Goal: Feedback & Contribution: Submit feedback/report problem

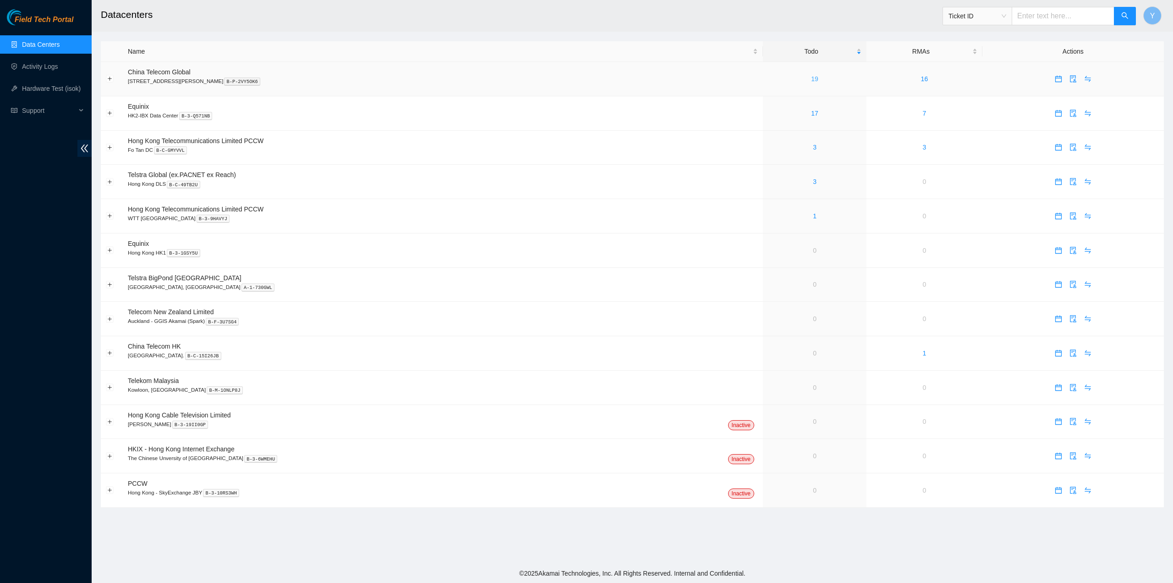
click at [811, 77] on link "19" at bounding box center [814, 78] width 7 height 7
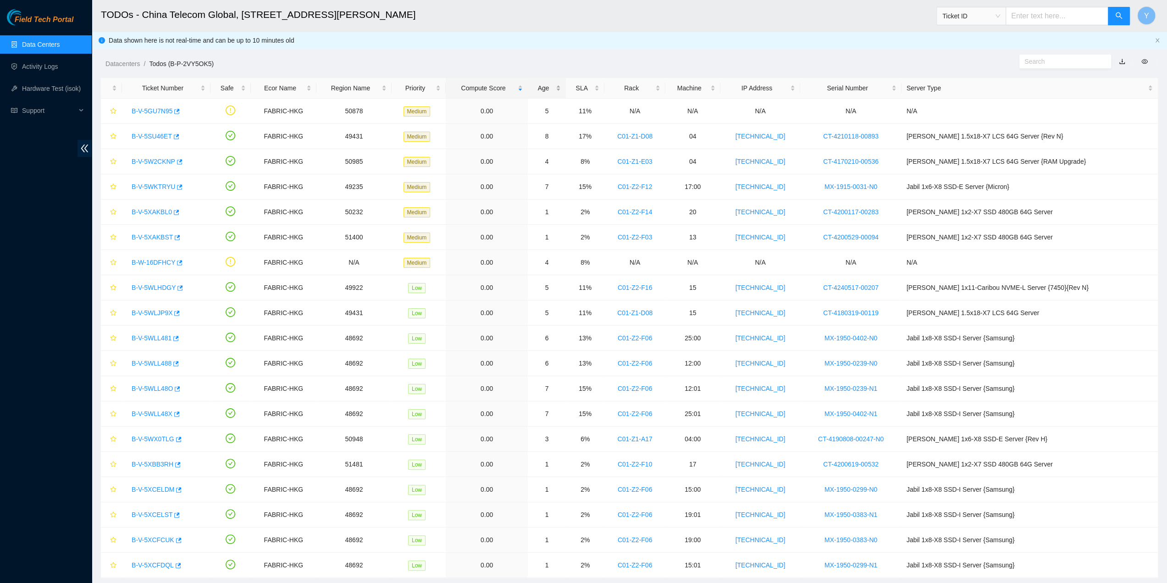
click at [561, 83] on div "Age" at bounding box center [547, 88] width 28 height 10
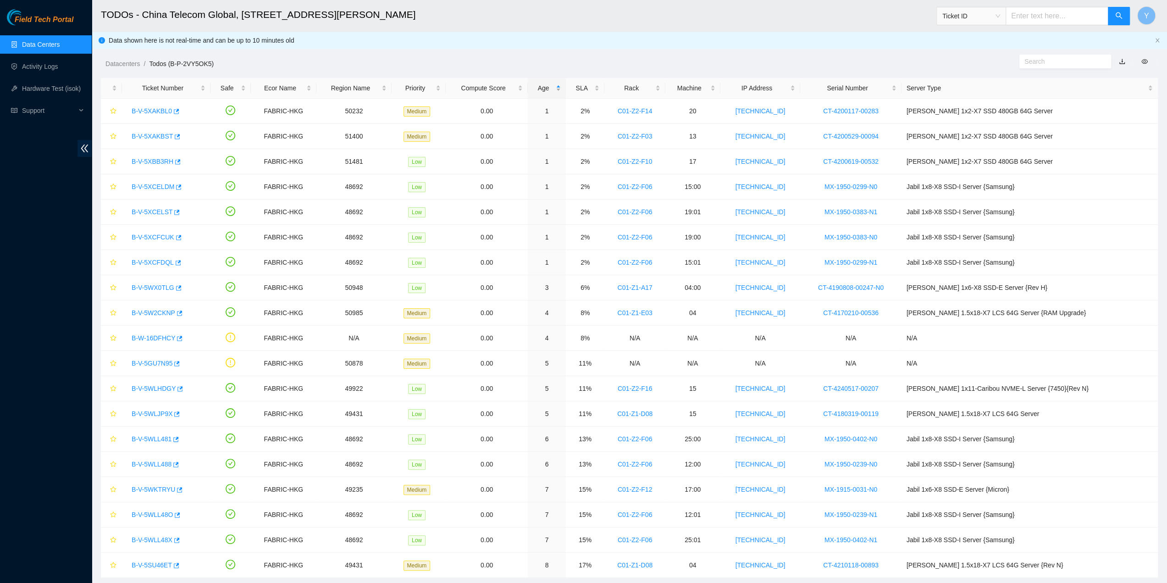
click at [561, 83] on div "Age" at bounding box center [547, 88] width 28 height 10
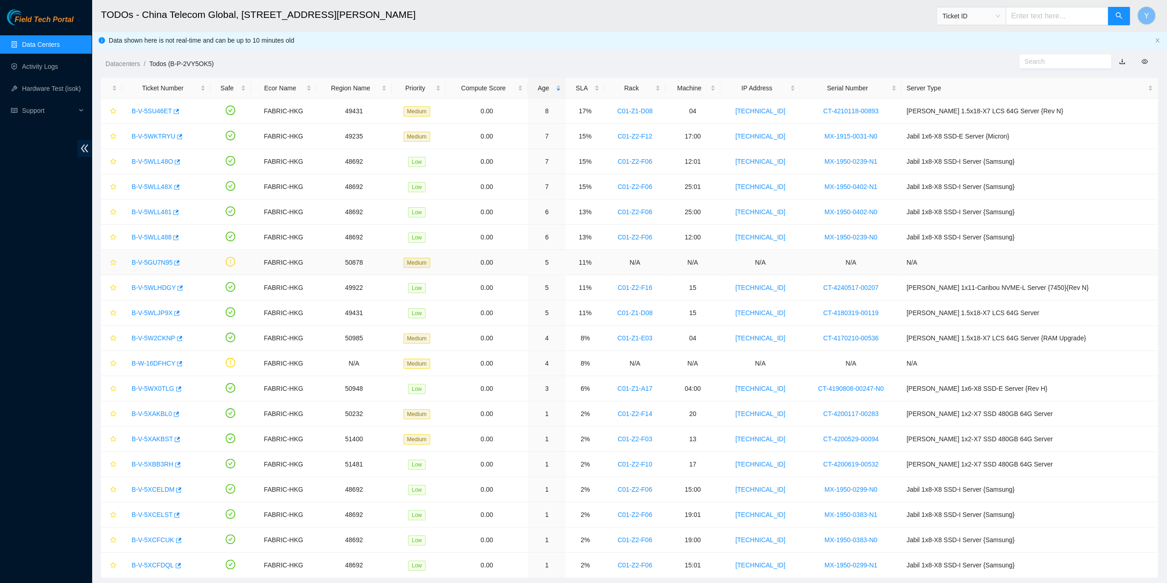
click at [163, 259] on link "B-V-5GU7N95" at bounding box center [152, 262] width 41 height 7
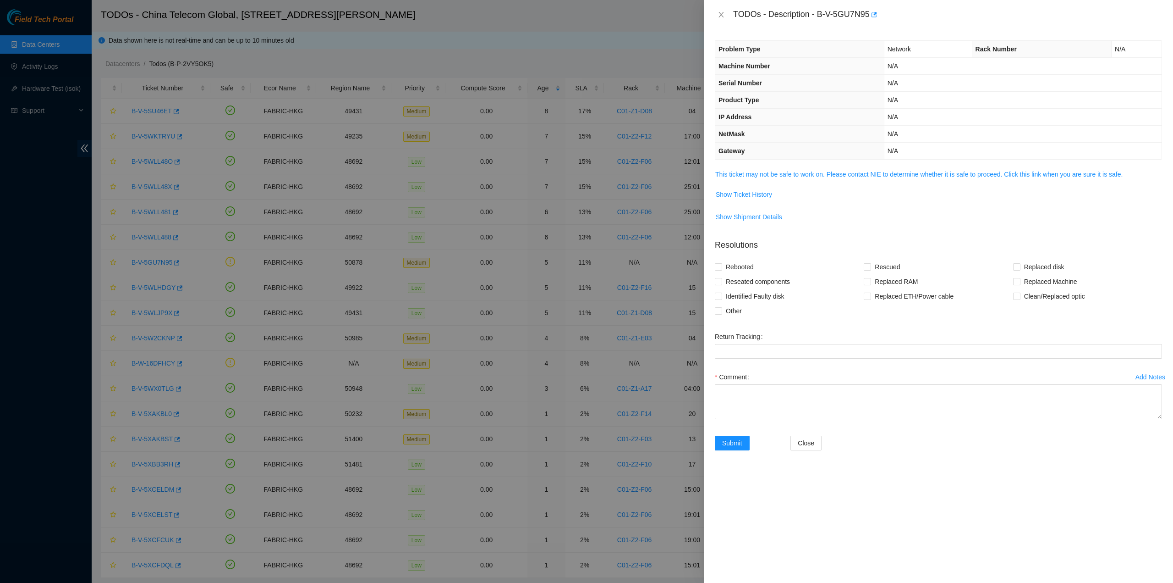
click at [738, 181] on td "This ticket may not be safe to work on. Please contact NIE to determine whether…" at bounding box center [938, 178] width 447 height 18
click at [740, 176] on link "This ticket may not be safe to work on. Please contact NIE to determine whether…" at bounding box center [919, 174] width 407 height 7
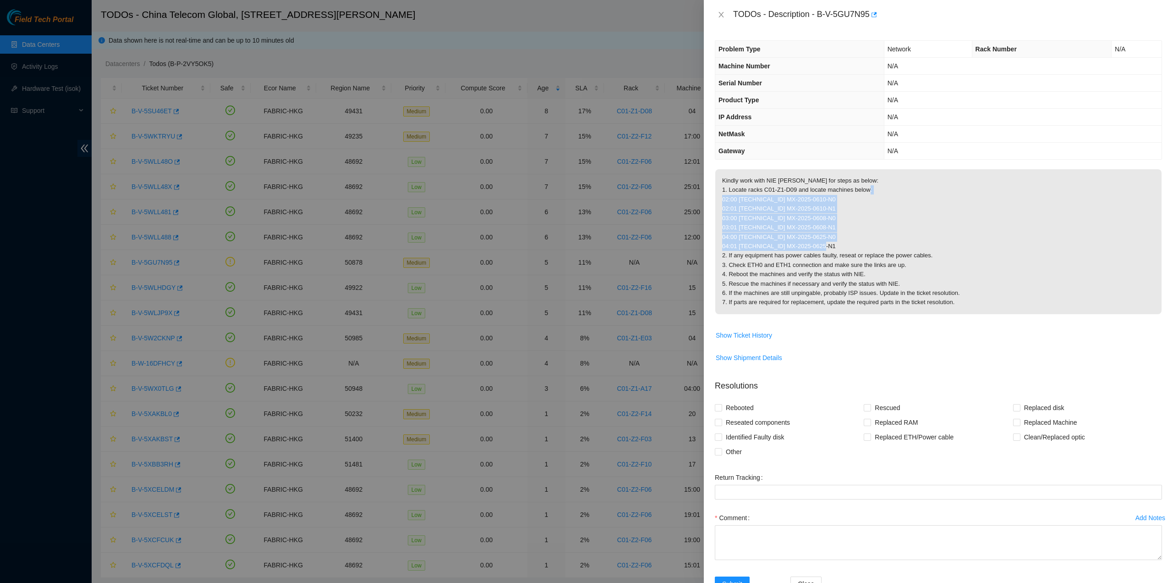
drag, startPoint x: 837, startPoint y: 244, endPoint x: 718, endPoint y: 195, distance: 128.9
click at [718, 195] on p "Kindly work with NIE Arif Irfan for steps as below: 1. Locate racks C01-Z1-D09 …" at bounding box center [939, 241] width 446 height 145
copy p "02:00 23.200.228.134 MX-2025-0610-N0 02:01 23.200.228.135 MX-2025-0610-N1 03:00…"
click at [716, 21] on div "TODOs - Description - B-V-5GU7N95" at bounding box center [938, 14] width 447 height 15
click at [719, 18] on button "Close" at bounding box center [721, 15] width 13 height 9
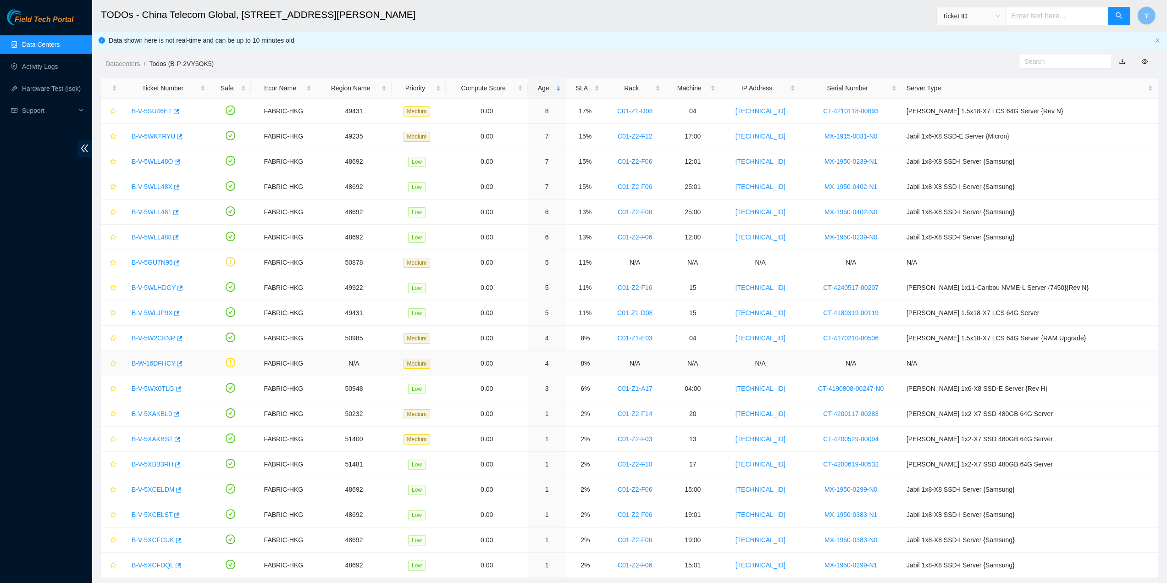
click at [139, 360] on link "B-W-16DFHCY" at bounding box center [154, 362] width 44 height 7
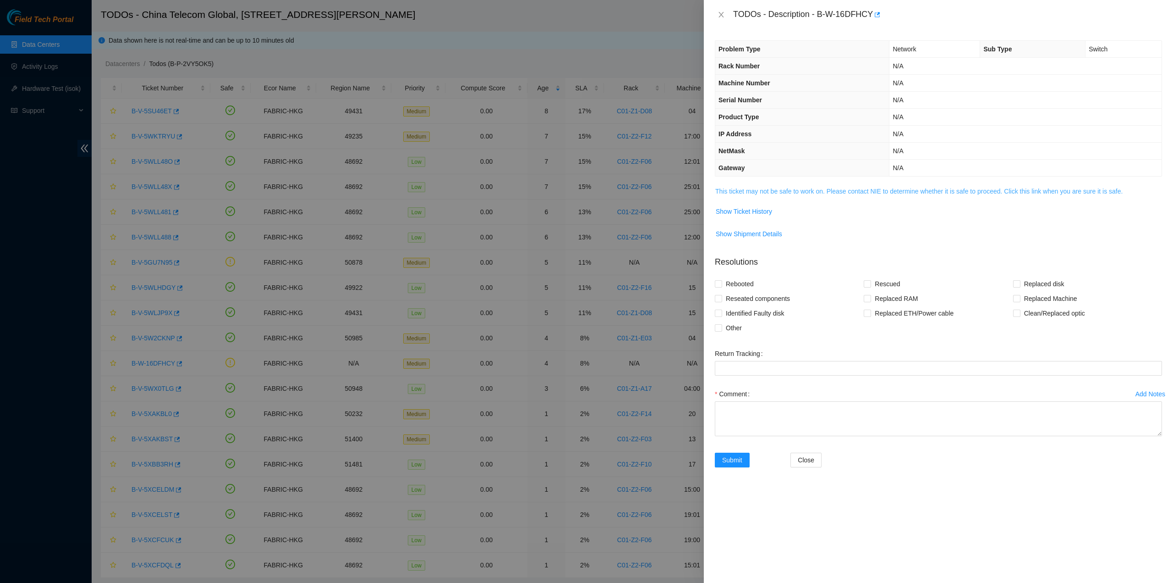
click at [748, 190] on link "This ticket may not be safe to work on. Please contact NIE to determine whether…" at bounding box center [919, 190] width 407 height 7
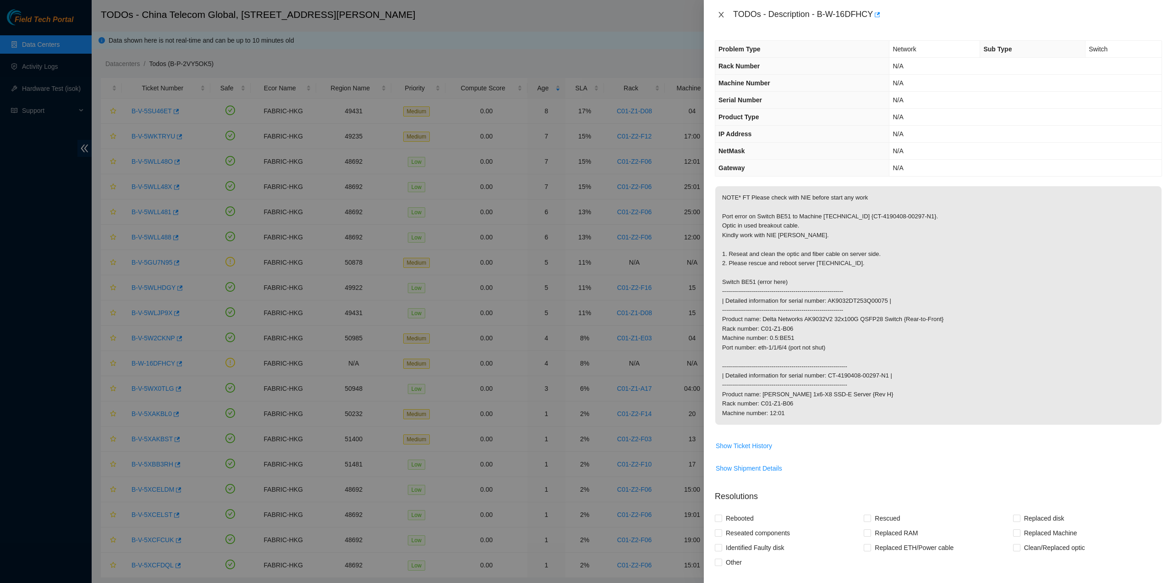
click at [724, 13] on icon "close" at bounding box center [721, 14] width 7 height 7
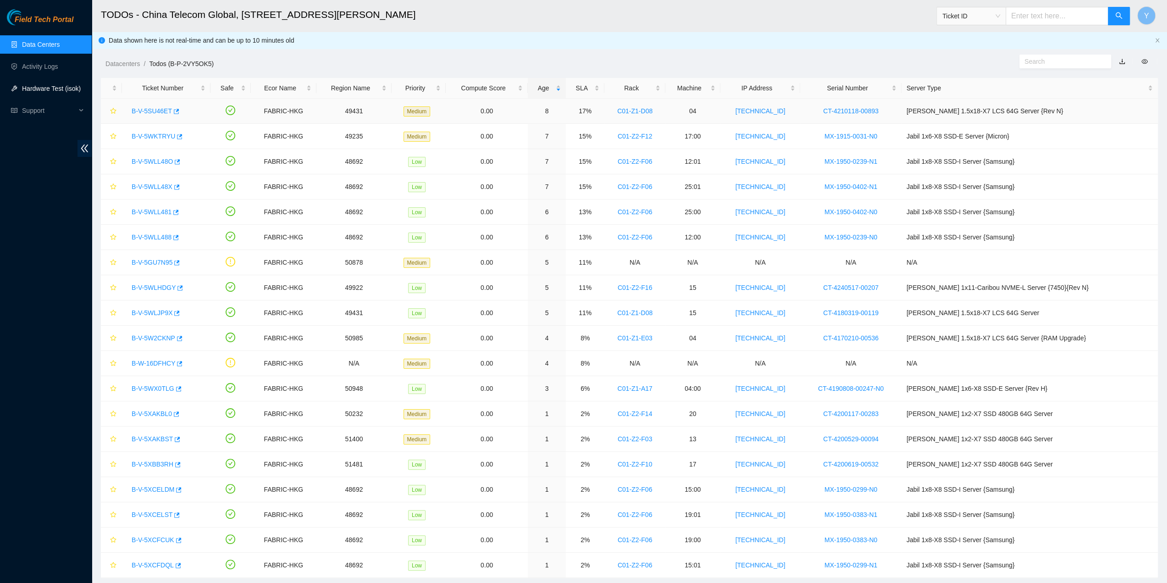
click at [156, 110] on link "B-V-5SU46ET" at bounding box center [152, 110] width 40 height 7
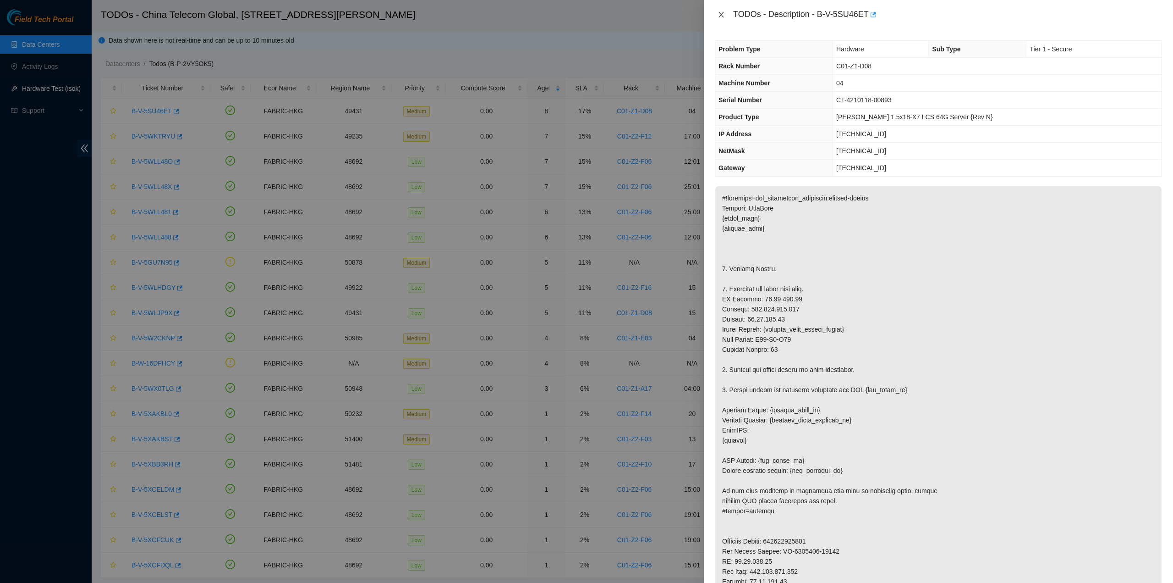
drag, startPoint x: 723, startPoint y: 16, endPoint x: 600, endPoint y: 144, distance: 177.3
click at [723, 17] on icon "close" at bounding box center [721, 15] width 5 height 6
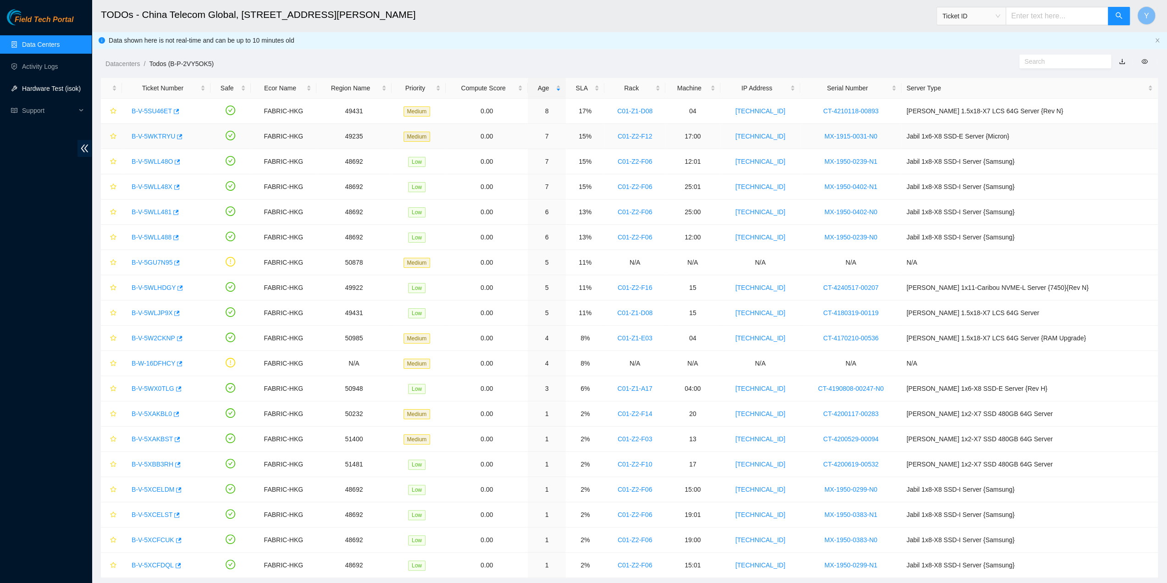
click at [160, 133] on link "B-V-5WKTRYU" at bounding box center [154, 135] width 44 height 7
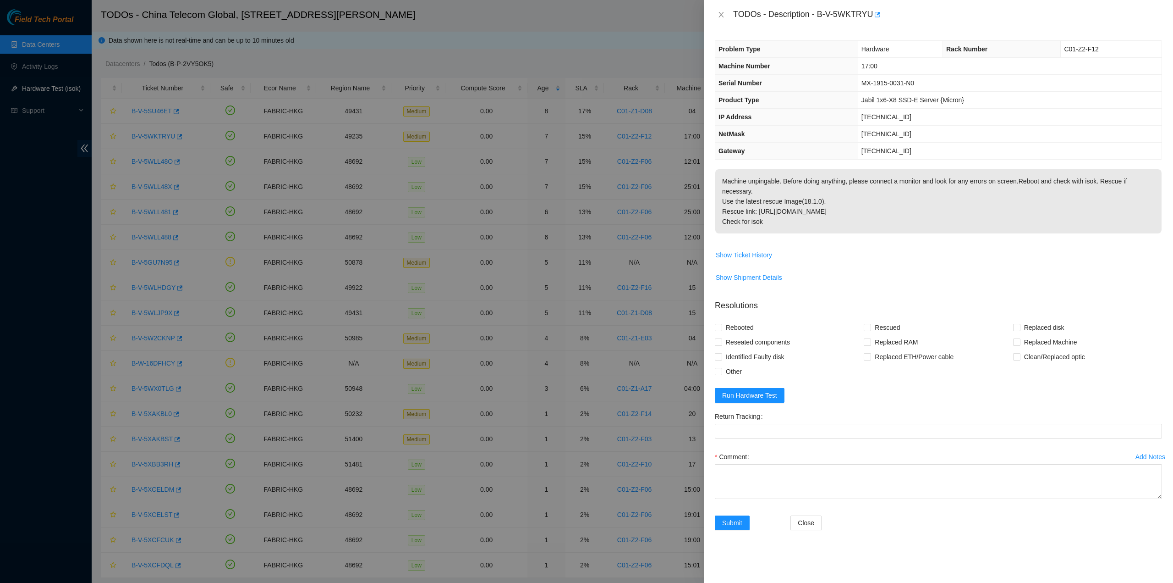
click at [779, 396] on form "Resolutions Rebooted Rescued Replaced disk Reseated components Replaced RAM Rep…" at bounding box center [938, 416] width 447 height 249
click at [776, 393] on form "Resolutions Rebooted Rescued Replaced disk Reseated components Replaced RAM Rep…" at bounding box center [938, 416] width 447 height 249
click at [771, 390] on span "Run Hardware Test" at bounding box center [749, 395] width 55 height 10
click at [1146, 21] on icon "close" at bounding box center [1149, 23] width 6 height 6
drag, startPoint x: 819, startPoint y: 16, endPoint x: 870, endPoint y: 24, distance: 51.5
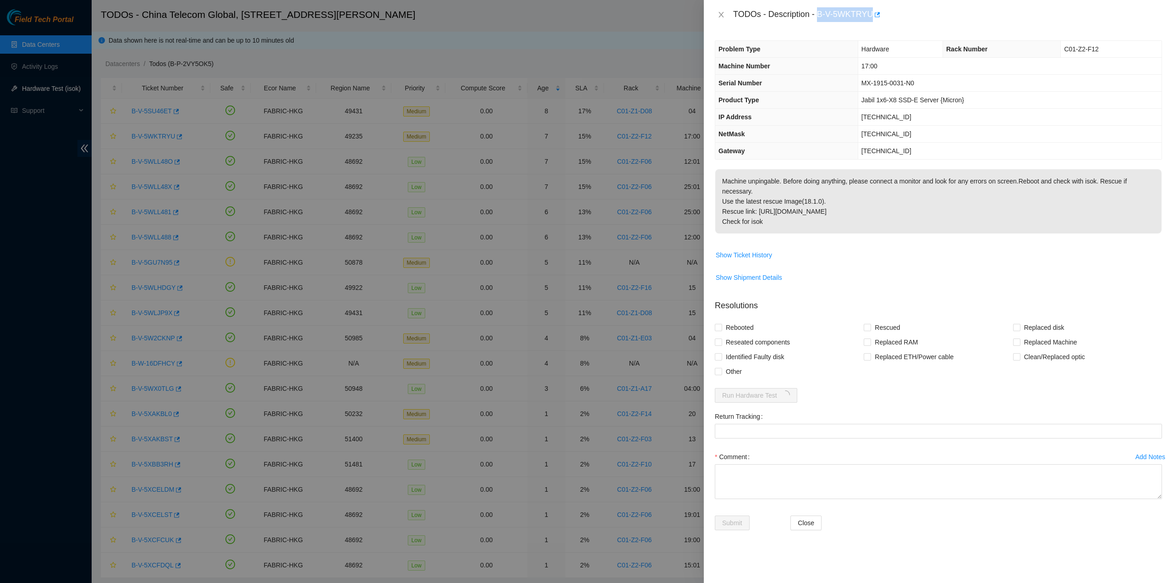
click at [871, 23] on div "TODOs - Description - B-V-5WKTRYU" at bounding box center [938, 14] width 469 height 29
copy div "B-V-5WKTRYU"
drag, startPoint x: 825, startPoint y: 67, endPoint x: 827, endPoint y: 80, distance: 13.4
click at [825, 67] on th "Machine Number" at bounding box center [787, 66] width 143 height 17
click at [748, 321] on span "Rebooted" at bounding box center [739, 327] width 35 height 15
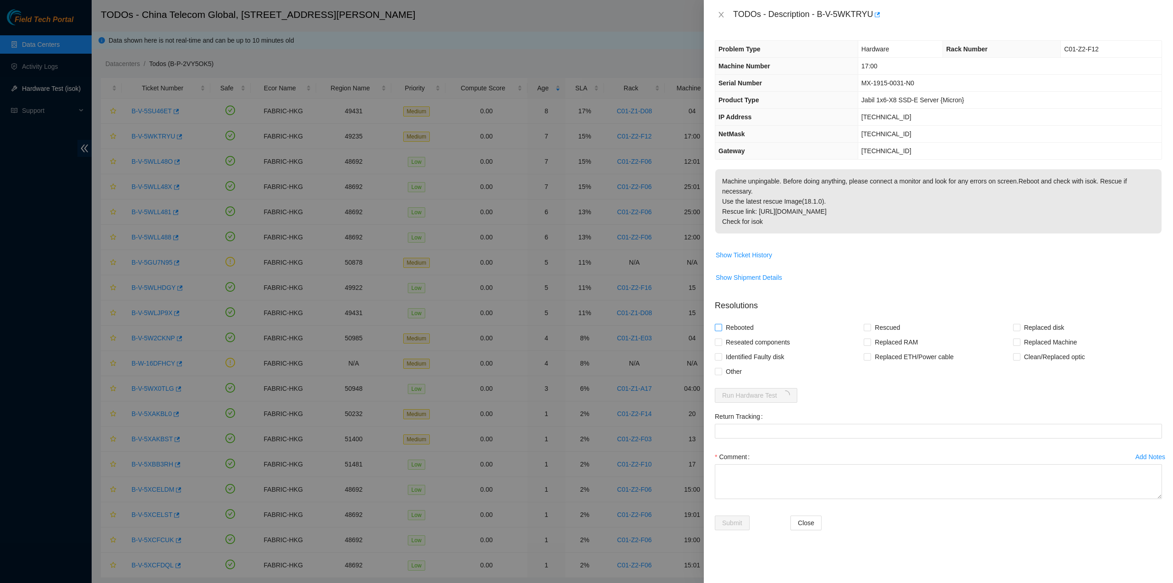
click at [721, 324] on input "Rebooted" at bounding box center [718, 327] width 6 height 6
checkbox input "true"
drag, startPoint x: 743, startPoint y: 328, endPoint x: 778, endPoint y: 330, distance: 34.9
click at [744, 335] on span "Reseated components" at bounding box center [758, 342] width 72 height 15
click at [882, 320] on span "Rescued" at bounding box center [887, 327] width 33 height 15
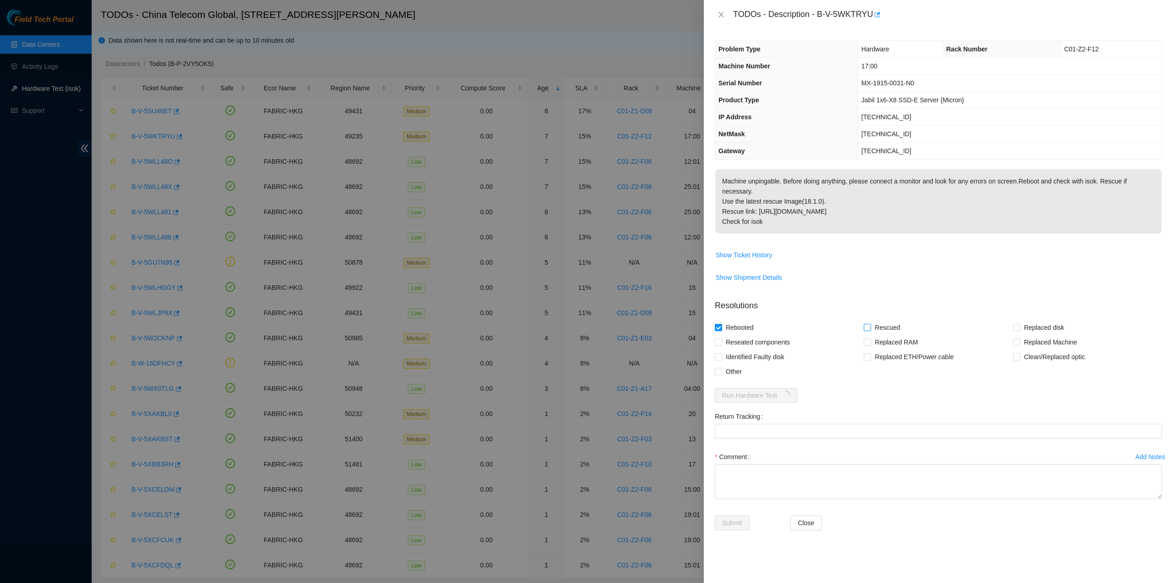
click at [870, 324] on input "Rescued" at bounding box center [867, 327] width 6 height 6
checkbox input "true"
click at [759, 335] on span "Reseated components" at bounding box center [758, 342] width 72 height 15
click at [721, 338] on input "Reseated components" at bounding box center [718, 341] width 6 height 6
checkbox input "true"
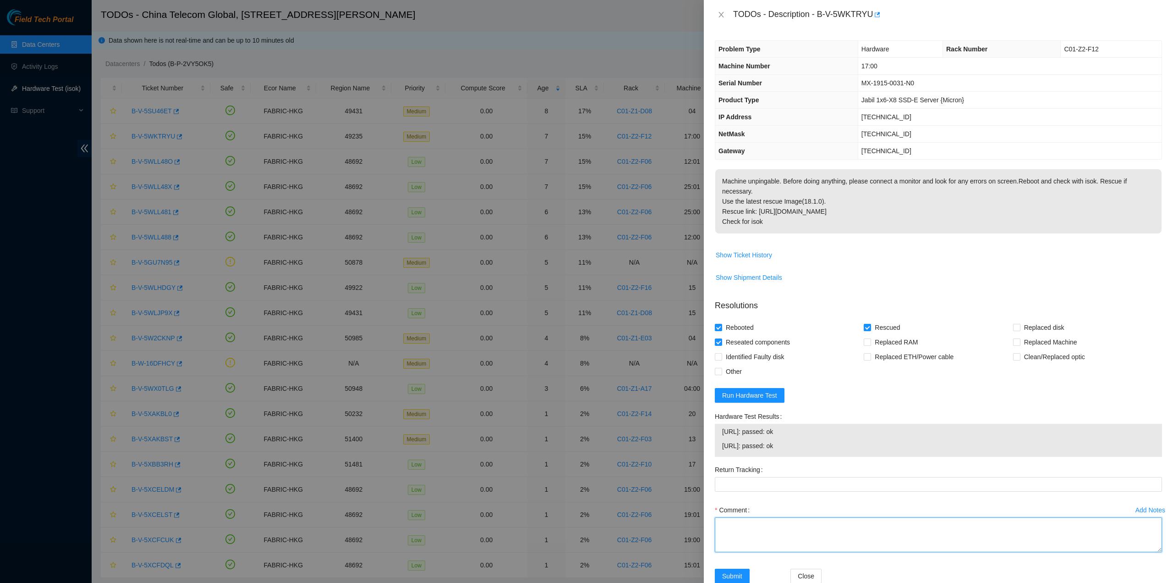
click at [759, 545] on textarea "Comment" at bounding box center [938, 534] width 447 height 35
type textarea "pass ok"
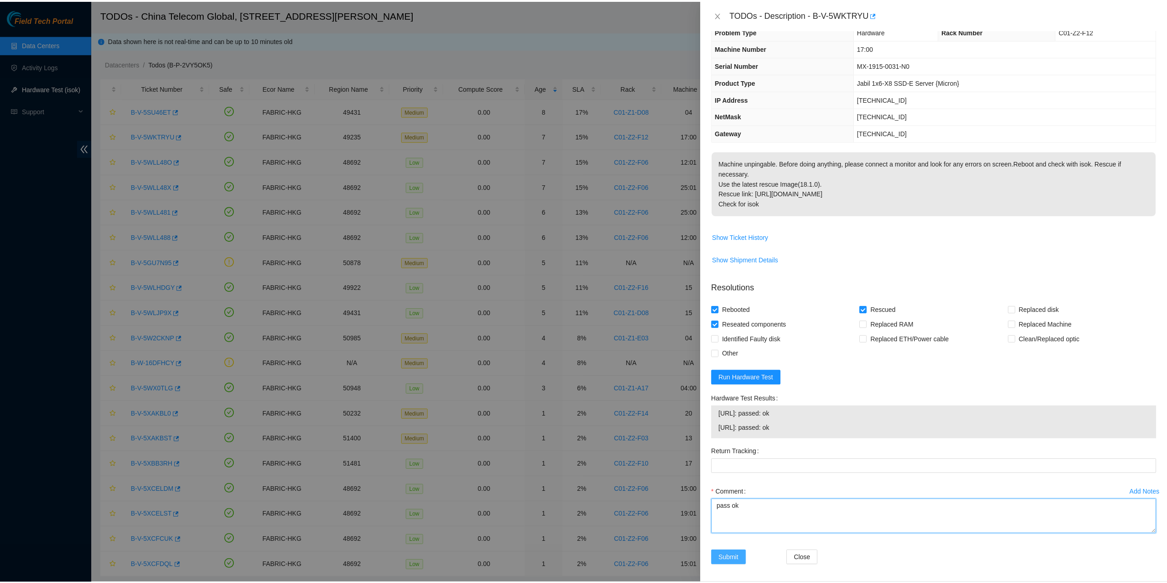
scroll to position [21, 0]
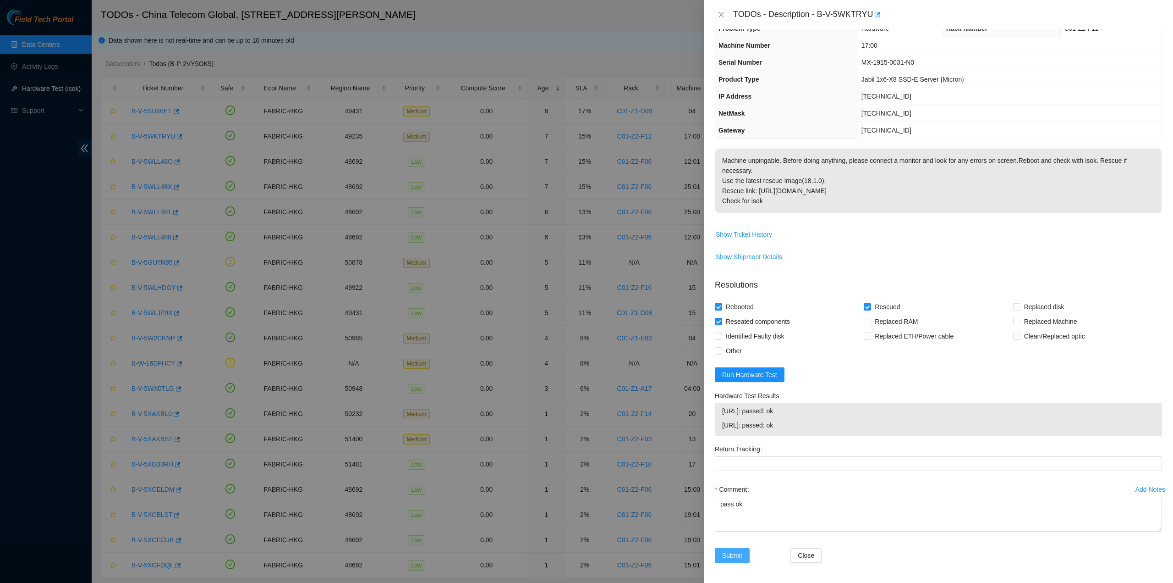
click at [733, 552] on span "Submit" at bounding box center [732, 555] width 20 height 10
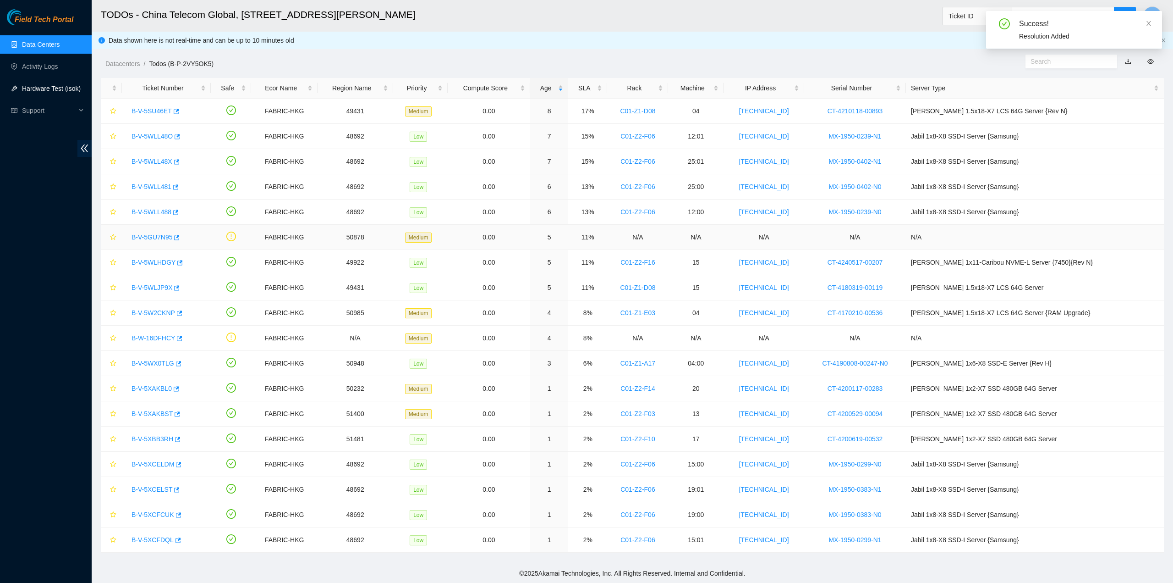
click at [166, 234] on link "B-V-5GU7N95" at bounding box center [152, 236] width 41 height 7
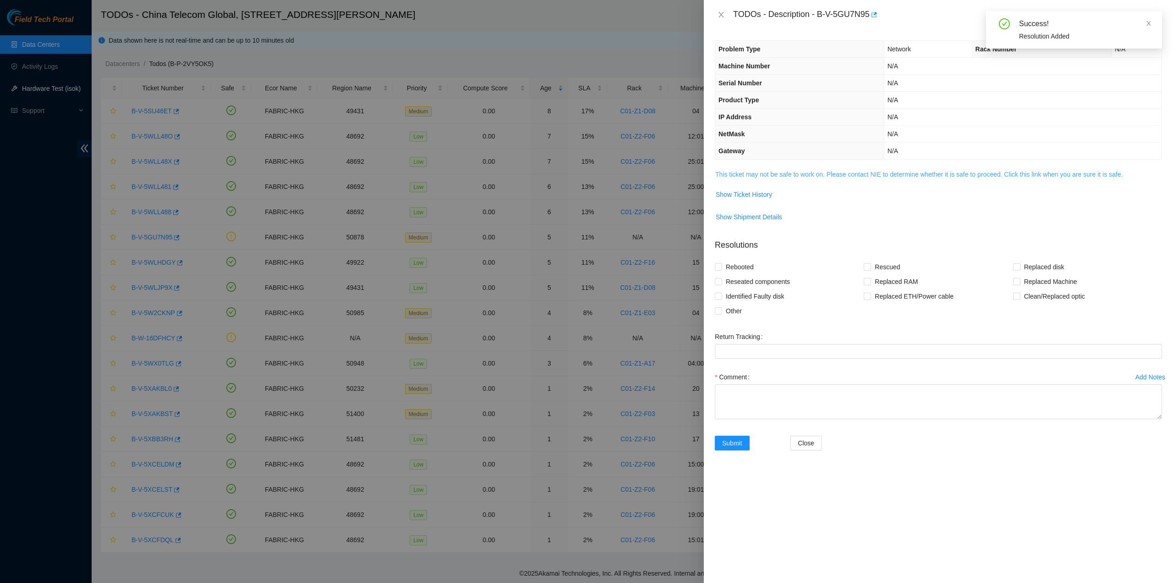
click at [776, 176] on link "This ticket may not be safe to work on. Please contact NIE to determine whether…" at bounding box center [919, 174] width 407 height 7
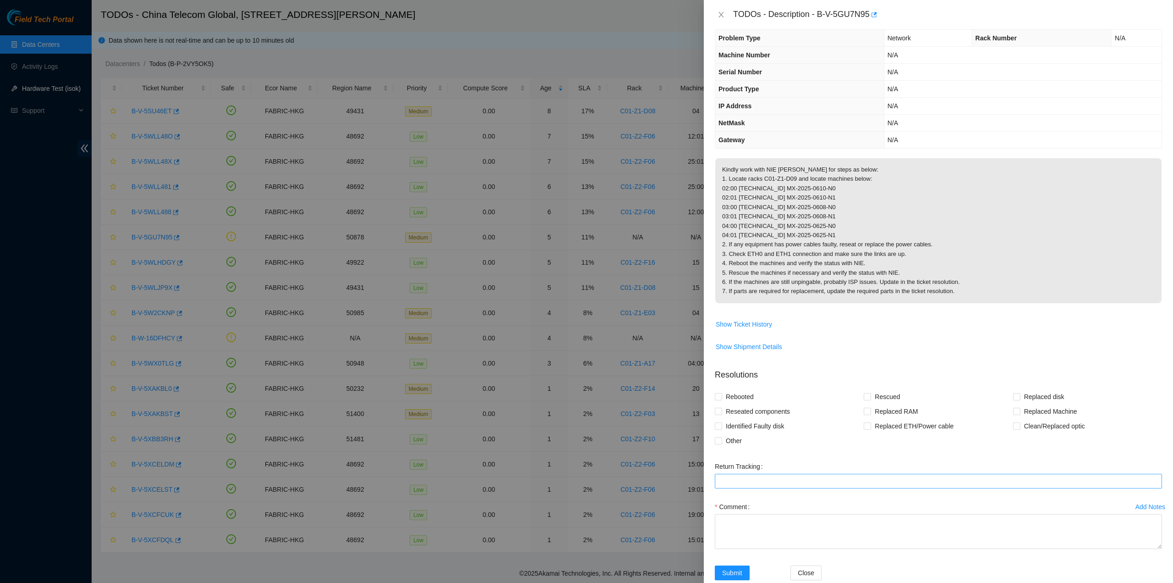
scroll to position [38, 0]
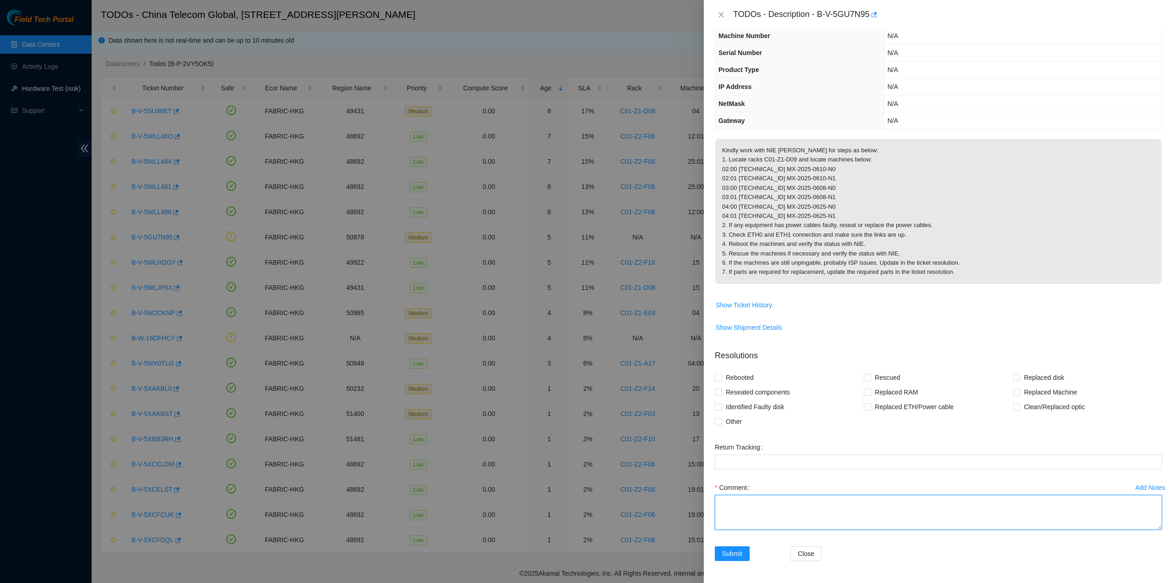
click at [747, 511] on textarea "Comment" at bounding box center [938, 512] width 447 height 35
drag, startPoint x: 731, startPoint y: 420, endPoint x: 730, endPoint y: 413, distance: 6.5
click at [730, 419] on span "Other" at bounding box center [733, 421] width 23 height 15
click at [721, 419] on input "Other" at bounding box center [718, 421] width 6 height 6
checkbox input "true"
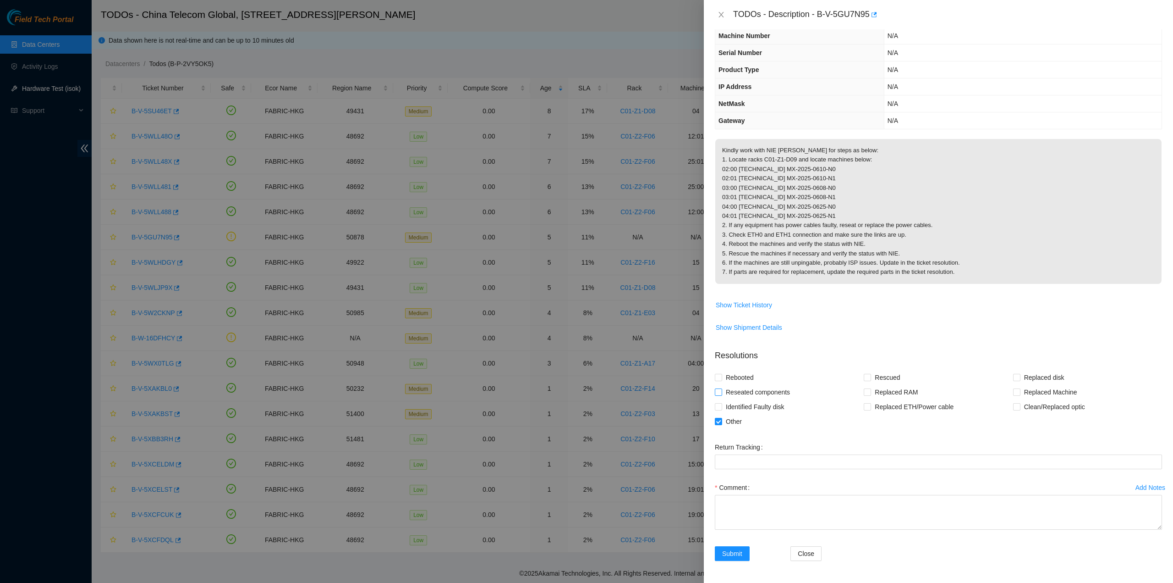
drag, startPoint x: 731, startPoint y: 397, endPoint x: 730, endPoint y: 385, distance: 12.8
click at [731, 396] on span "Reseated components" at bounding box center [758, 392] width 72 height 15
click at [721, 395] on input "Reseated components" at bounding box center [718, 391] width 6 height 6
checkbox input "true"
click at [730, 383] on span "Rebooted" at bounding box center [739, 377] width 35 height 15
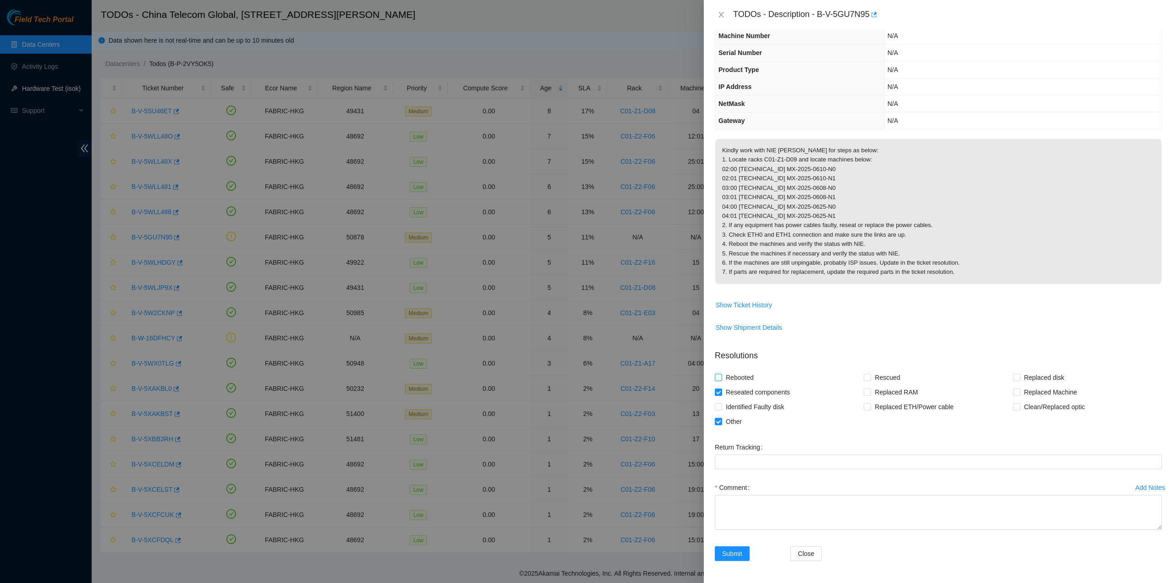
click at [721, 380] on input "Rebooted" at bounding box center [718, 377] width 6 height 6
checkbox input "true"
drag, startPoint x: 861, startPoint y: 374, endPoint x: 865, endPoint y: 382, distance: 8.8
click at [862, 374] on div "Rebooted Rescued Replaced disk Reseated components Replaced RAM Replaced Machin…" at bounding box center [938, 399] width 447 height 59
click at [865, 381] on label "Rescued" at bounding box center [884, 377] width 40 height 15
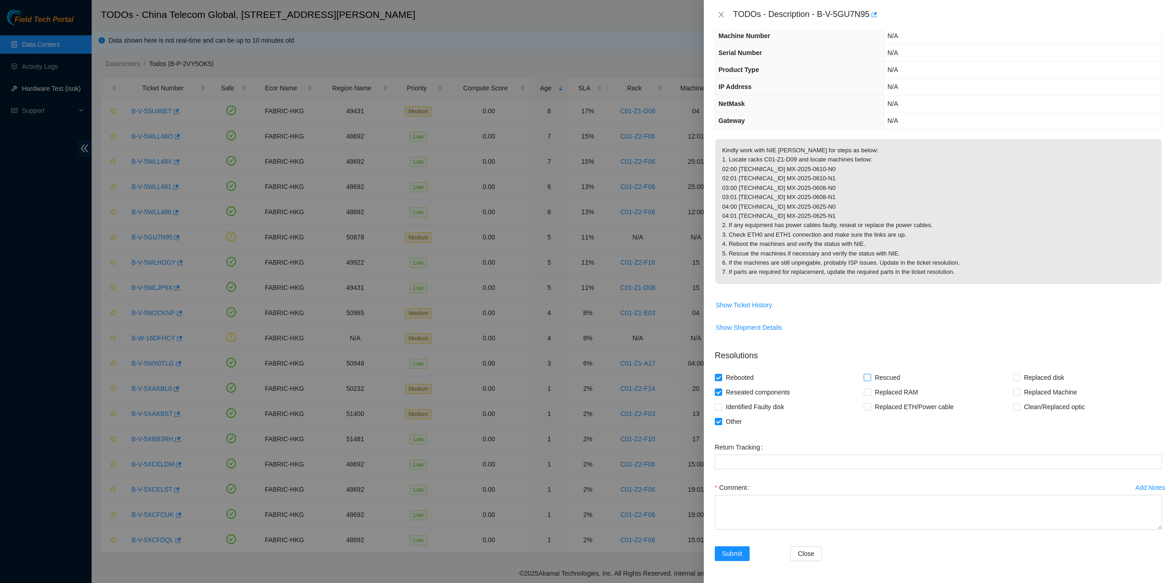
click at [865, 380] on input "Rescued" at bounding box center [867, 377] width 6 height 6
checkbox input "true"
click at [751, 510] on textarea "Comment" at bounding box center [938, 512] width 447 height 35
click at [764, 506] on textarea "Comment" at bounding box center [938, 512] width 447 height 35
type textarea "All 6 Machines pass ok"
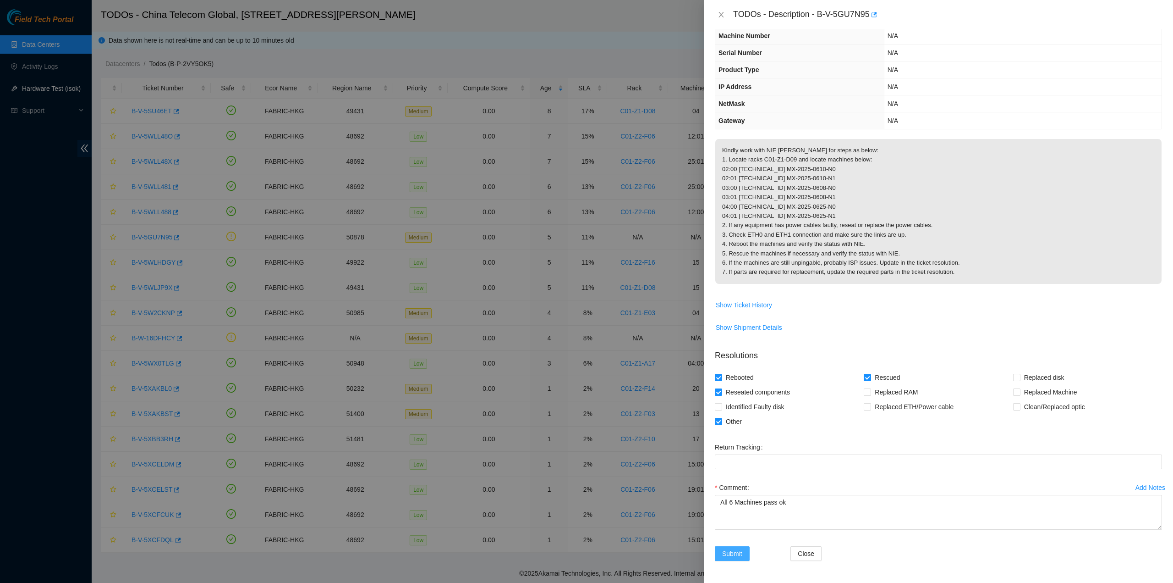
click at [734, 557] on span "Submit" at bounding box center [732, 553] width 20 height 10
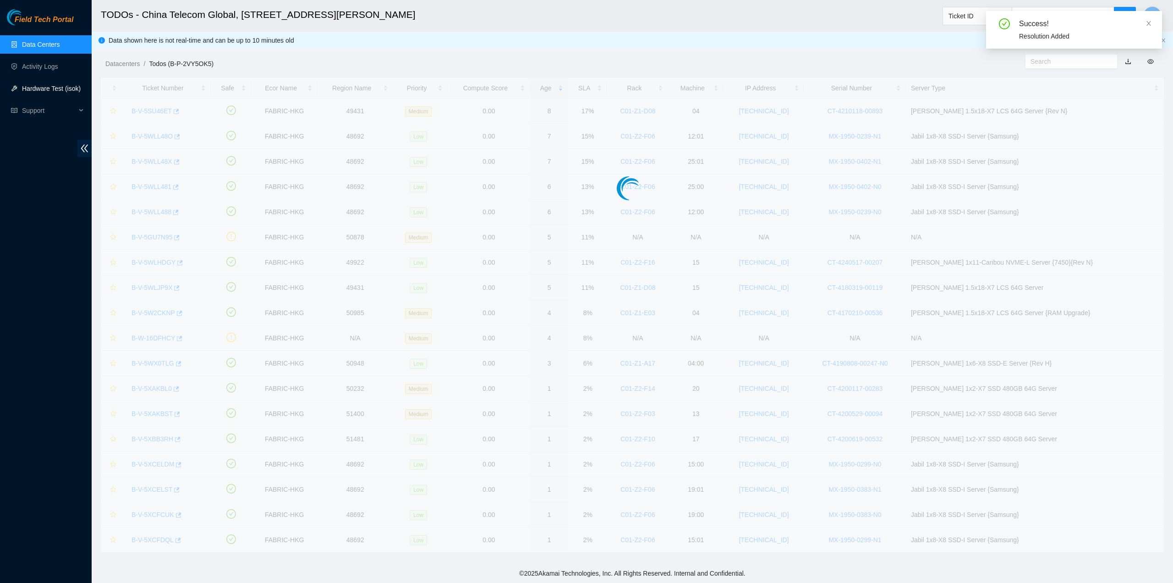
scroll to position [0, 0]
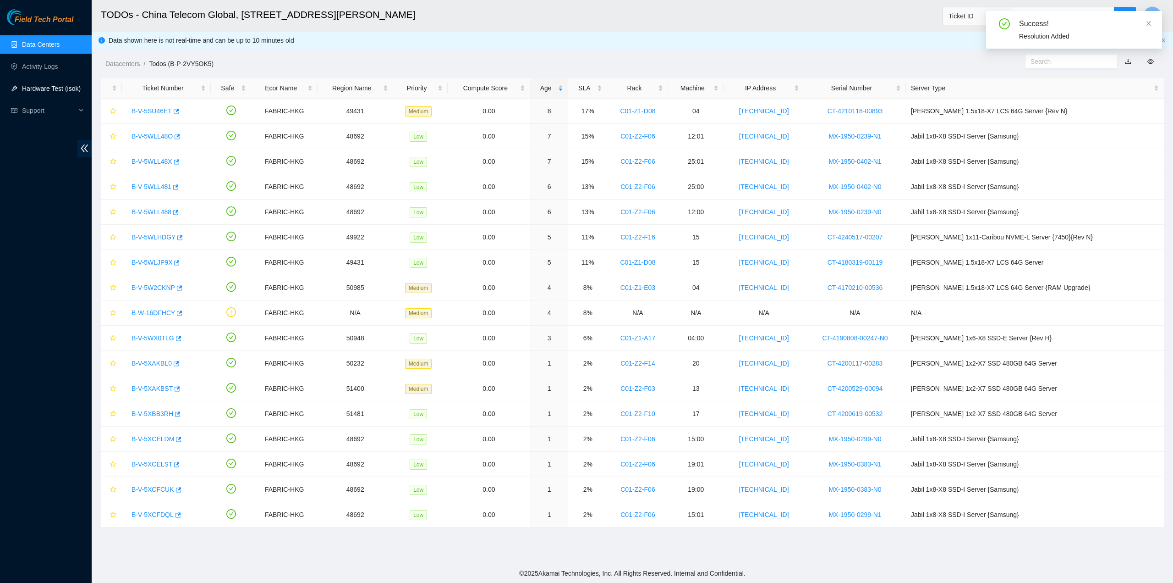
drag, startPoint x: 512, startPoint y: 549, endPoint x: 518, endPoint y: 544, distance: 7.8
click at [512, 548] on main "TODOs - China Telecom Global, Room B11, 2/F, 18 Chun Yat Street, TKO , Hong Kon…" at bounding box center [633, 281] width 1082 height 563
click at [154, 310] on link "B-W-16DFHCY" at bounding box center [154, 312] width 44 height 7
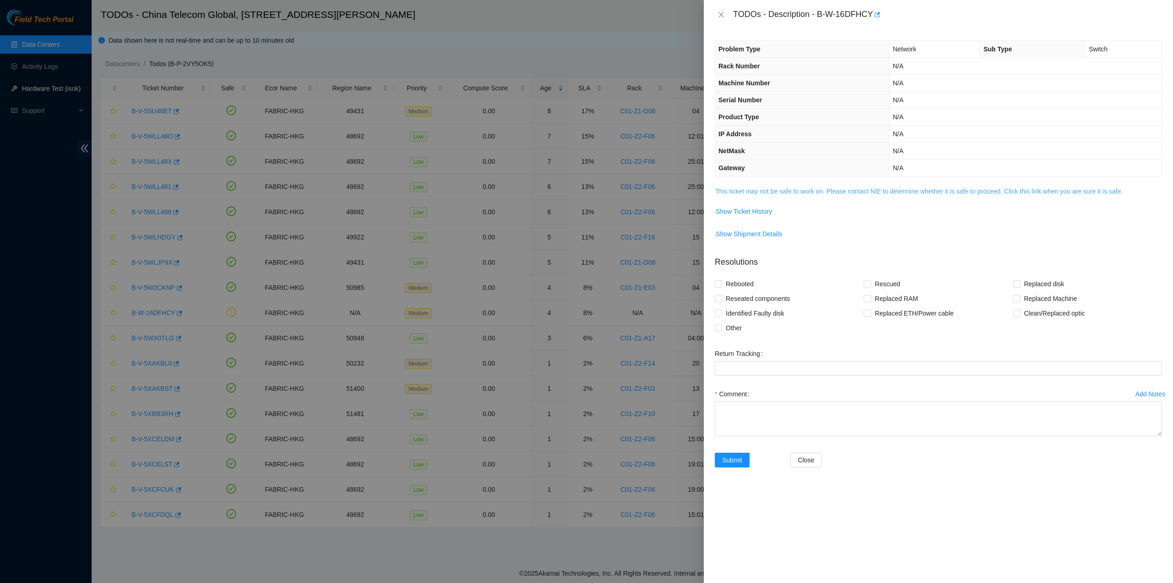
click at [809, 193] on link "This ticket may not be safe to work on. Please contact NIE to determine whether…" at bounding box center [919, 190] width 407 height 7
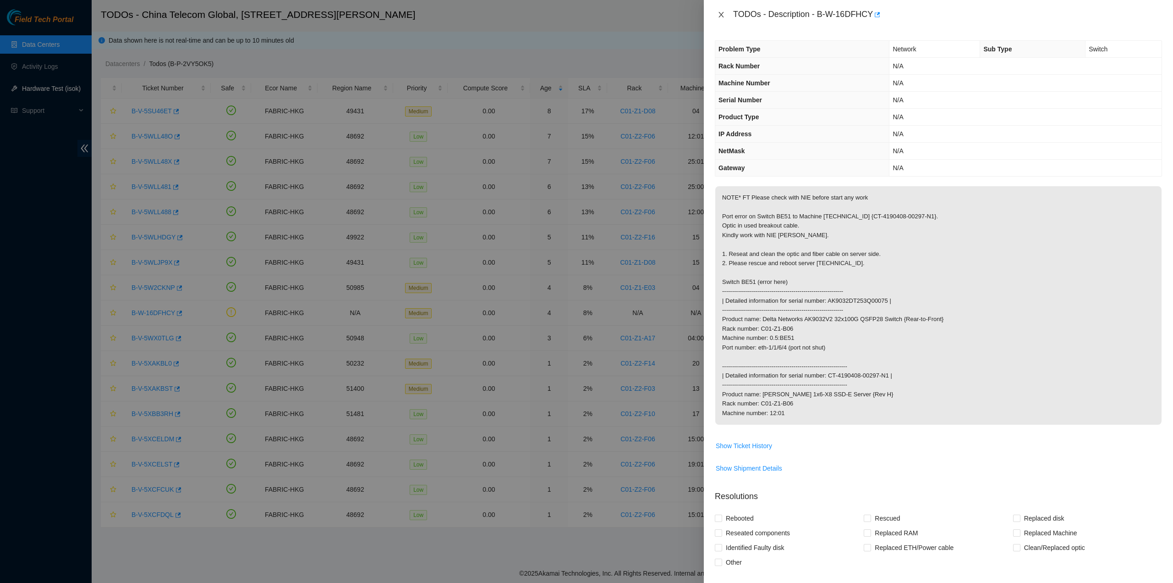
click at [716, 17] on button "Close" at bounding box center [721, 15] width 13 height 9
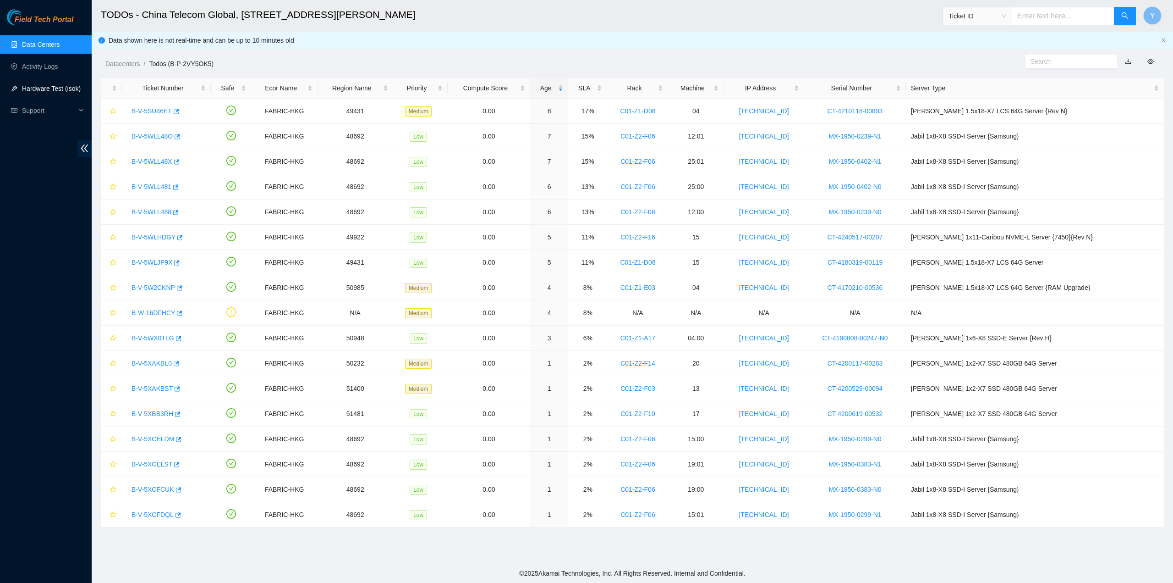
click at [1173, 15] on div "TODOs - Description - undefined Problem Type N/A Rack Number N/A Machine Number…" at bounding box center [1173, 291] width 0 height 583
click at [43, 64] on link "Activity Logs" at bounding box center [40, 66] width 36 height 7
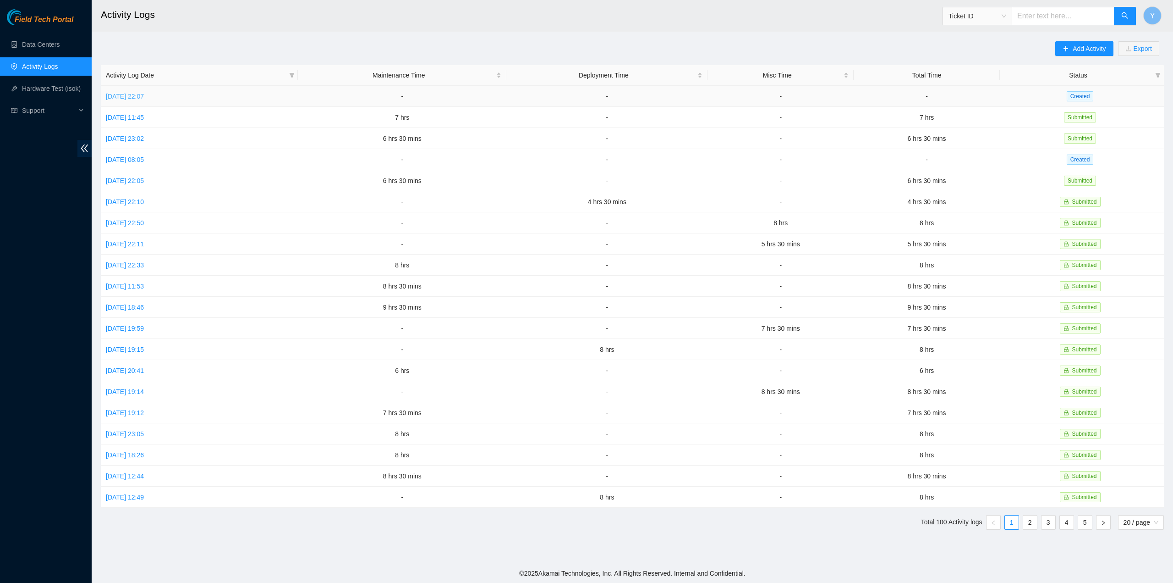
click at [123, 98] on link "Sat, 04 Oct 2025 22:07" at bounding box center [125, 96] width 38 height 7
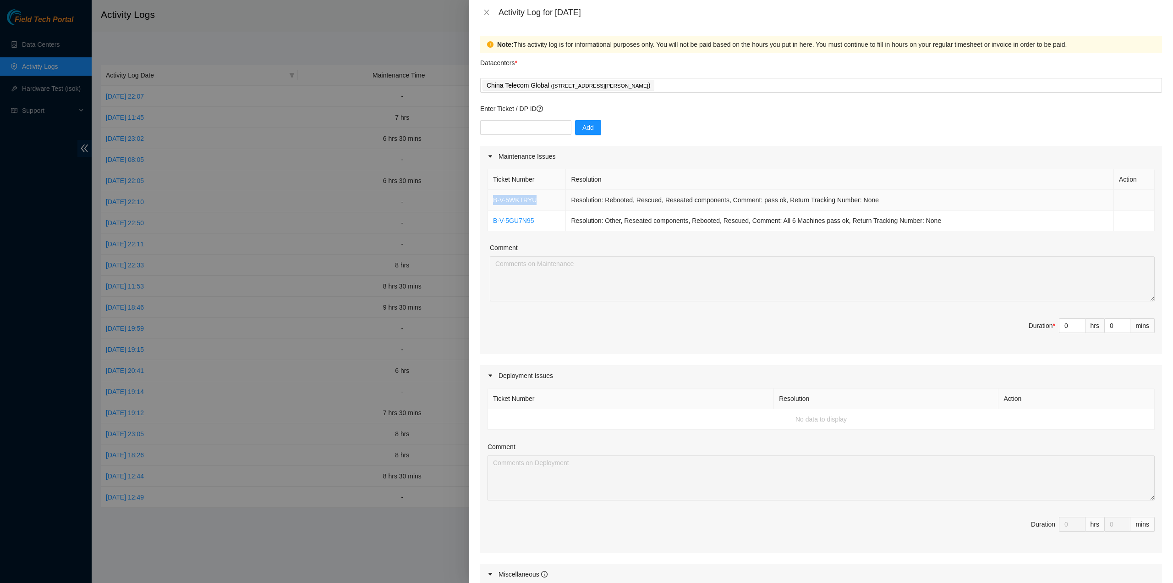
drag, startPoint x: 534, startPoint y: 199, endPoint x: 492, endPoint y: 200, distance: 41.7
click at [492, 200] on td "B-V-5WKTRYU" at bounding box center [527, 200] width 78 height 21
copy link "B-V-5WKTRYU"
click at [487, 11] on icon "close" at bounding box center [486, 12] width 7 height 7
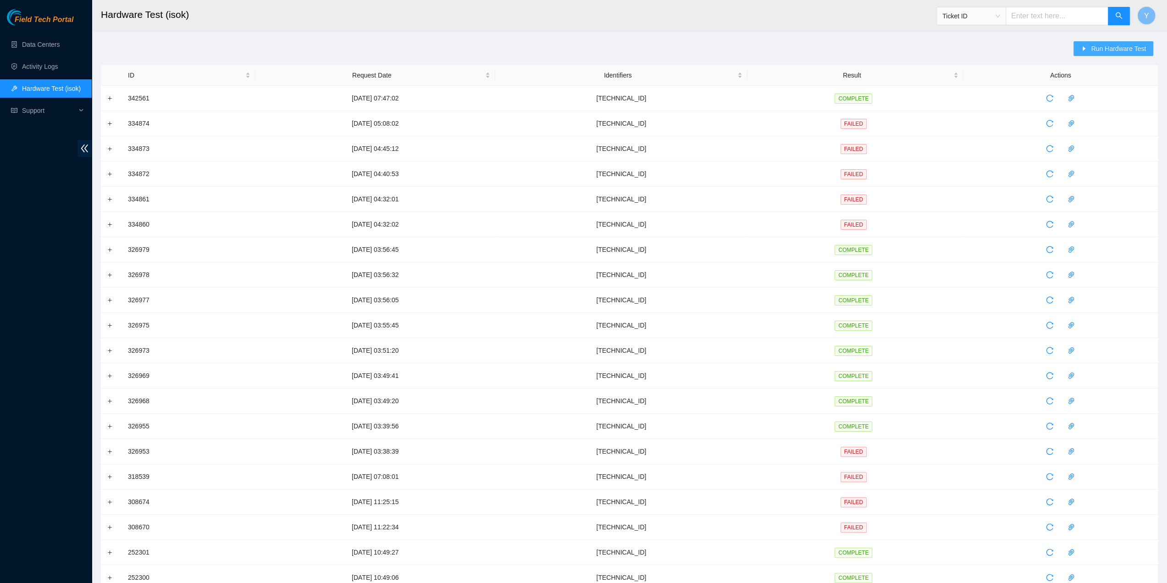
click at [1120, 49] on span "Run Hardware Test" at bounding box center [1117, 49] width 55 height 10
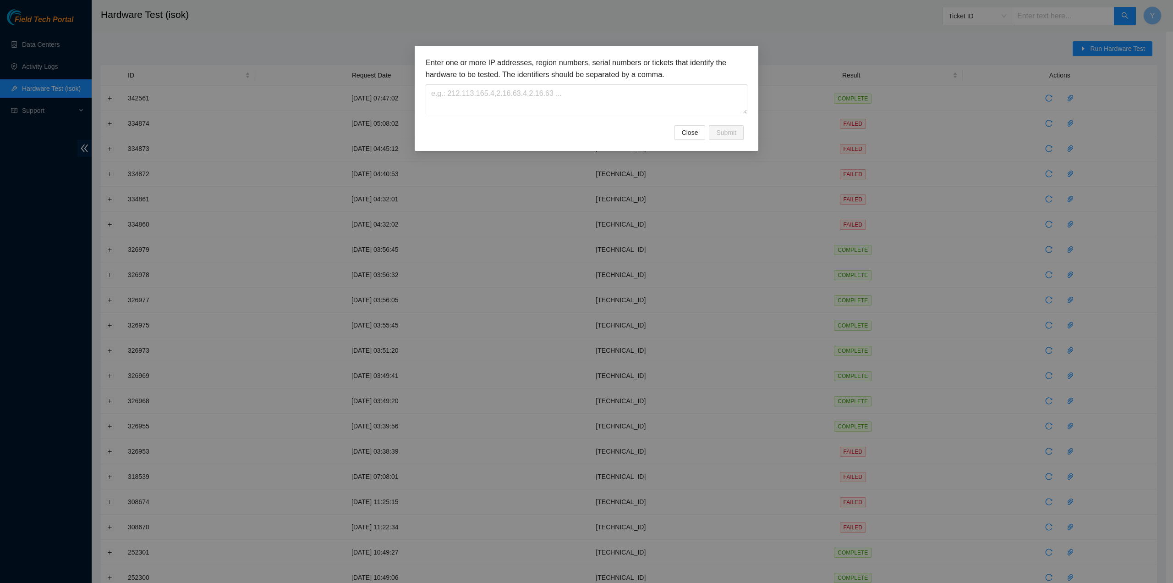
click at [541, 116] on div "Enter one or more IP addresses, region numbers, serial numbers or tickets that …" at bounding box center [587, 91] width 322 height 68
click at [540, 112] on textarea at bounding box center [587, 99] width 322 height 30
paste textarea "23.200.228.134"
click at [542, 112] on textarea "23.200.228.134," at bounding box center [587, 99] width 322 height 30
paste textarea "23.200.228.135"
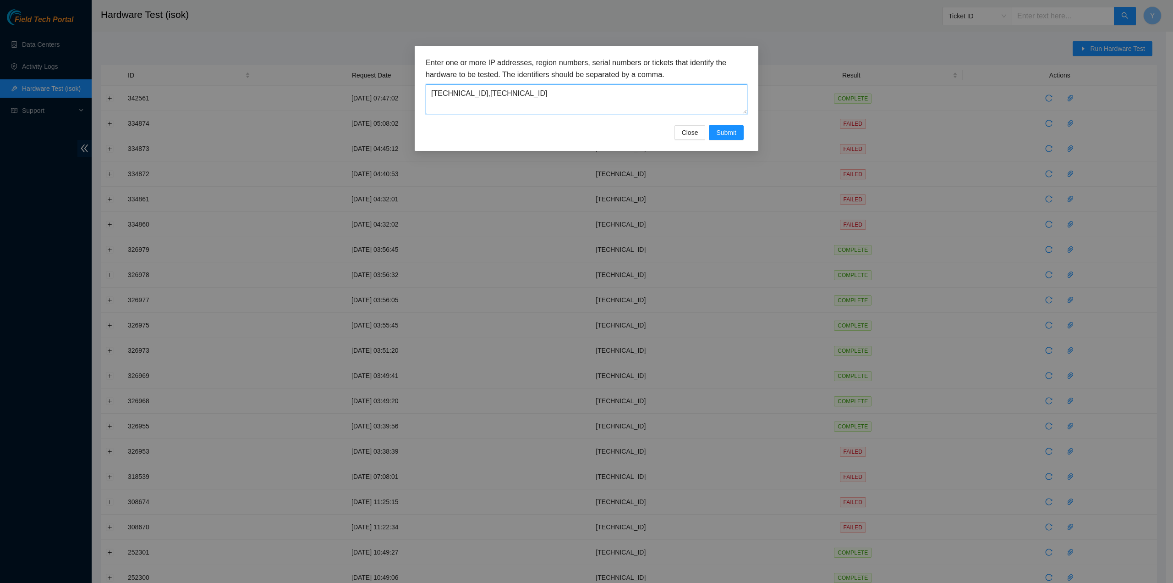
click at [550, 91] on textarea "23.200.228.134,23.200.228.135" at bounding box center [587, 99] width 322 height 30
paste textarea "23.200.228.135"
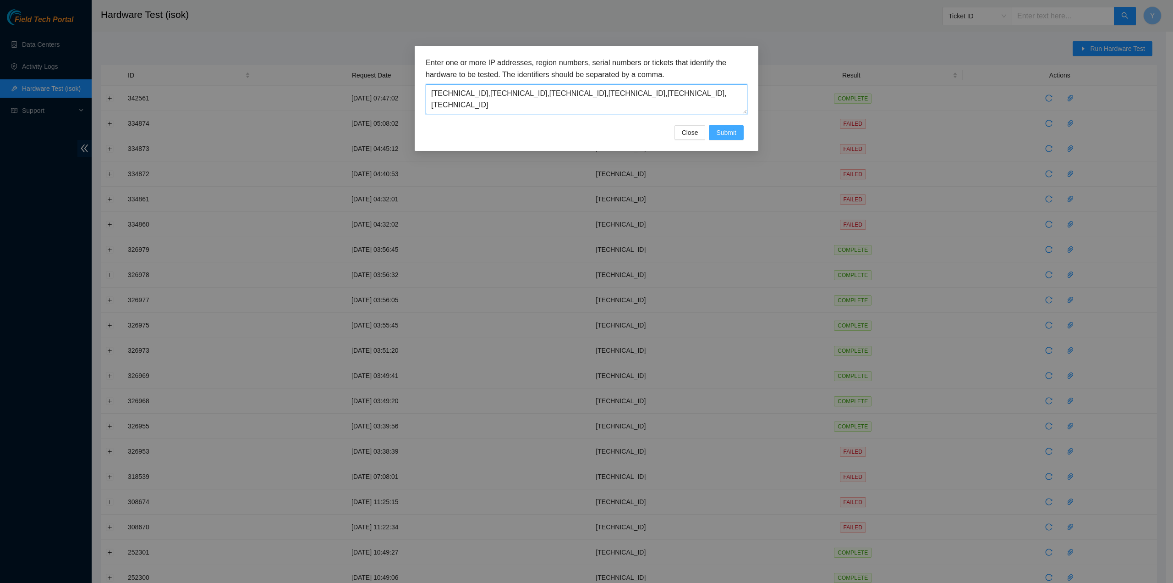
type textarea "23.200.228.134,23.200.228.135,23.200.228.136,23.200.228.137,23.200.228.138,23.2…"
drag, startPoint x: 733, startPoint y: 130, endPoint x: 732, endPoint y: 140, distance: 10.2
click at [732, 130] on span "Submit" at bounding box center [726, 132] width 20 height 10
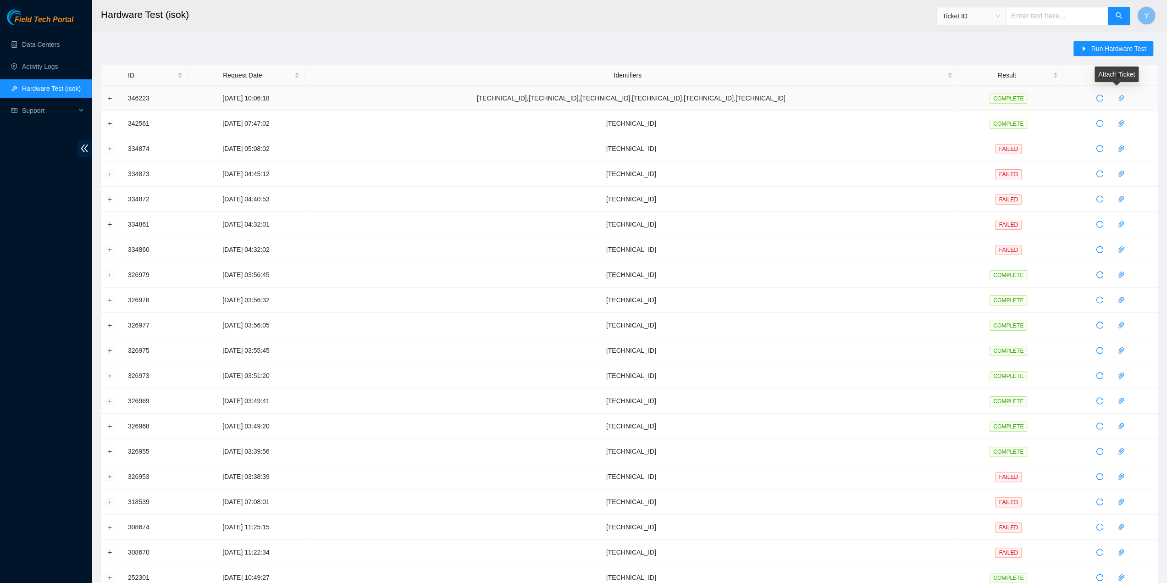
click at [1117, 95] on icon "paper-clip" at bounding box center [1120, 97] width 7 height 7
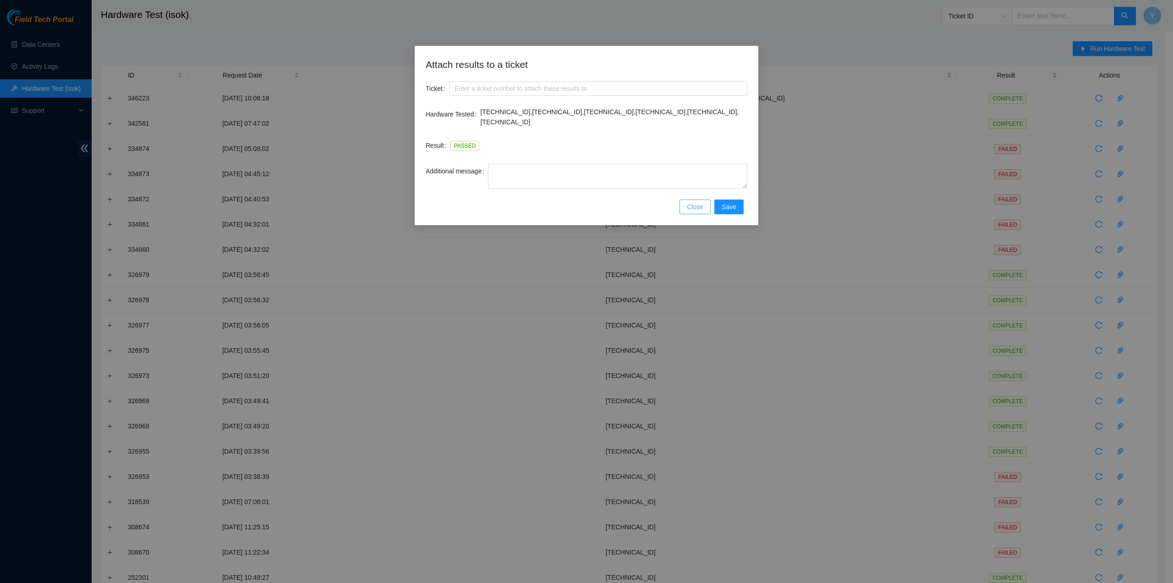
click at [704, 203] on span "Close" at bounding box center [695, 207] width 17 height 10
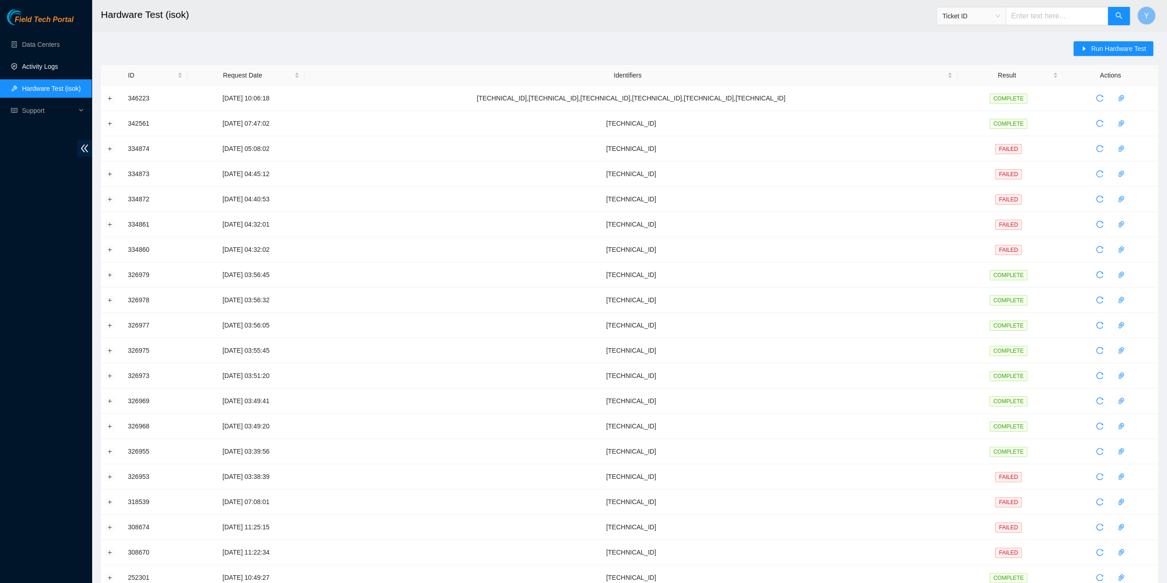
click at [45, 70] on link "Activity Logs" at bounding box center [40, 66] width 36 height 7
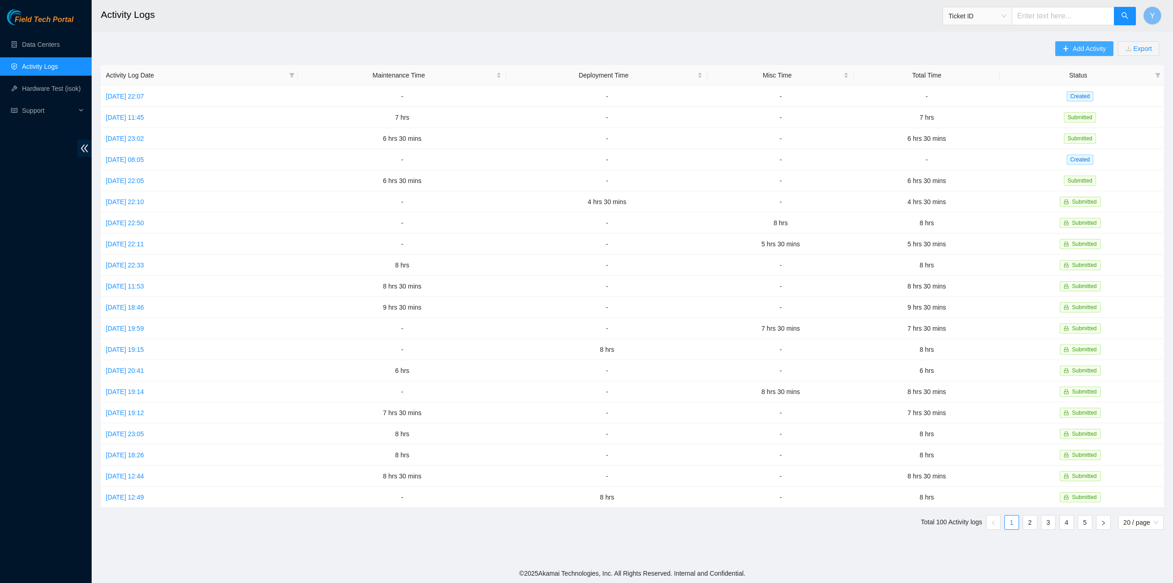
click at [1064, 43] on button "Add Activity" at bounding box center [1085, 48] width 58 height 15
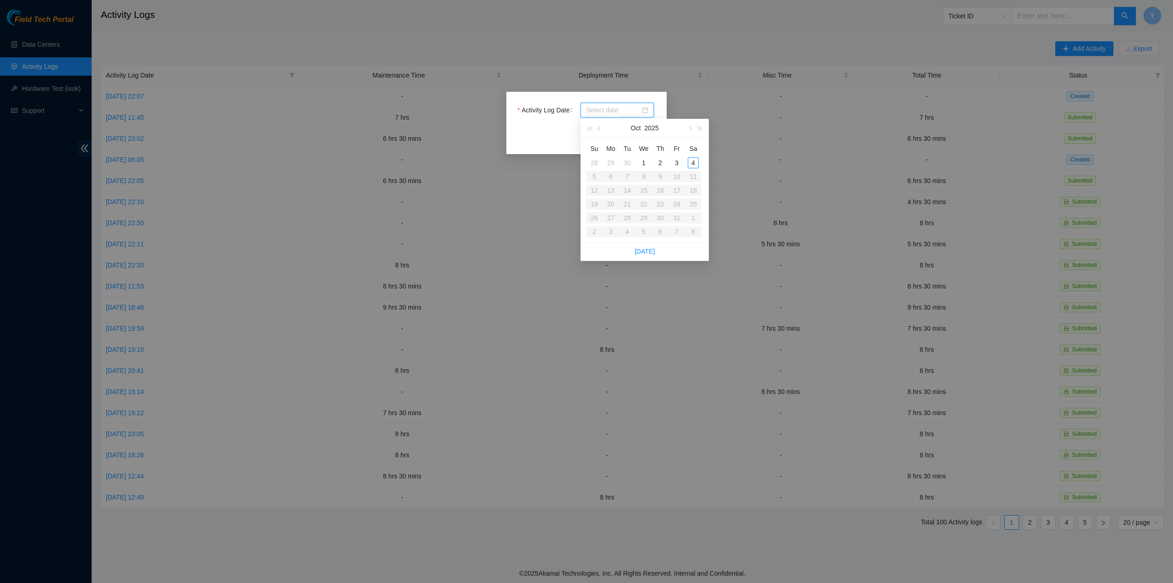
click at [611, 107] on input "Activity Log Date" at bounding box center [613, 110] width 54 height 10
type input "2025-10-02"
click at [660, 161] on div "2" at bounding box center [660, 162] width 11 height 11
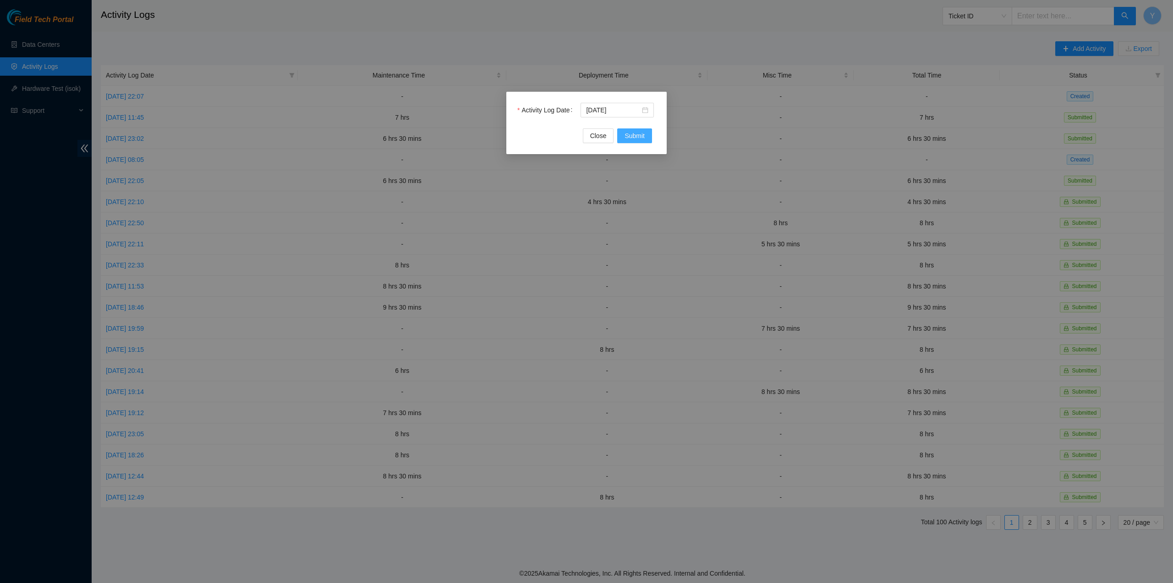
click at [639, 136] on span "Submit" at bounding box center [635, 136] width 20 height 10
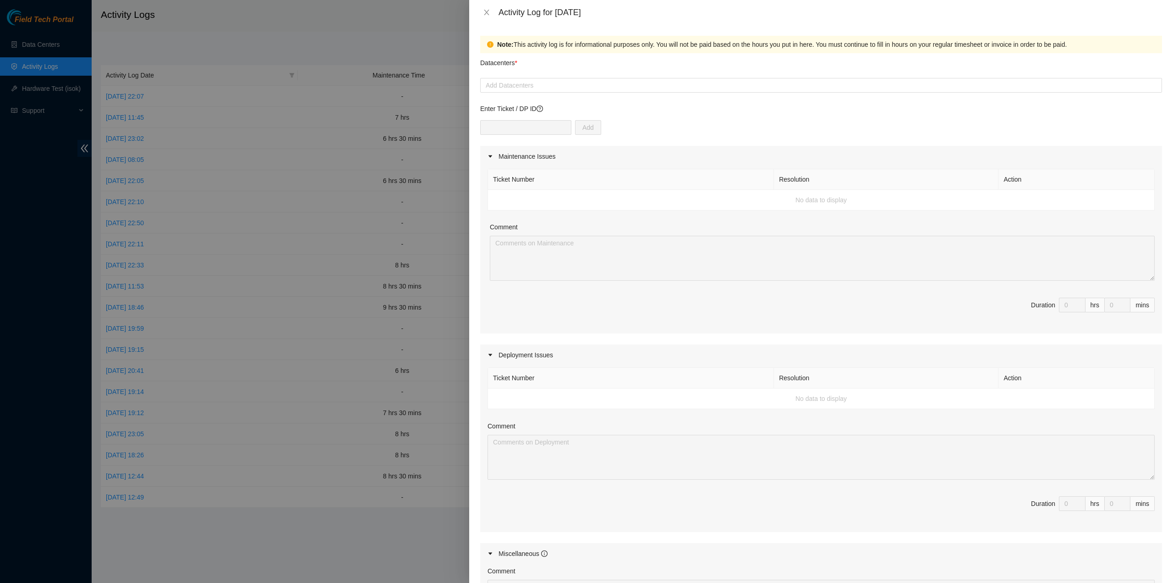
drag, startPoint x: 553, startPoint y: 82, endPoint x: 545, endPoint y: 99, distance: 19.1
click at [553, 82] on div at bounding box center [821, 85] width 677 height 11
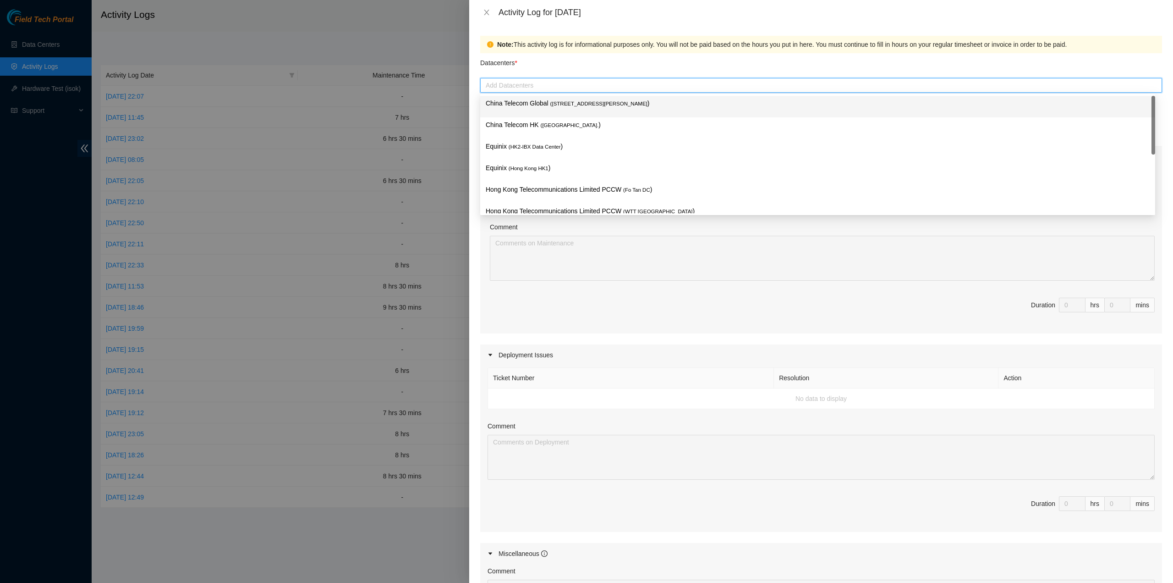
click at [541, 106] on p "China Telecom Global ( Room B11, 2/F, 18 Chun Yat Street, TKO , Hong Kong )" at bounding box center [818, 103] width 664 height 11
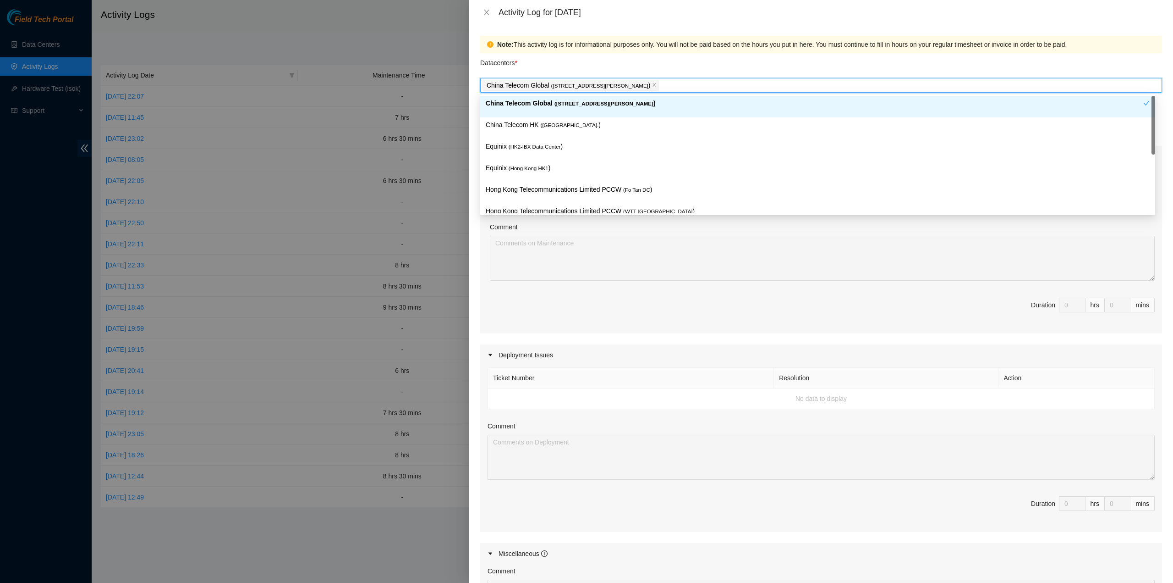
drag, startPoint x: 530, startPoint y: 128, endPoint x: 525, endPoint y: 143, distance: 15.1
click at [529, 130] on div "China Telecom HK ( Hong Kong. )" at bounding box center [818, 128] width 664 height 17
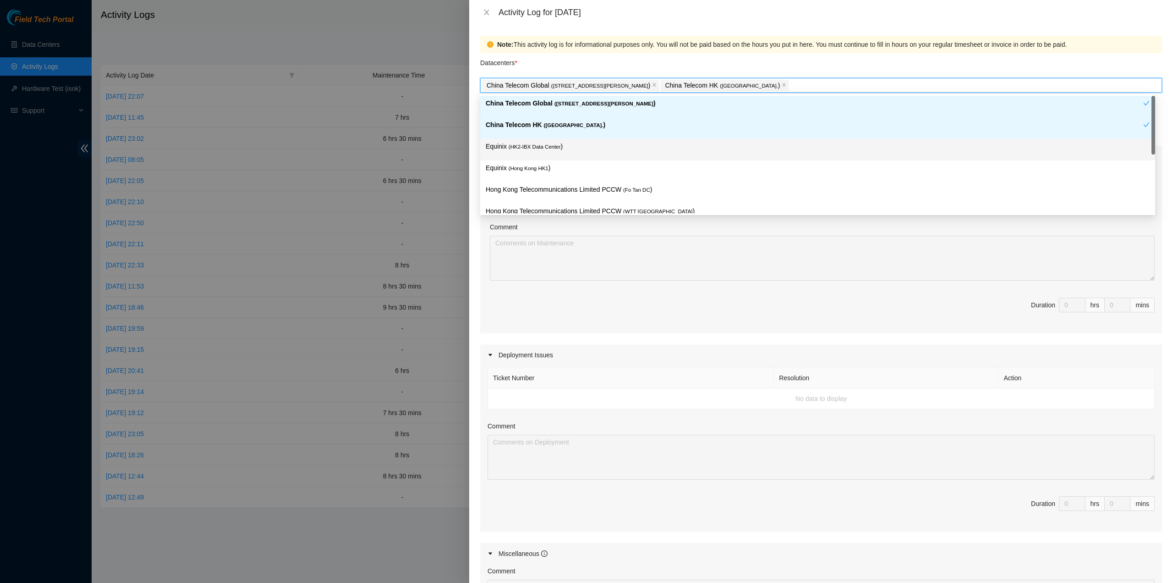
drag, startPoint x: 523, startPoint y: 149, endPoint x: 522, endPoint y: 160, distance: 11.5
click at [523, 149] on span "( HK2-IBX Data Center" at bounding box center [535, 147] width 52 height 6
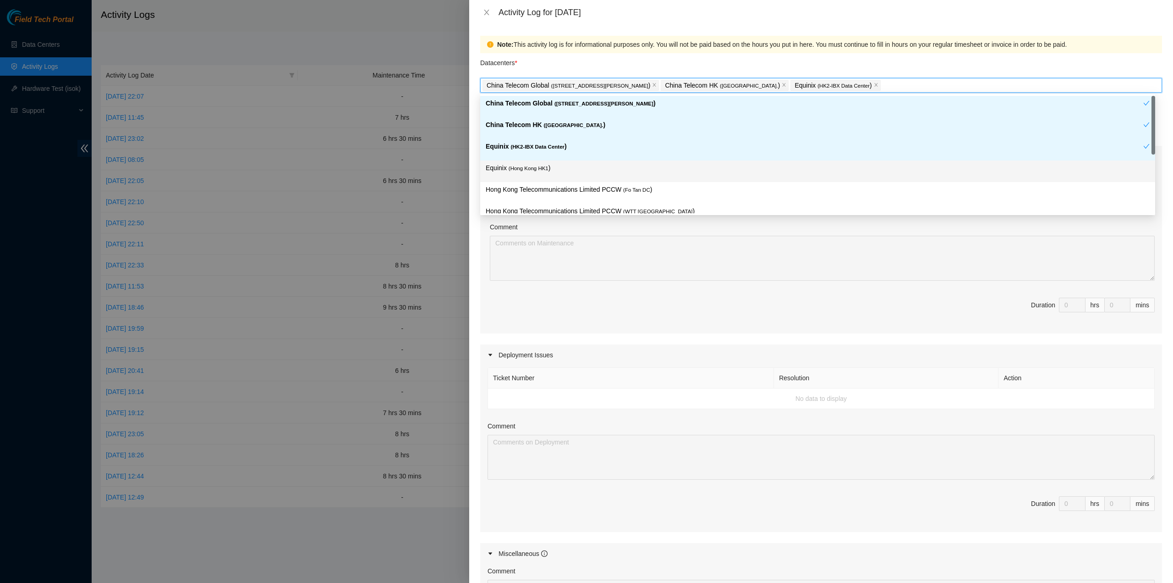
click at [521, 165] on span "( Hong Kong HK1" at bounding box center [529, 168] width 40 height 6
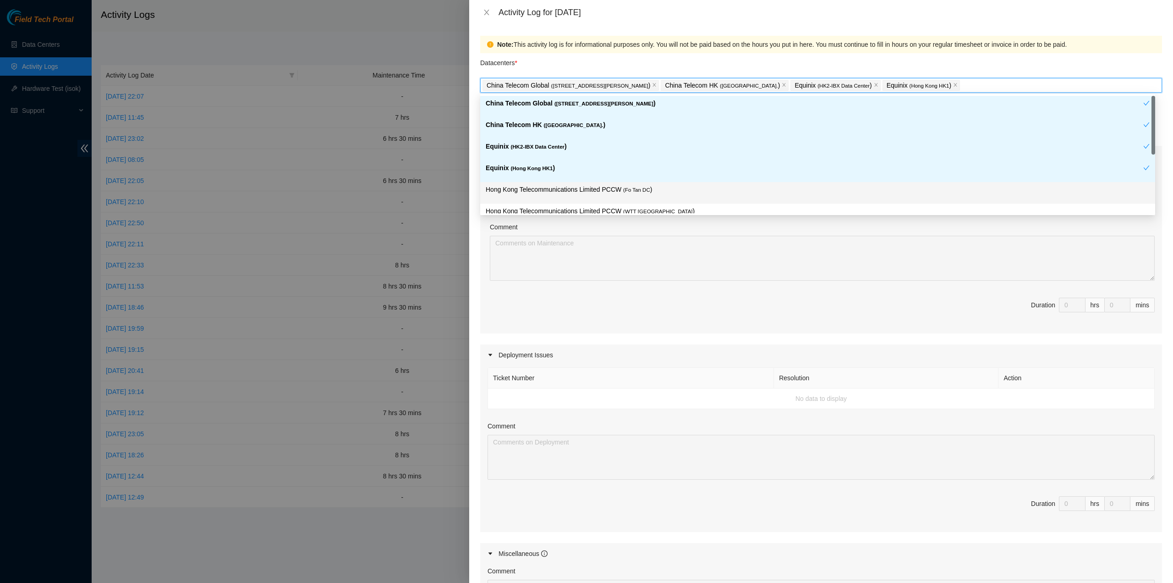
click at [526, 185] on p "Hong Kong Telecommunications Limited PCCW ( Fo Tan DC )" at bounding box center [818, 189] width 664 height 11
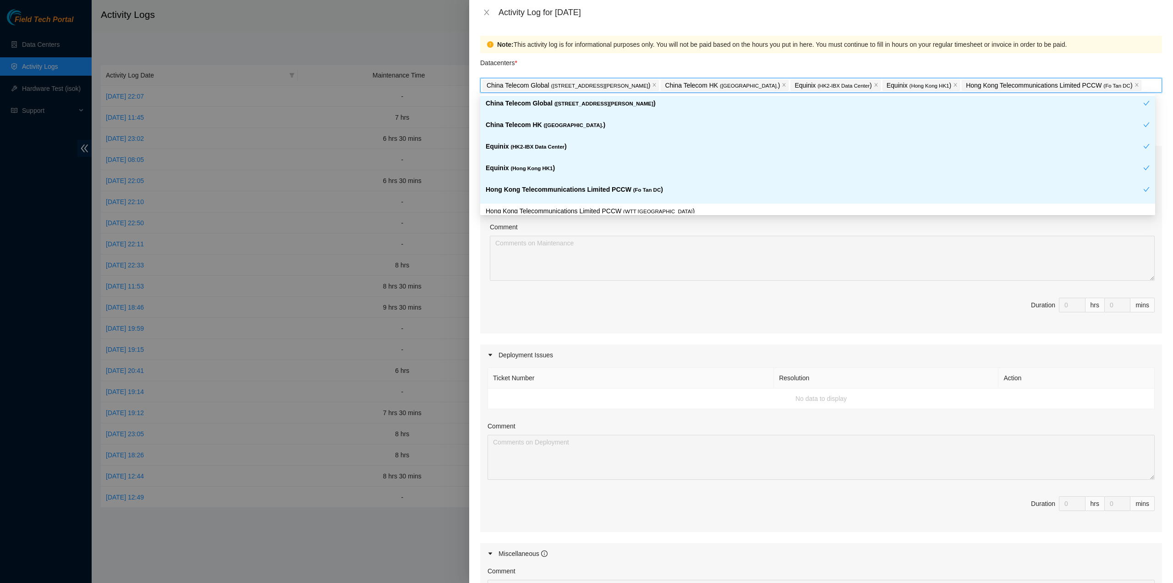
click at [536, 204] on div "Hong Kong Telecommunications Limited PCCW ( WTT DC )" at bounding box center [817, 215] width 675 height 22
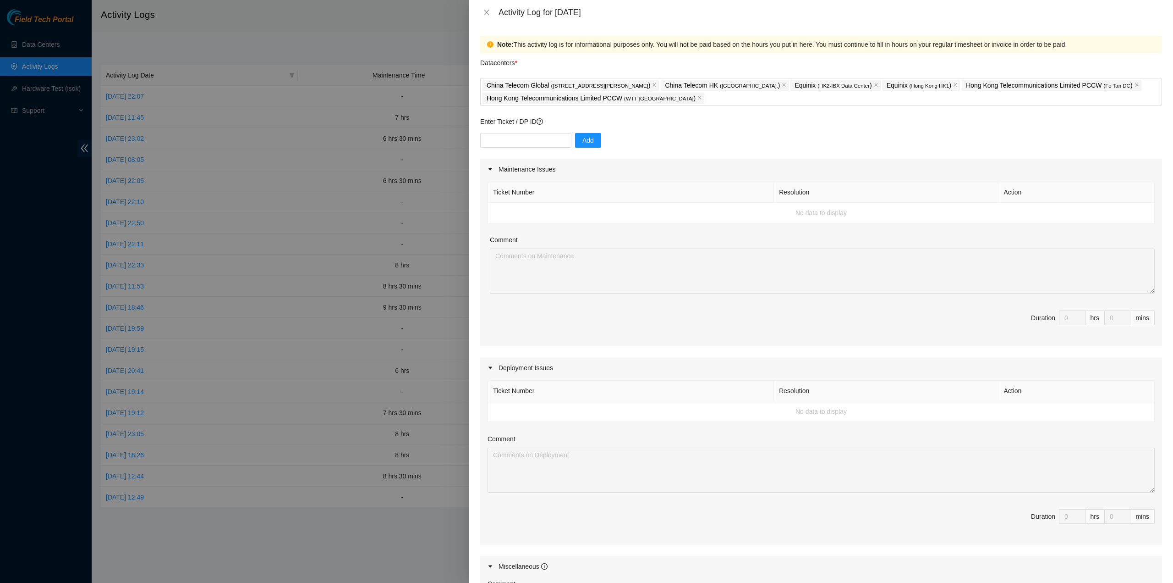
click at [565, 61] on div "Datacenters *" at bounding box center [821, 65] width 682 height 25
click at [543, 135] on input "text" at bounding box center [525, 140] width 91 height 15
click at [653, 134] on div "Add" at bounding box center [821, 146] width 682 height 26
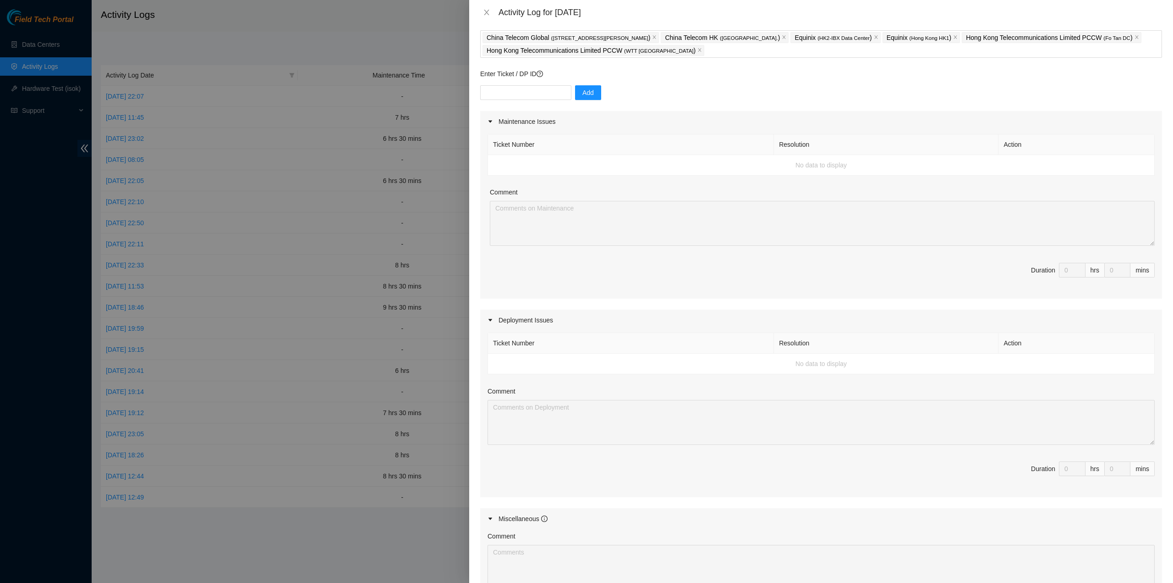
scroll to position [198, 0]
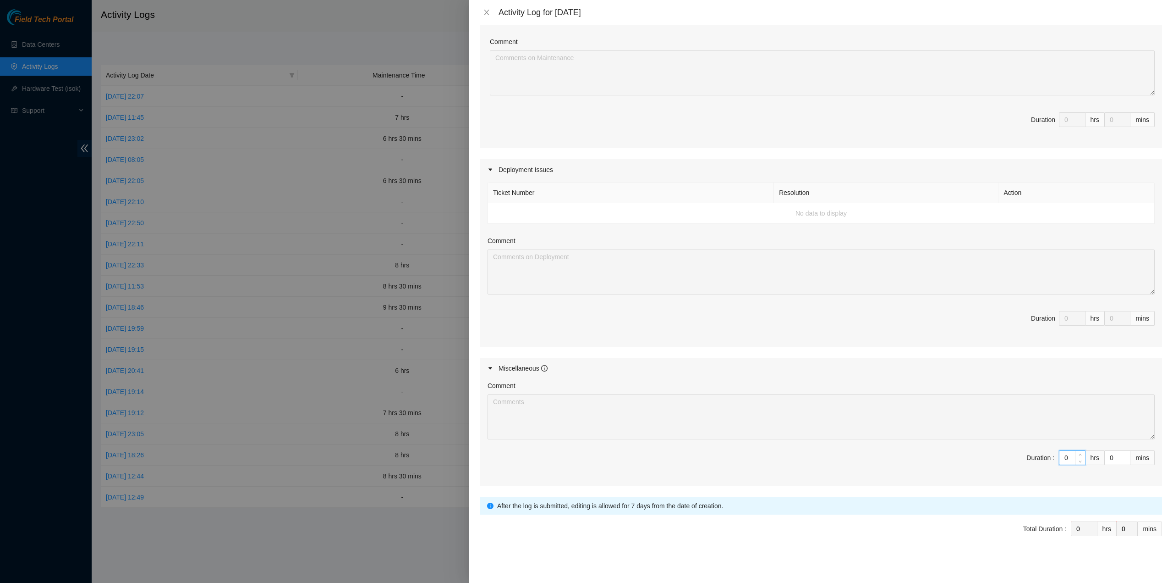
drag, startPoint x: 1065, startPoint y: 450, endPoint x: 1052, endPoint y: 441, distance: 15.6
click at [1051, 446] on div "Comment Duration : 0 hrs 0 mins" at bounding box center [821, 432] width 682 height 107
type input "7"
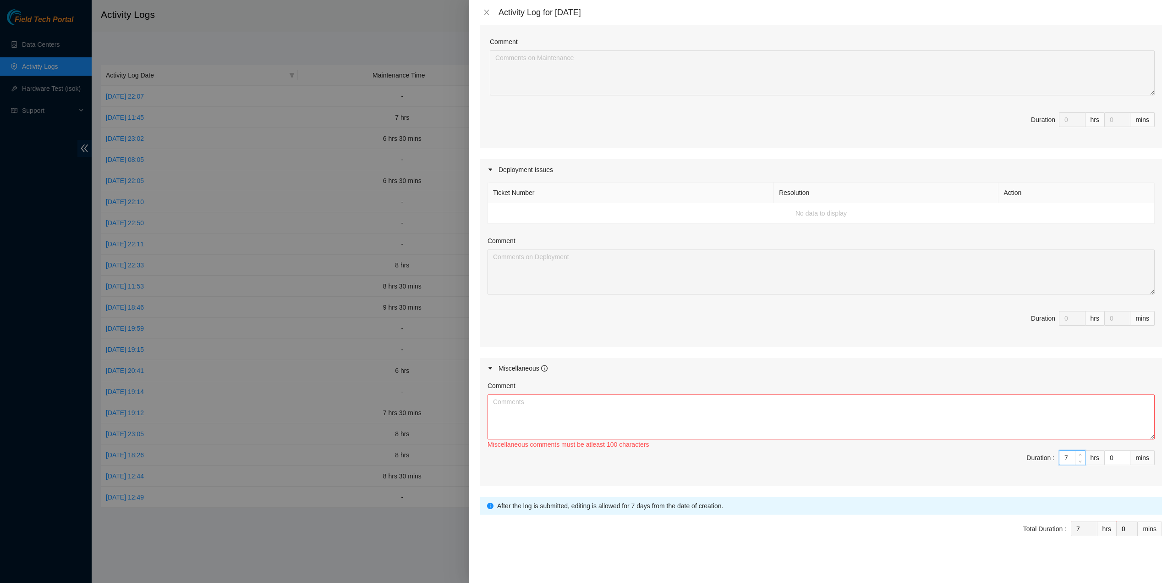
type input "7"
type input "23"
type input "2"
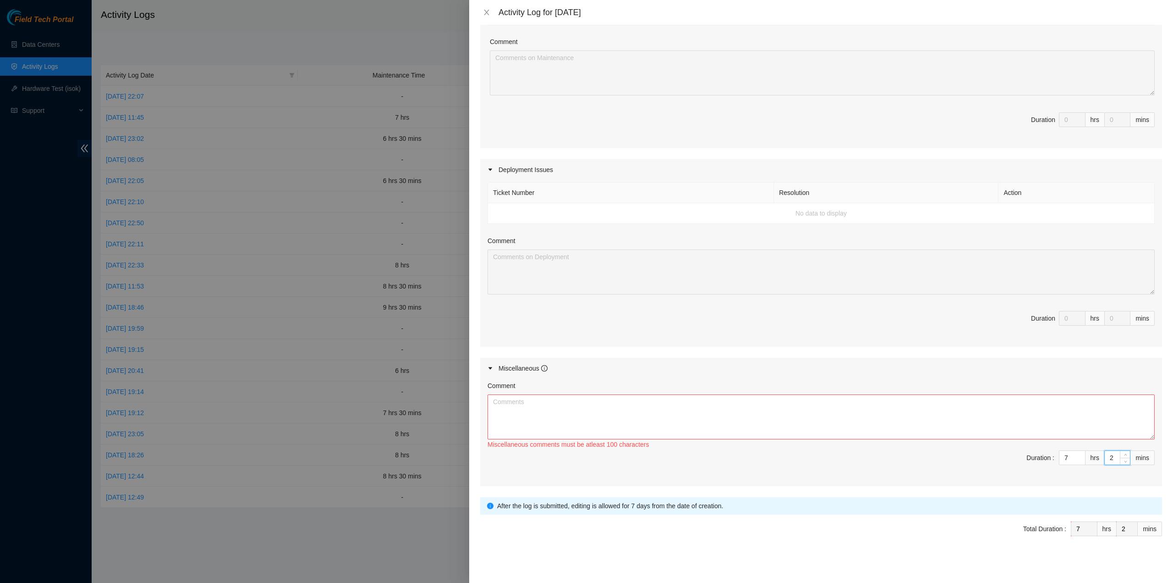
type input "0"
type input ".3"
type input "0.3"
type input "."
type input "0"
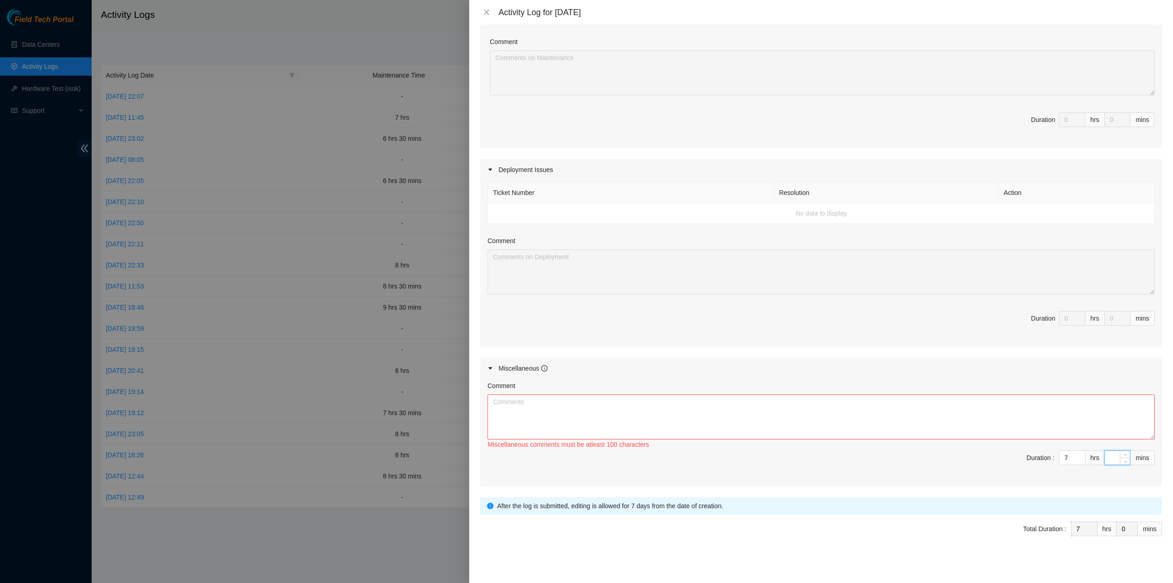
type input "3"
type input "30"
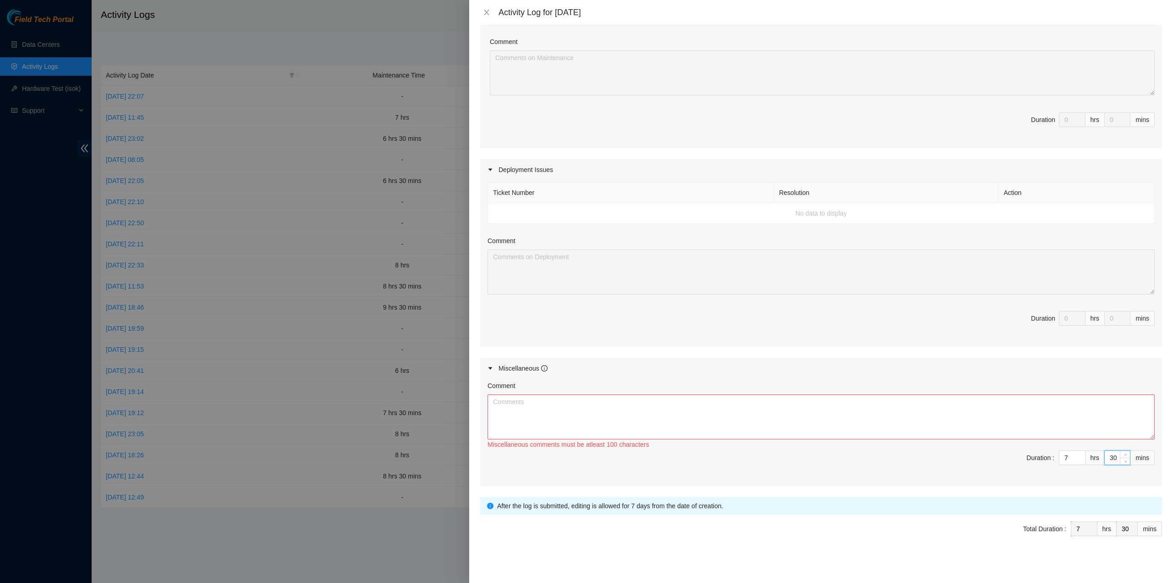
click at [765, 391] on div "Comment Miscellaneous comments must be atleast 100 characters" at bounding box center [821, 415] width 667 height 70
click at [761, 412] on textarea "Comment" at bounding box center [821, 416] width 667 height 45
paste textarea "Dear AKAMAI INTERNATIONAL BV, Equinix makes every effort to keep you and your e…"
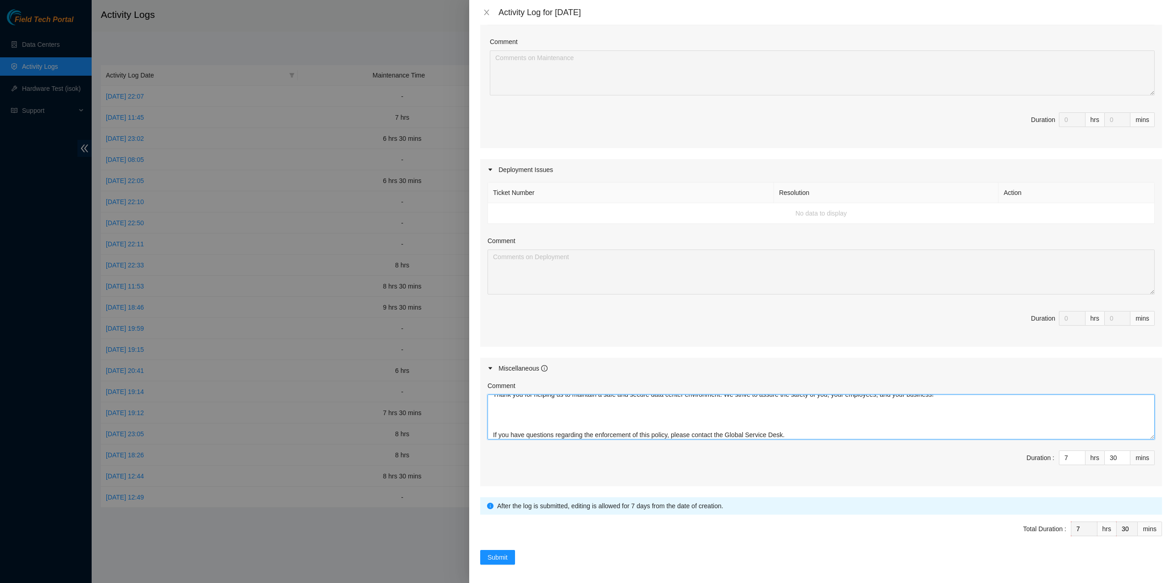
type textarea "Dear AKAMAI INTERNATIONAL BV, Equinix makes every effort to keep you and your e…"
drag, startPoint x: 519, startPoint y: 549, endPoint x: 512, endPoint y: 550, distance: 7.1
click at [518, 550] on div "Submit" at bounding box center [821, 557] width 682 height 15
click at [512, 551] on button "Submit" at bounding box center [497, 557] width 35 height 15
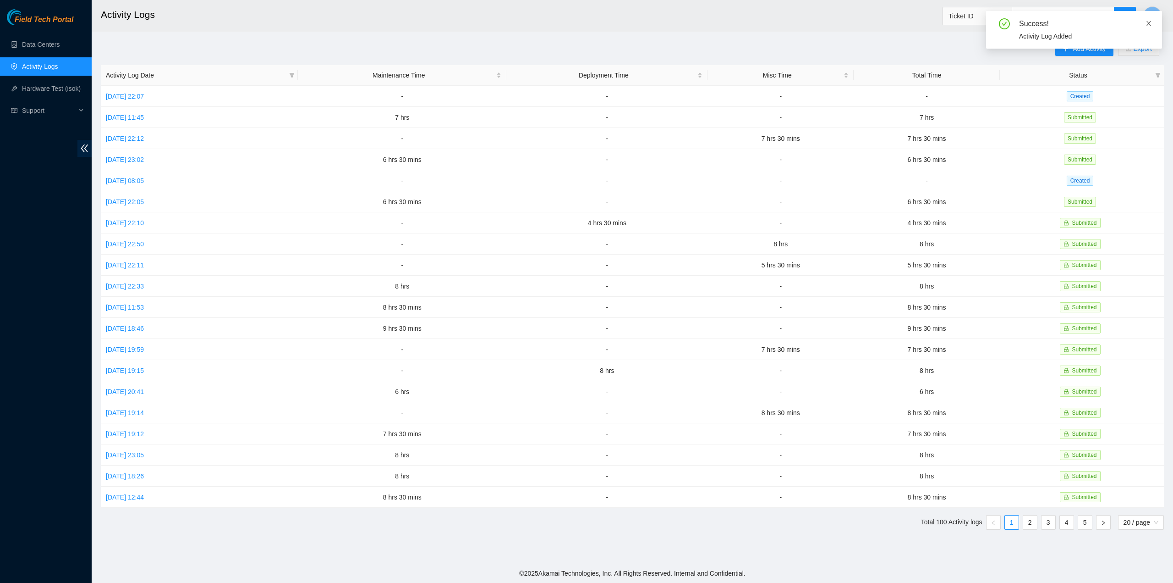
click at [1147, 22] on icon "close" at bounding box center [1149, 23] width 6 height 6
click at [1153, 15] on span "Y" at bounding box center [1153, 15] width 5 height 11
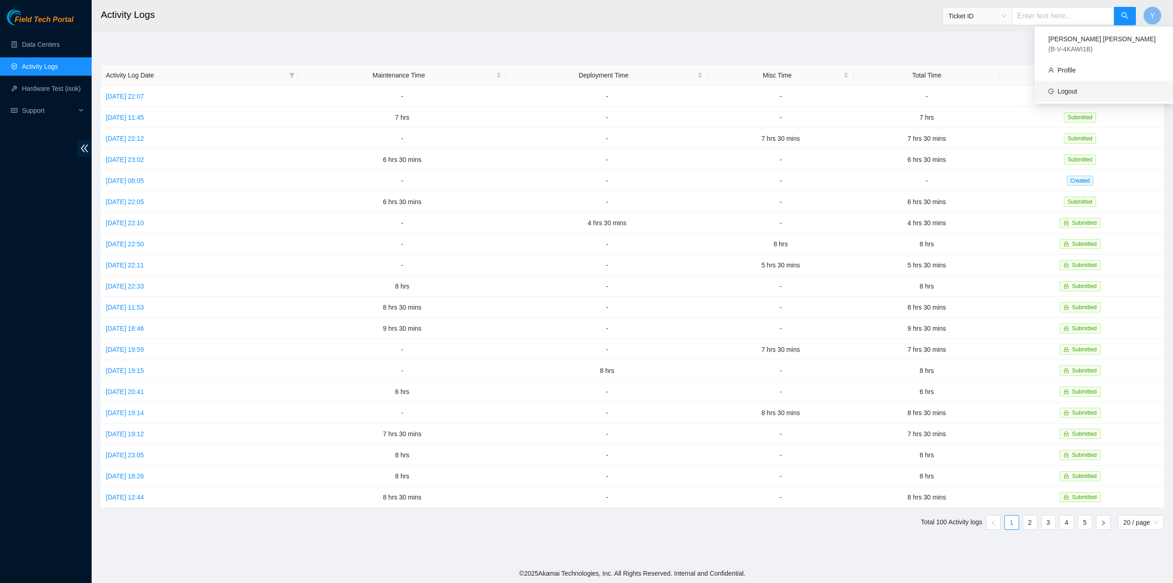
click at [1078, 88] on link "Logout" at bounding box center [1068, 91] width 20 height 7
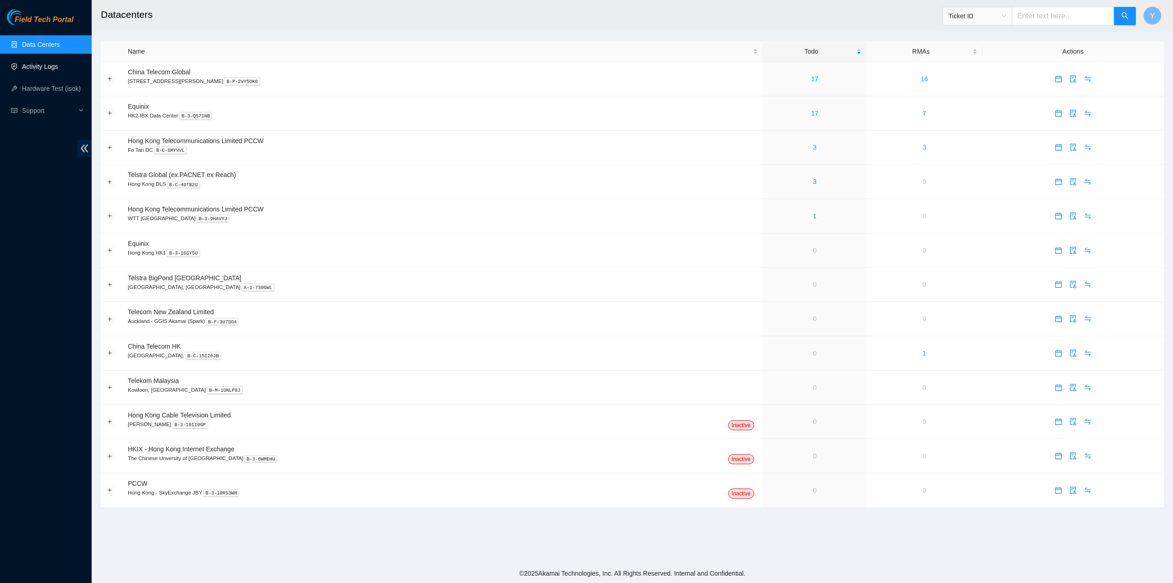
click at [47, 66] on link "Activity Logs" at bounding box center [40, 66] width 36 height 7
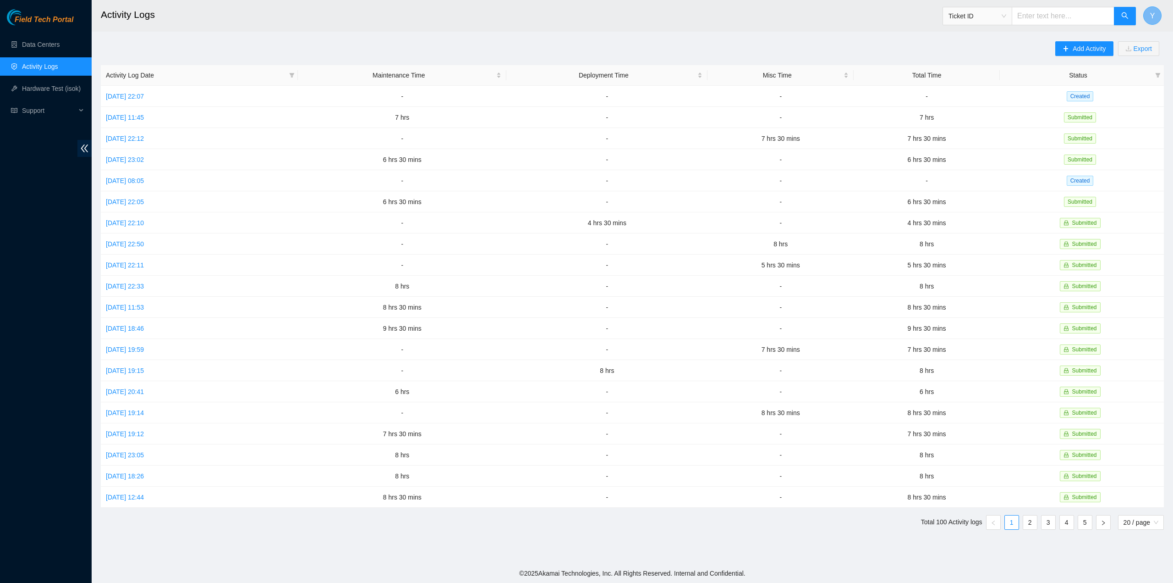
click at [1157, 13] on button "Y" at bounding box center [1153, 15] width 18 height 18
drag, startPoint x: 903, startPoint y: 24, endPoint x: 869, endPoint y: 42, distance: 38.5
click at [903, 24] on h2 "Activity Logs" at bounding box center [505, 14] width 809 height 29
click at [127, 282] on link "Tue, 23 Sep 2025 22:33" at bounding box center [125, 285] width 38 height 7
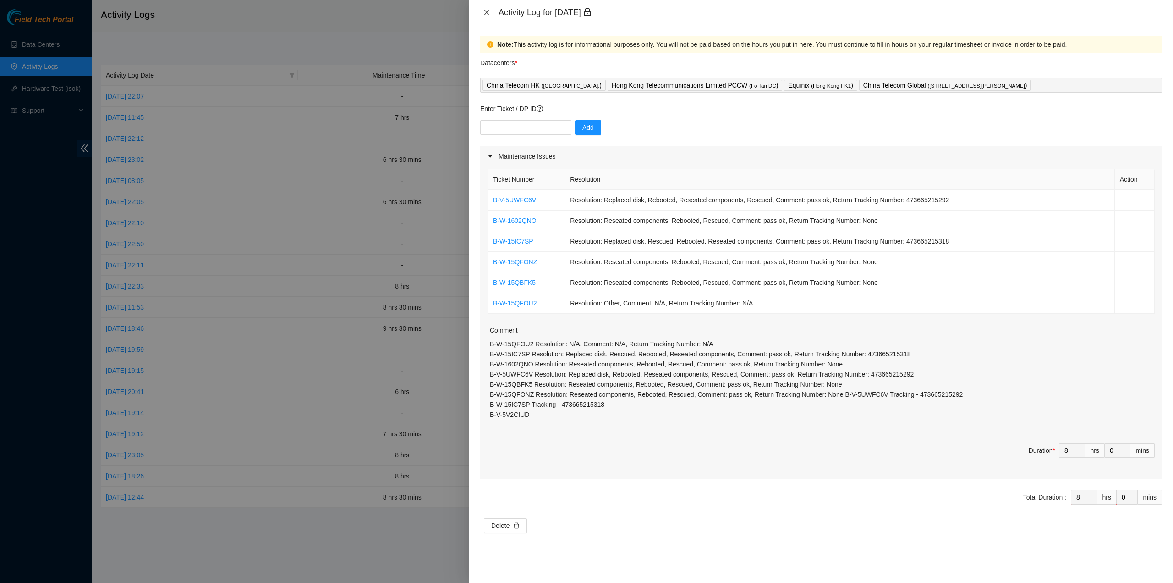
click at [485, 16] on icon "close" at bounding box center [486, 12] width 7 height 7
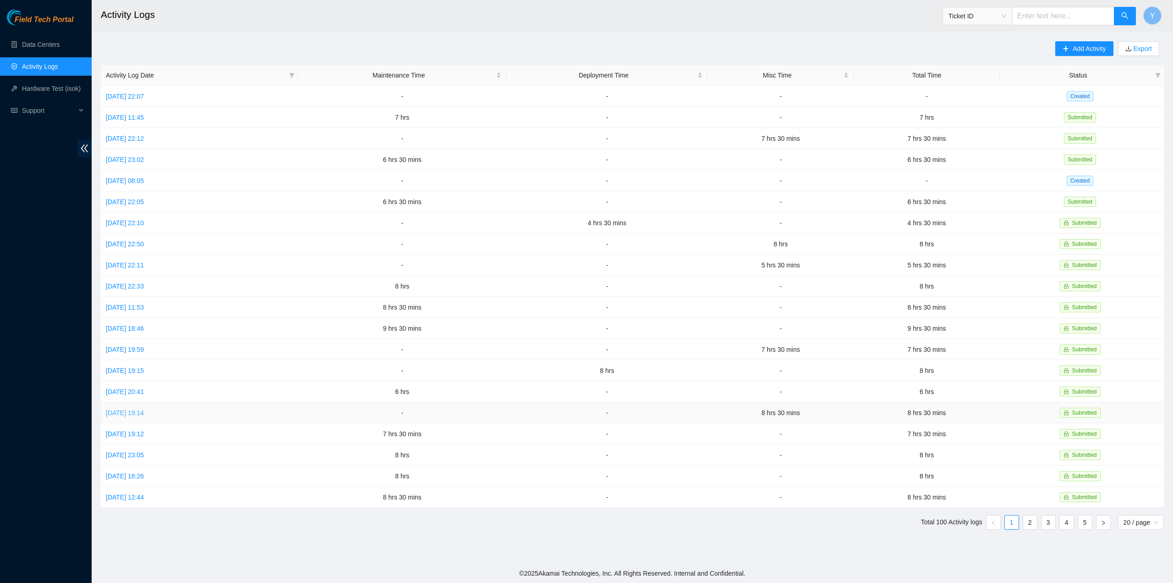
click at [133, 409] on link "Wed, 17 Sep 2025 19:14" at bounding box center [125, 412] width 38 height 7
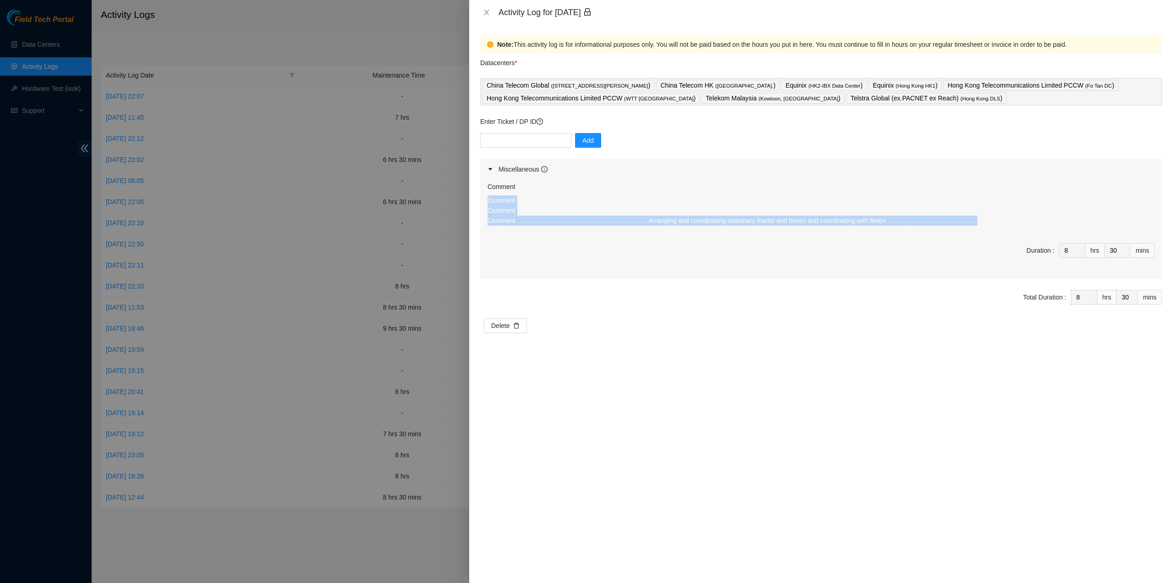
drag, startPoint x: 912, startPoint y: 221, endPoint x: 487, endPoint y: 196, distance: 425.7
click at [486, 203] on div "Comment Comment Comment Comment ……………………………………………………. Arranging and coordinatin…" at bounding box center [821, 229] width 682 height 99
copy p "Comment Comment Comment ……………………………………………………. Arranging and coordinating statio…"
click at [486, 11] on icon "close" at bounding box center [486, 12] width 7 height 7
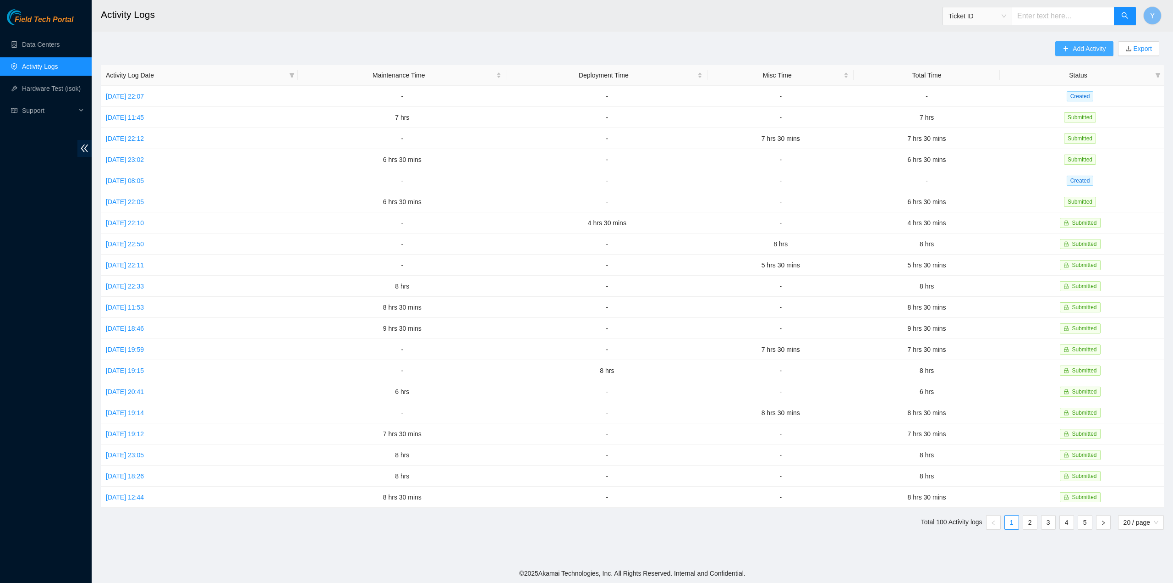
click at [1083, 50] on span "Add Activity" at bounding box center [1089, 49] width 33 height 10
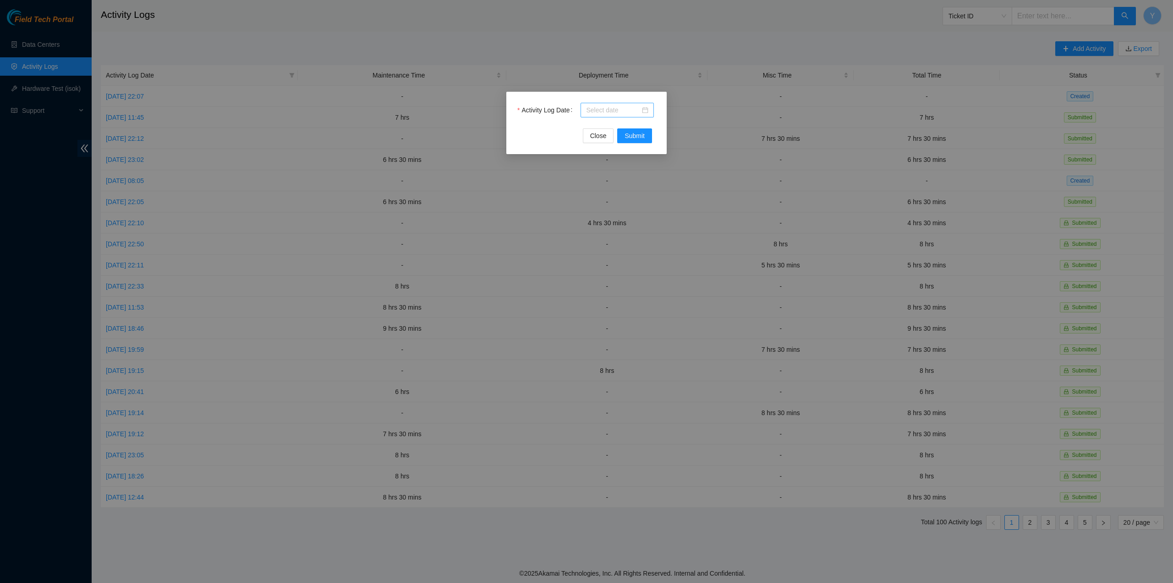
click at [625, 116] on div at bounding box center [617, 110] width 73 height 15
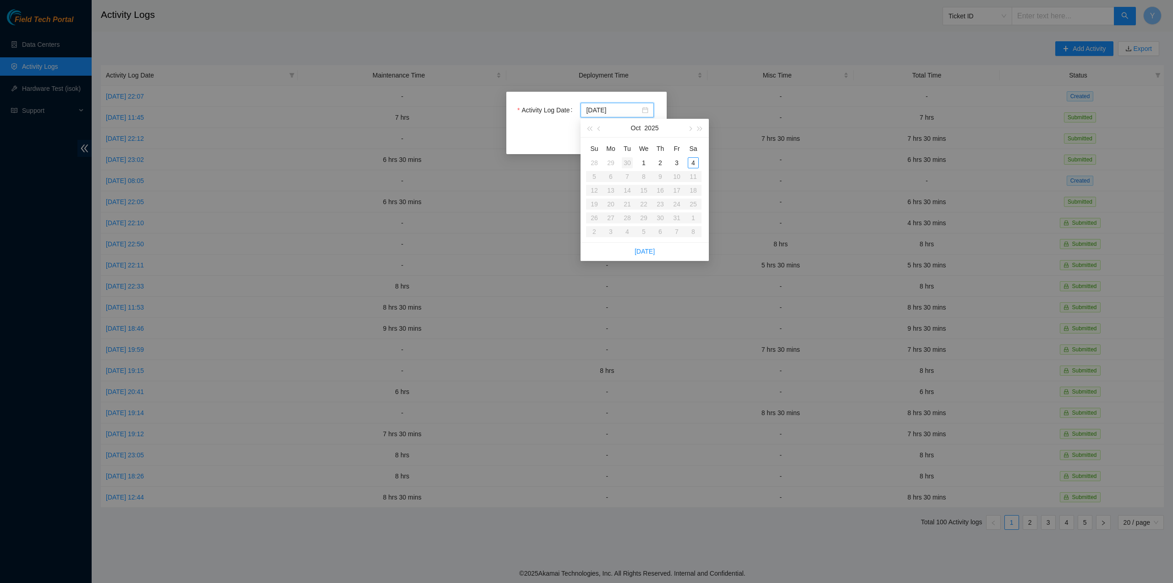
type input "2025-09-30"
click at [626, 163] on div "30" at bounding box center [627, 162] width 11 height 11
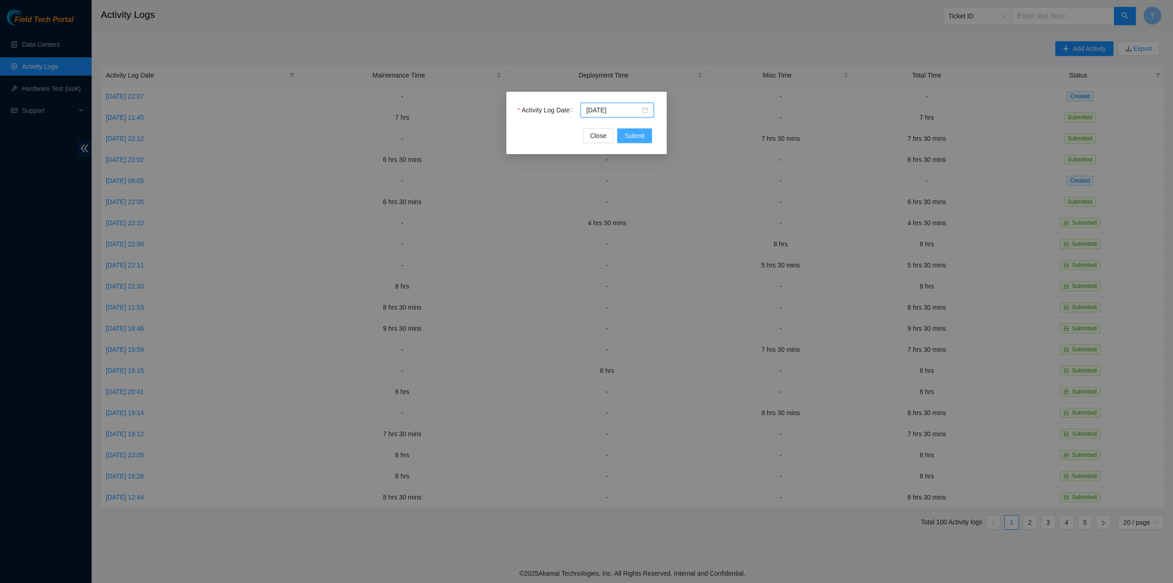
click at [631, 131] on span "Submit" at bounding box center [635, 136] width 20 height 10
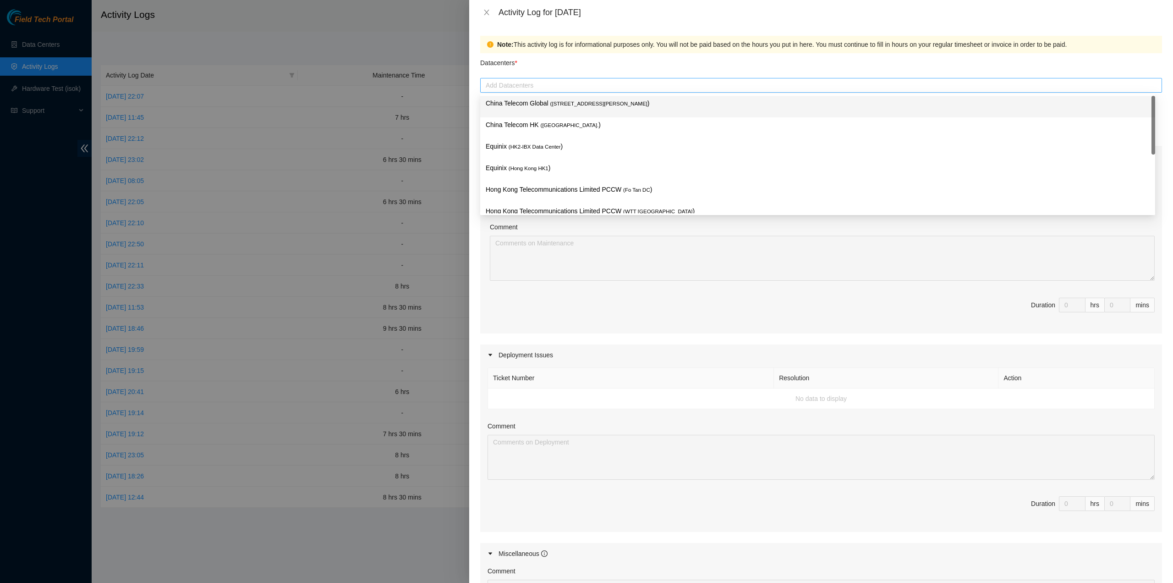
click at [613, 88] on div at bounding box center [821, 85] width 677 height 11
click at [600, 117] on div "China Telecom Global ( Room B11, 2/F, 18 Chun Yat Street, TKO , Hong Kong )" at bounding box center [817, 107] width 675 height 22
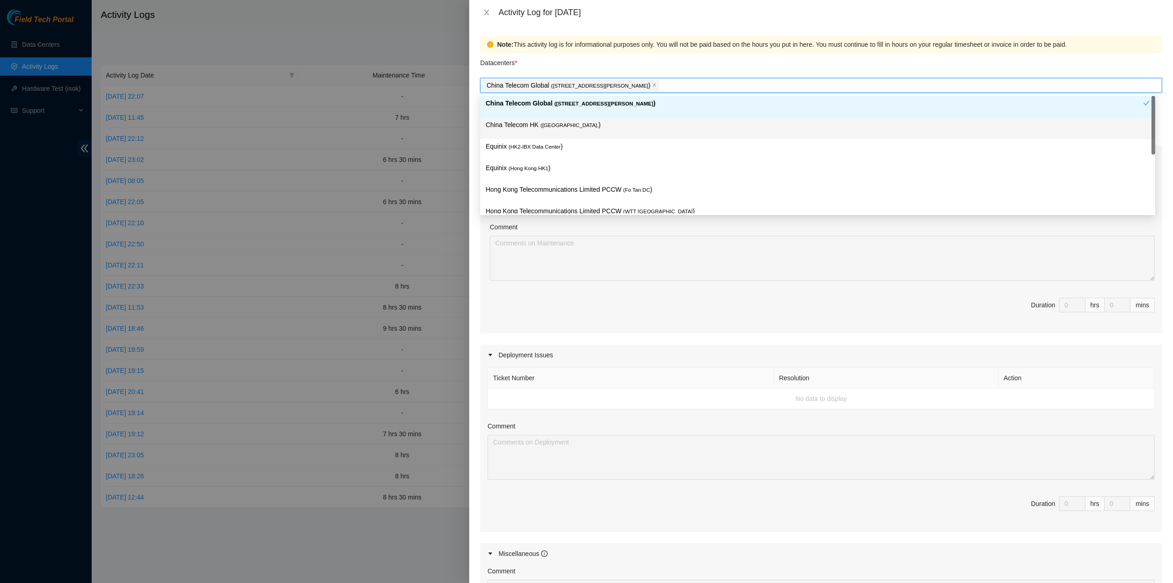
drag, startPoint x: 583, startPoint y: 132, endPoint x: 567, endPoint y: 147, distance: 22.0
click at [583, 132] on div "China Telecom HK ( Hong Kong. )" at bounding box center [818, 128] width 664 height 17
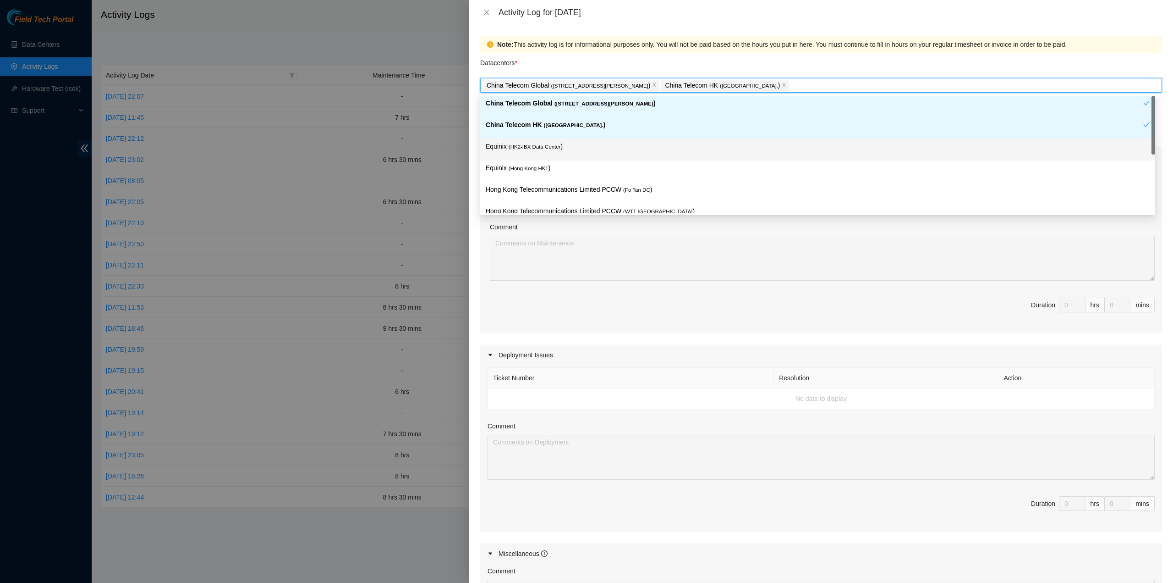
click at [565, 149] on p "Equinix ( HK2-IBX Data Center )" at bounding box center [818, 146] width 664 height 11
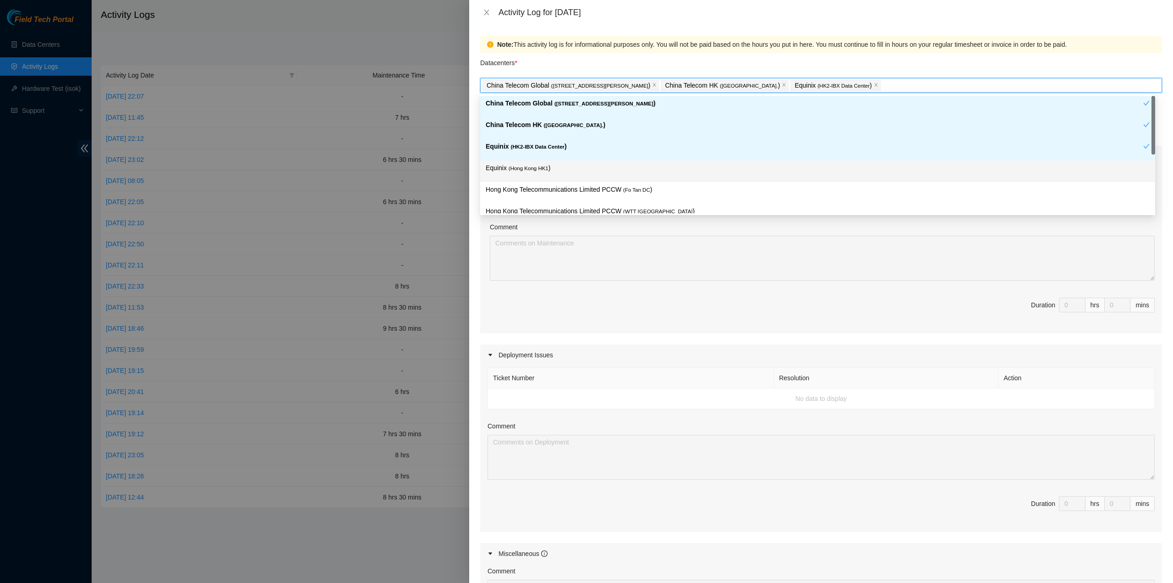
click at [555, 164] on p "Equinix ( Hong Kong HK1 )" at bounding box center [818, 168] width 664 height 11
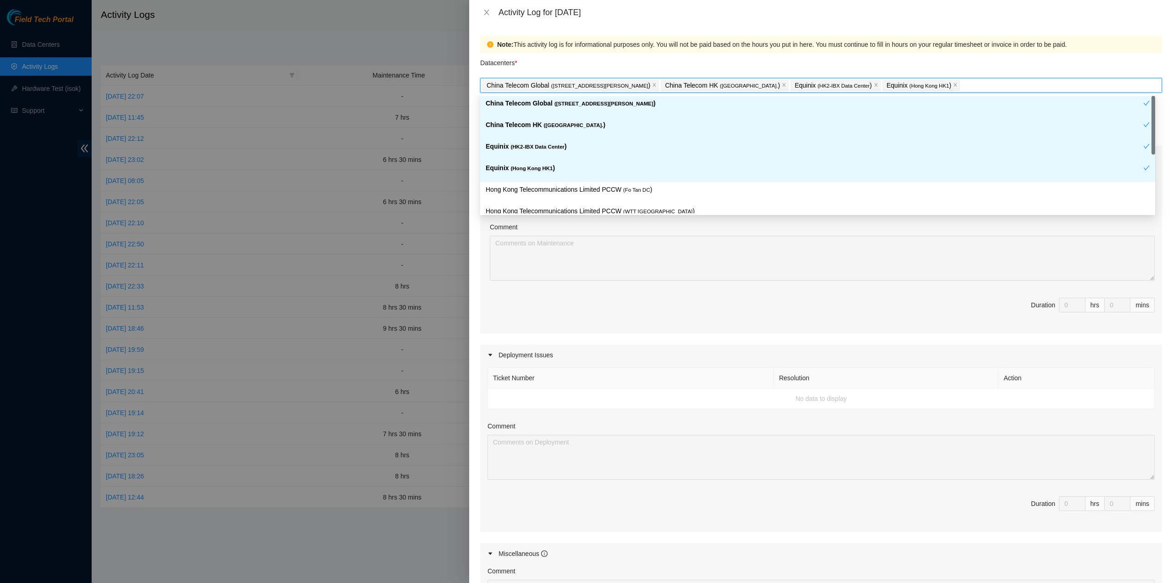
click at [555, 183] on div "Hong Kong Telecommunications Limited PCCW ( Fo Tan DC )" at bounding box center [817, 193] width 675 height 22
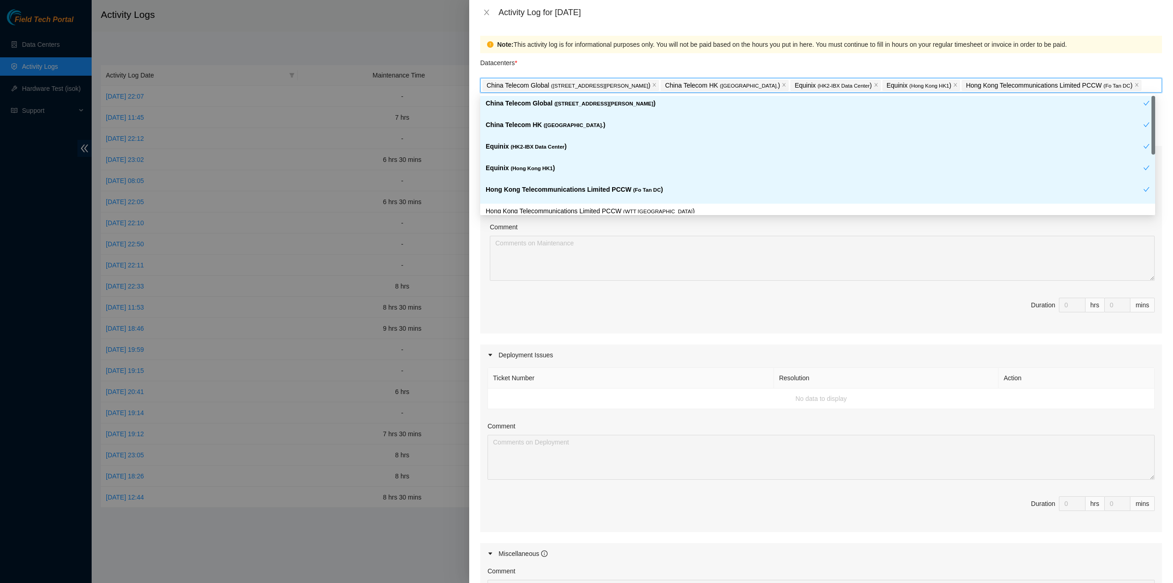
scroll to position [46, 0]
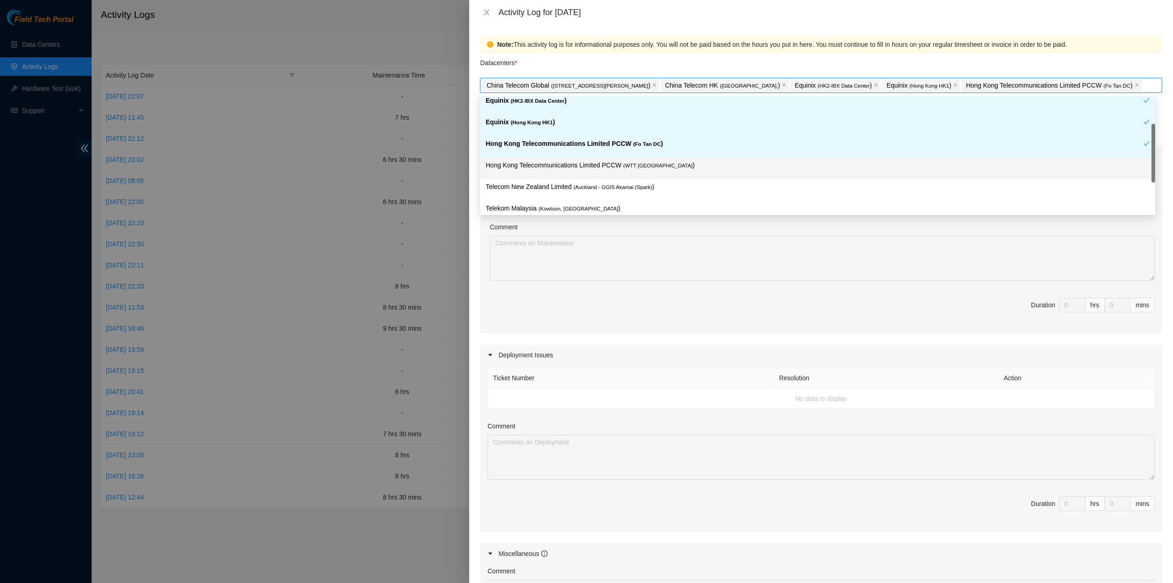
click at [623, 167] on span "( WTT DC" at bounding box center [657, 166] width 69 height 6
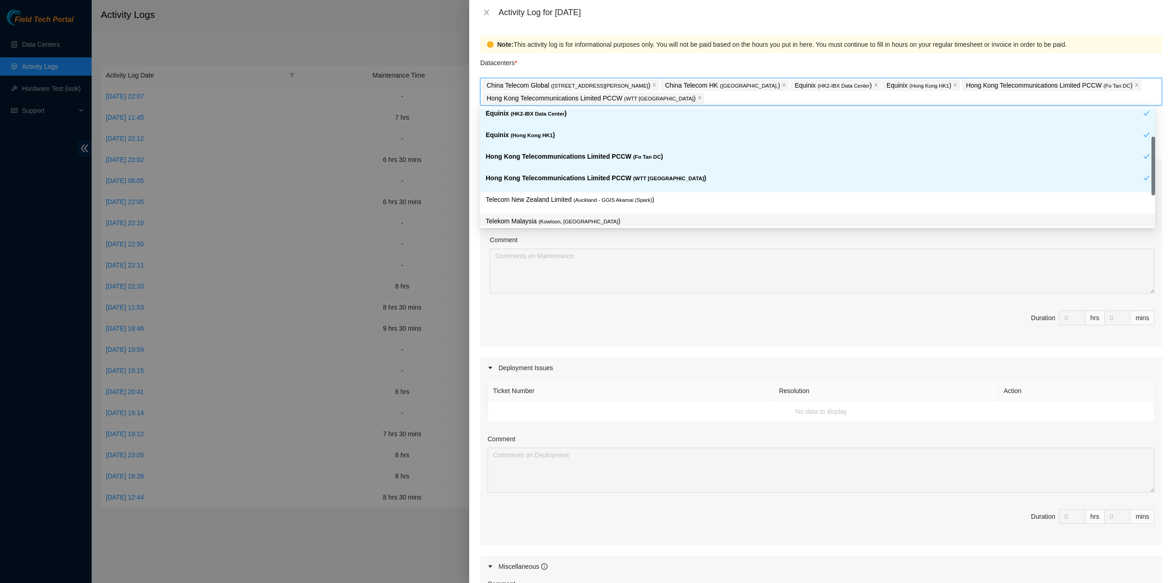
click at [594, 216] on p "Telekom Malaysia ( Kowloon, Hong Kong )" at bounding box center [818, 221] width 664 height 11
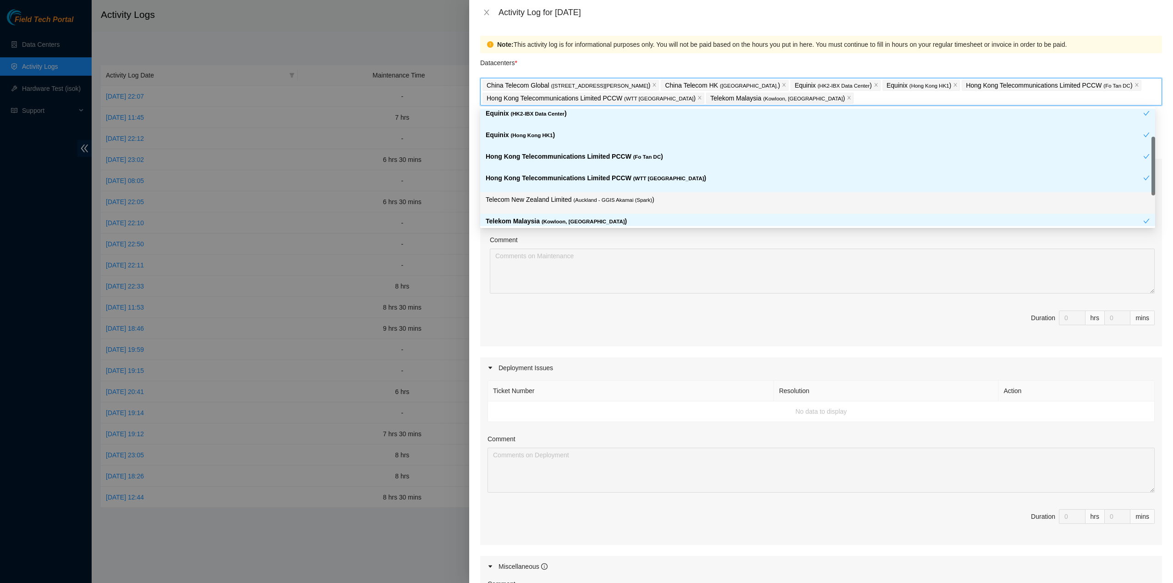
scroll to position [96, 0]
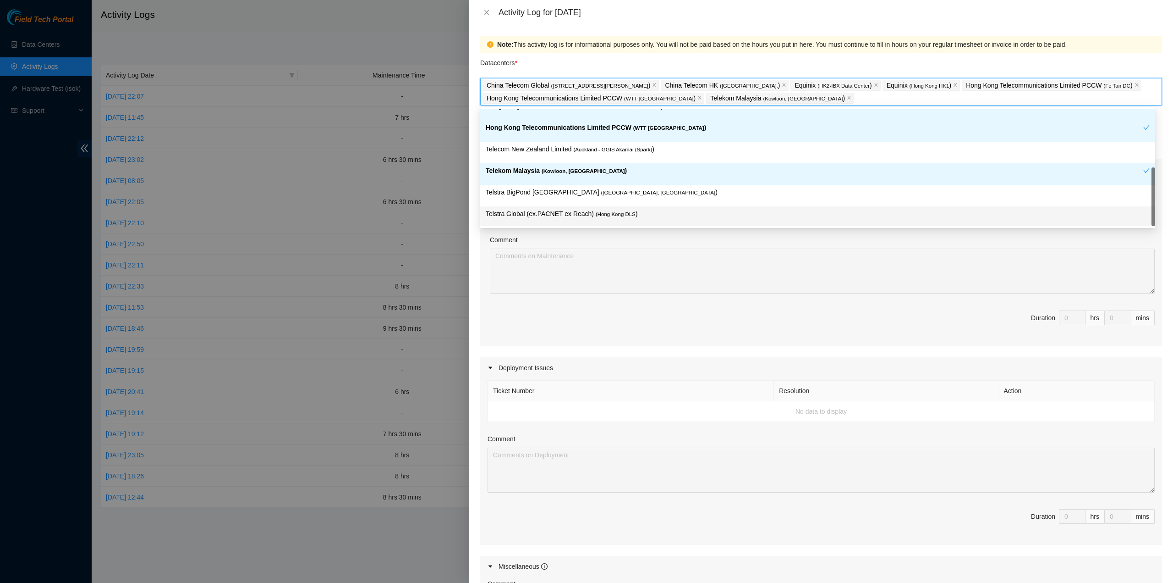
click at [636, 215] on p "Telstra Global (ex.PACNET ex Reach) ( Hong Kong DLS )" at bounding box center [818, 214] width 664 height 11
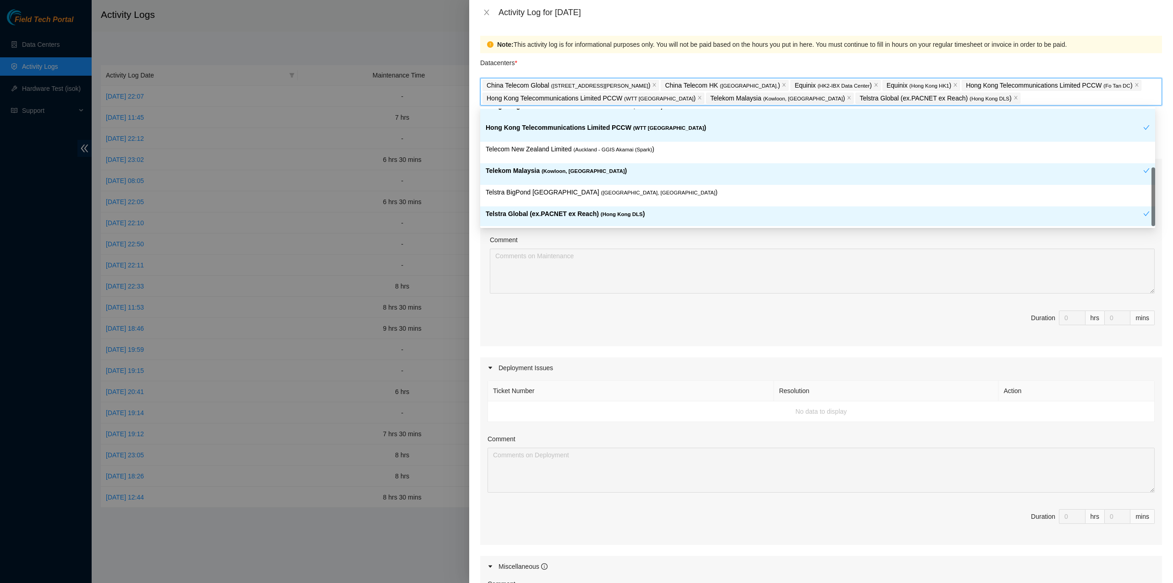
drag, startPoint x: 777, startPoint y: 361, endPoint x: 814, endPoint y: 373, distance: 38.4
click at [777, 361] on div "Deployment Issues" at bounding box center [821, 367] width 682 height 21
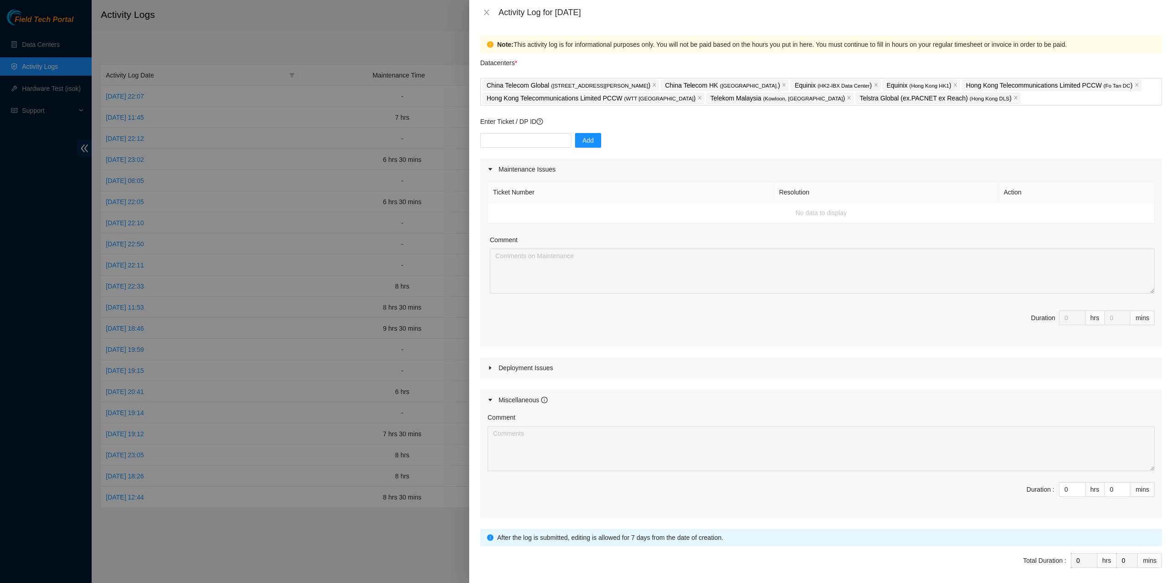
scroll to position [33, 0]
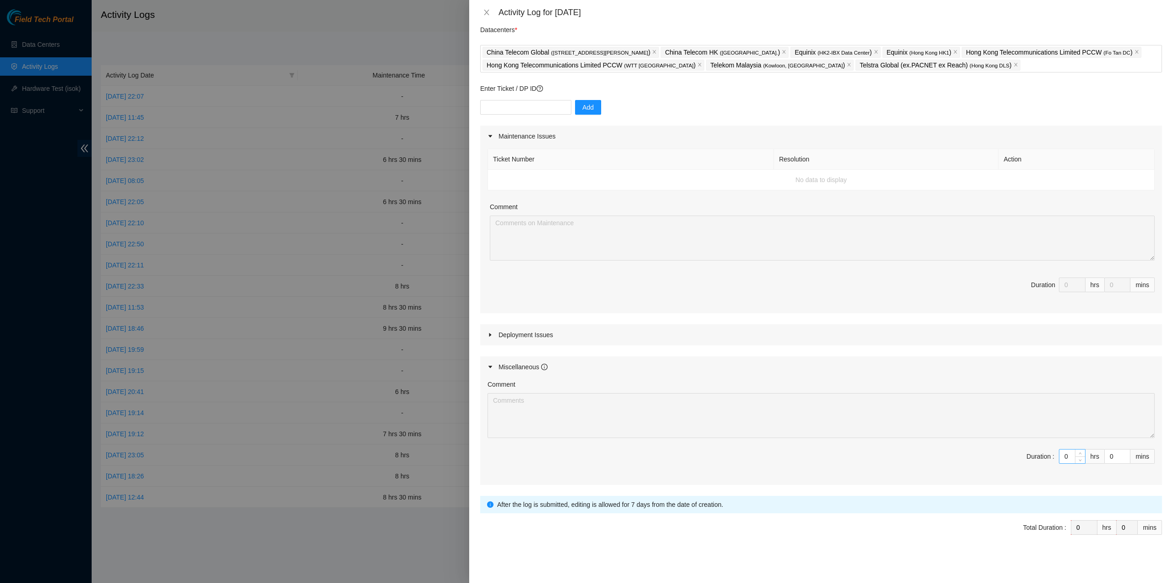
drag, startPoint x: 1057, startPoint y: 452, endPoint x: 1062, endPoint y: 456, distance: 5.6
click at [1060, 454] on input "0" at bounding box center [1073, 456] width 26 height 14
click at [1062, 455] on input "0" at bounding box center [1073, 456] width 26 height 14
type input "08"
type input "8"
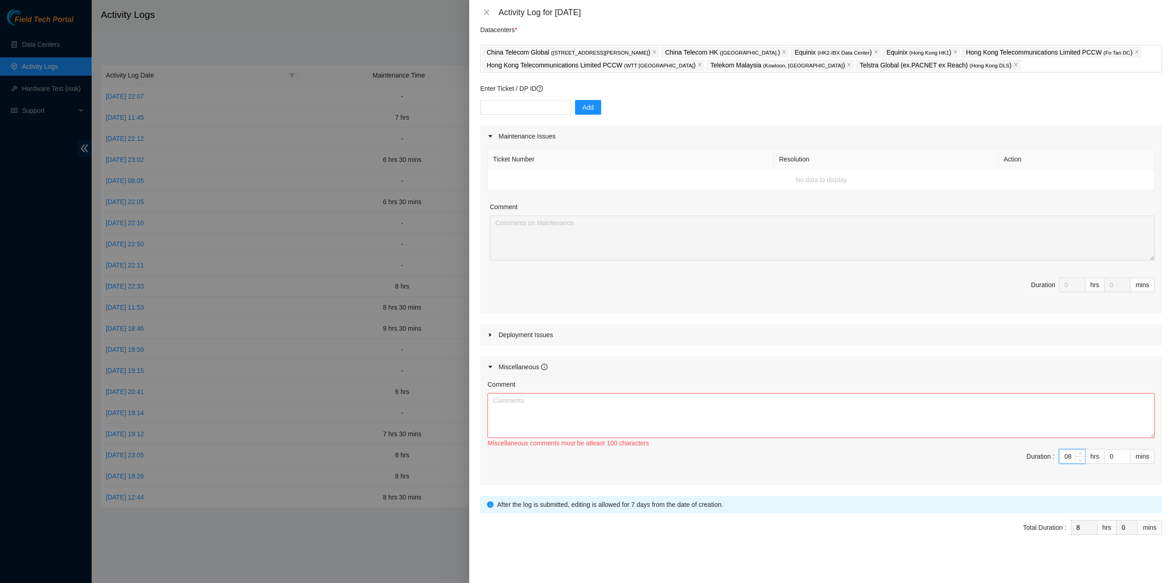
type input "8"
type input "3"
type input "30"
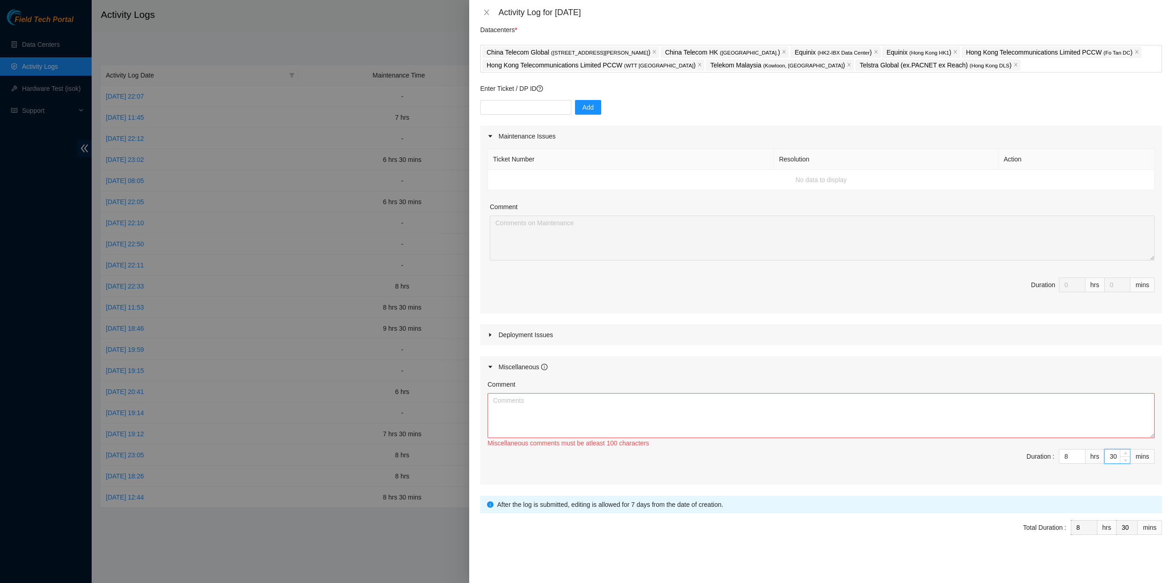
type input "30"
drag, startPoint x: 673, startPoint y: 375, endPoint x: 673, endPoint y: 401, distance: 26.1
click at [671, 377] on div "Miscellaneous Comment Miscellaneous comments must be atleast 100 characters Dur…" at bounding box center [821, 420] width 682 height 128
click at [670, 407] on textarea "Comment" at bounding box center [821, 415] width 667 height 45
paste textarea "Comment Comment Comment ……………………………………………………. Arranging and coordinating statio…"
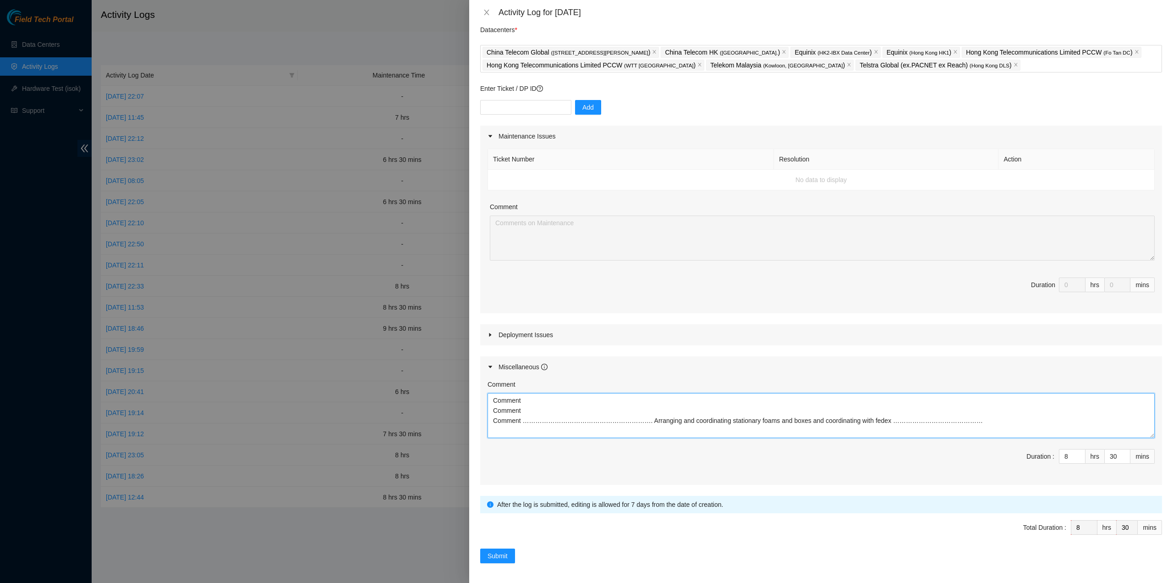
type textarea "Comment Comment Comment ……………………………………………………. Arranging and coordinating statio…"
click at [516, 551] on div "Submit" at bounding box center [821, 555] width 682 height 15
click at [510, 554] on button "Submit" at bounding box center [497, 555] width 35 height 15
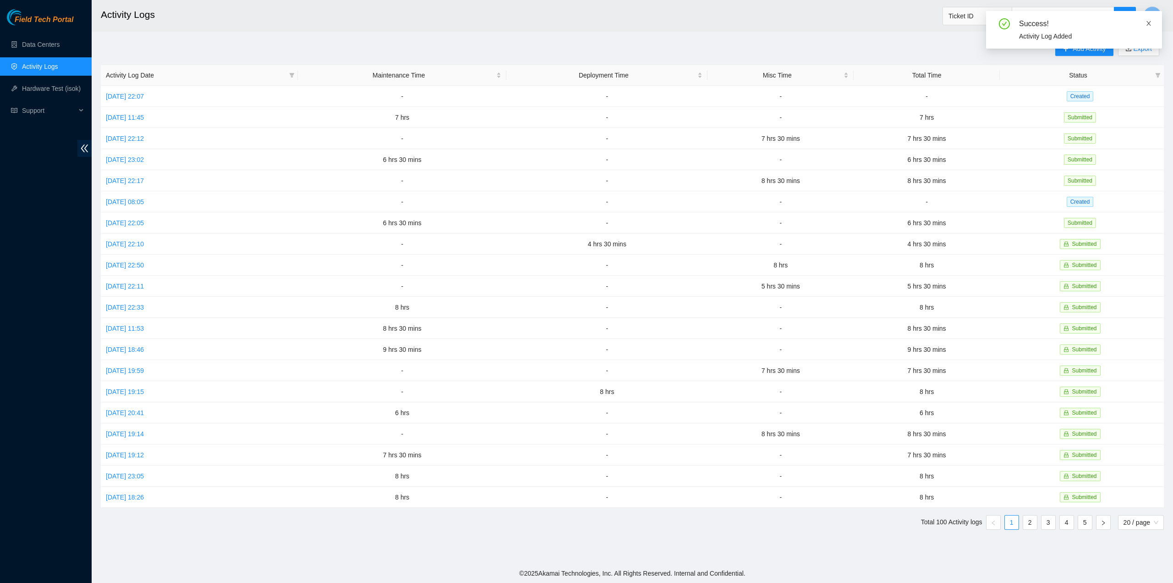
click at [1147, 22] on icon "close" at bounding box center [1149, 23] width 6 height 6
click at [140, 99] on link "Sat, 04 Oct 2025 22:07" at bounding box center [125, 96] width 38 height 7
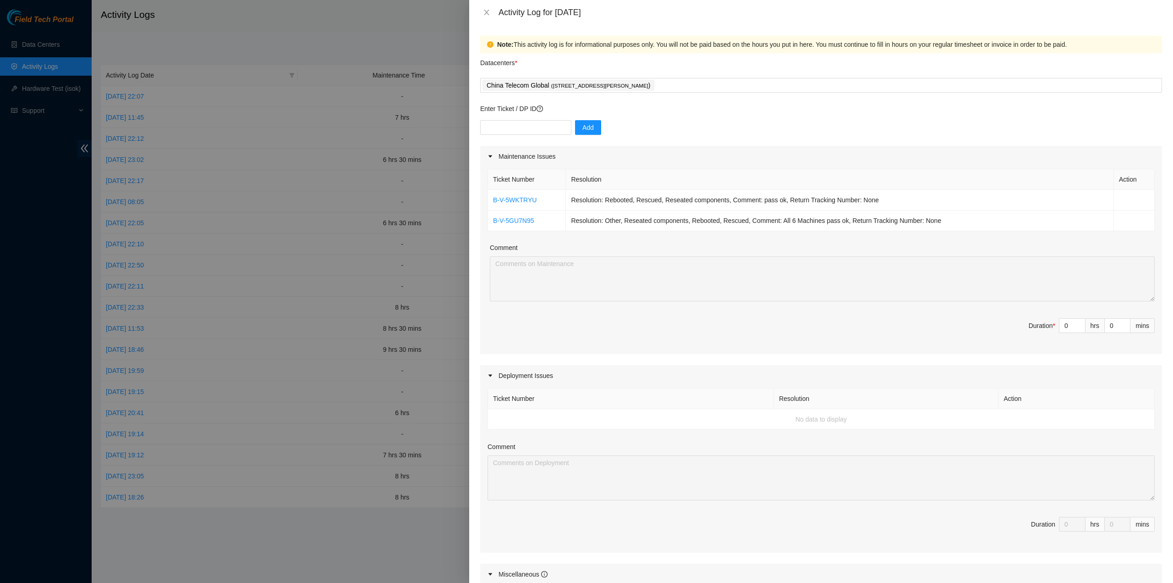
click at [606, 159] on div "Maintenance Issues" at bounding box center [821, 156] width 682 height 21
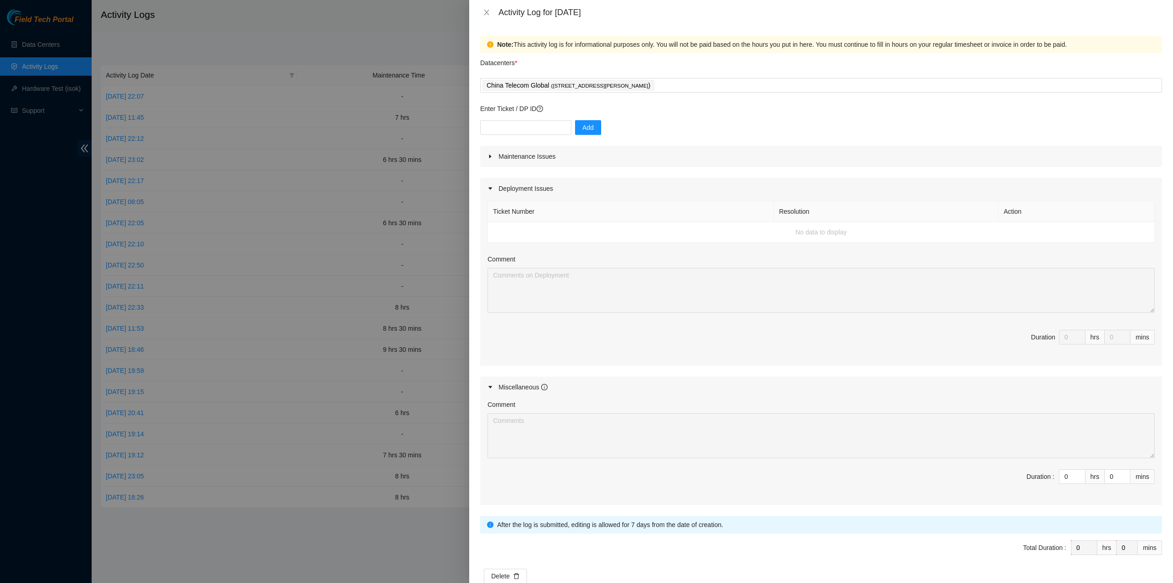
click at [612, 157] on div "Maintenance Issues" at bounding box center [821, 156] width 682 height 21
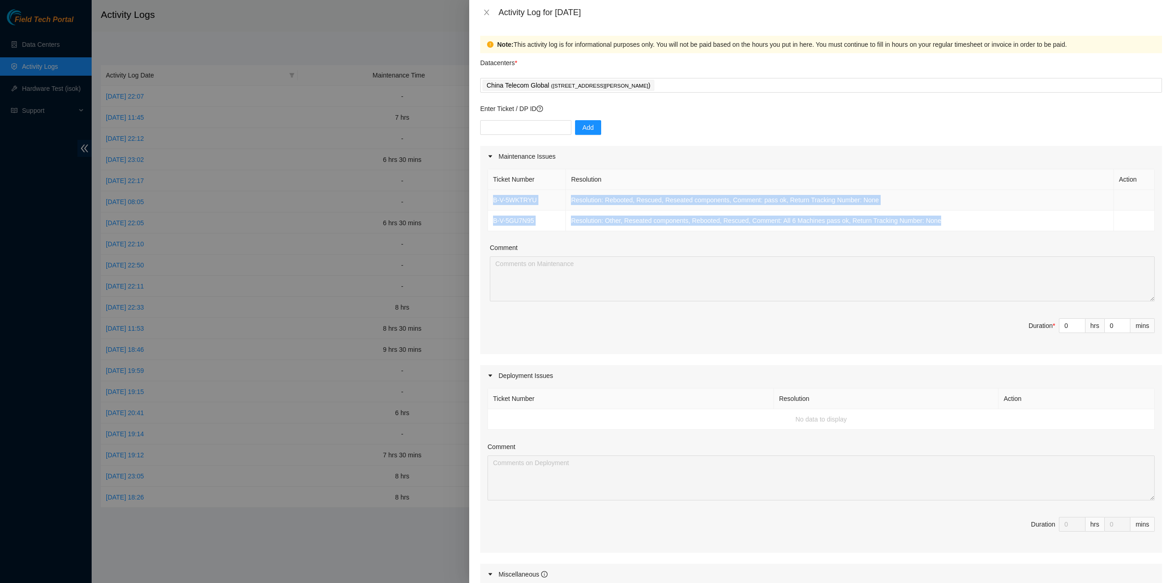
drag, startPoint x: 935, startPoint y: 224, endPoint x: 491, endPoint y: 196, distance: 445.1
click at [491, 196] on tbody "B-V-5WKTRYU Resolution: Rebooted, Rescued, Reseated components, Comment: pass o…" at bounding box center [821, 210] width 667 height 41
copy tbody "B-V-5WKTRYU Resolution: Rebooted, Rescued, Reseated components, Comment: pass o…"
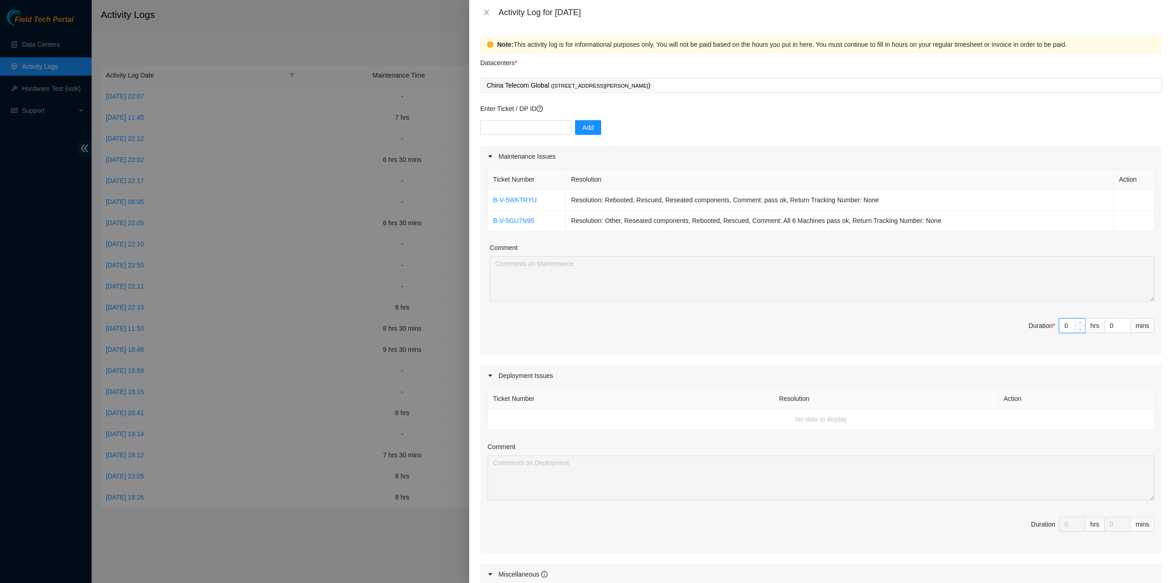
drag, startPoint x: 1064, startPoint y: 329, endPoint x: 1023, endPoint y: 319, distance: 43.0
click at [1023, 319] on span "Duration * 0 hrs 0 mins" at bounding box center [821, 331] width 667 height 26
type input "7"
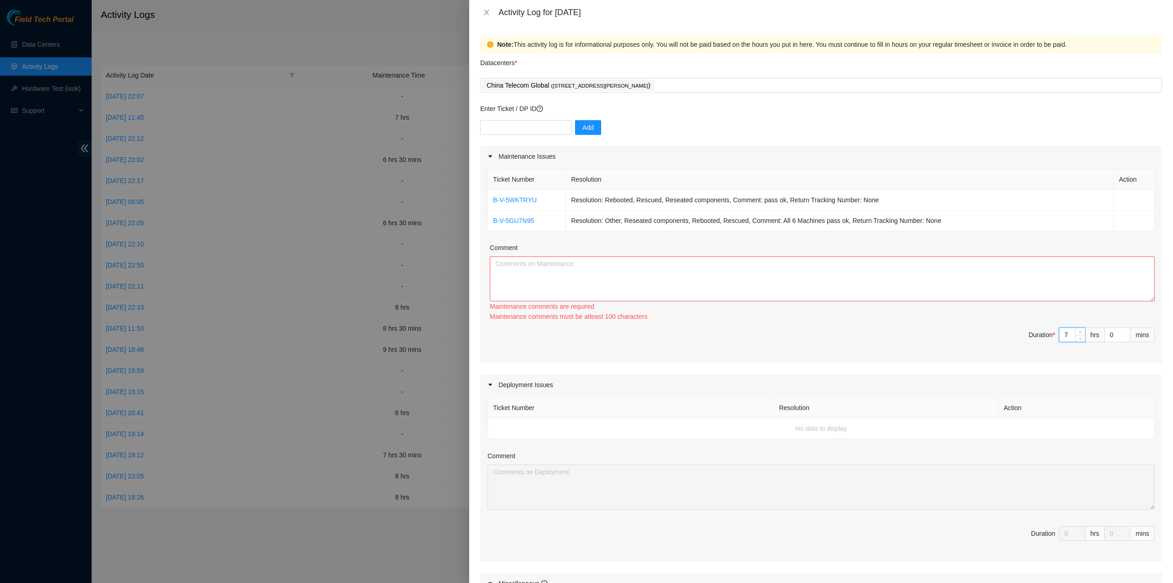
type input "7"
type input "3"
type input "30"
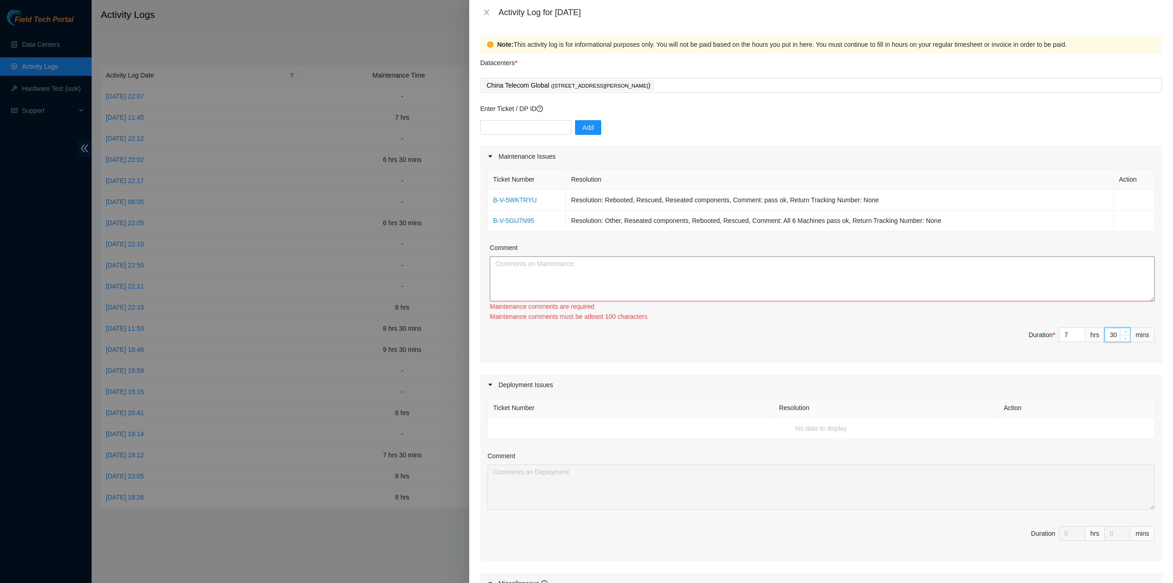
type input "30"
click at [780, 293] on textarea "Comment" at bounding box center [822, 278] width 665 height 45
paste textarea "B-V-5WKTRYU Resolution: Rebooted, Rescued, Reseated components, Comment: pass o…"
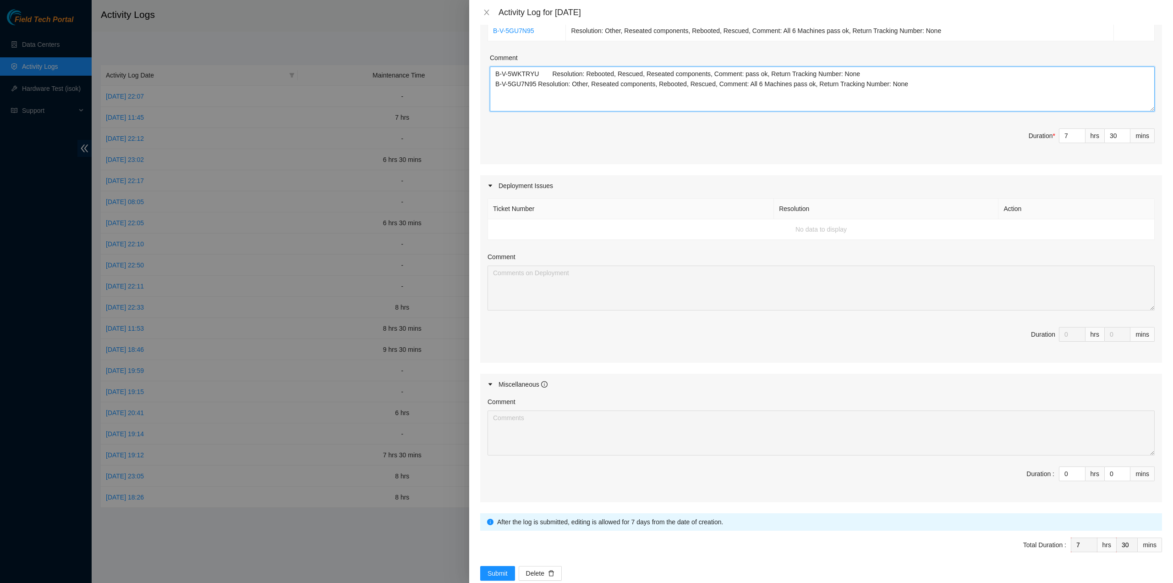
scroll to position [206, 0]
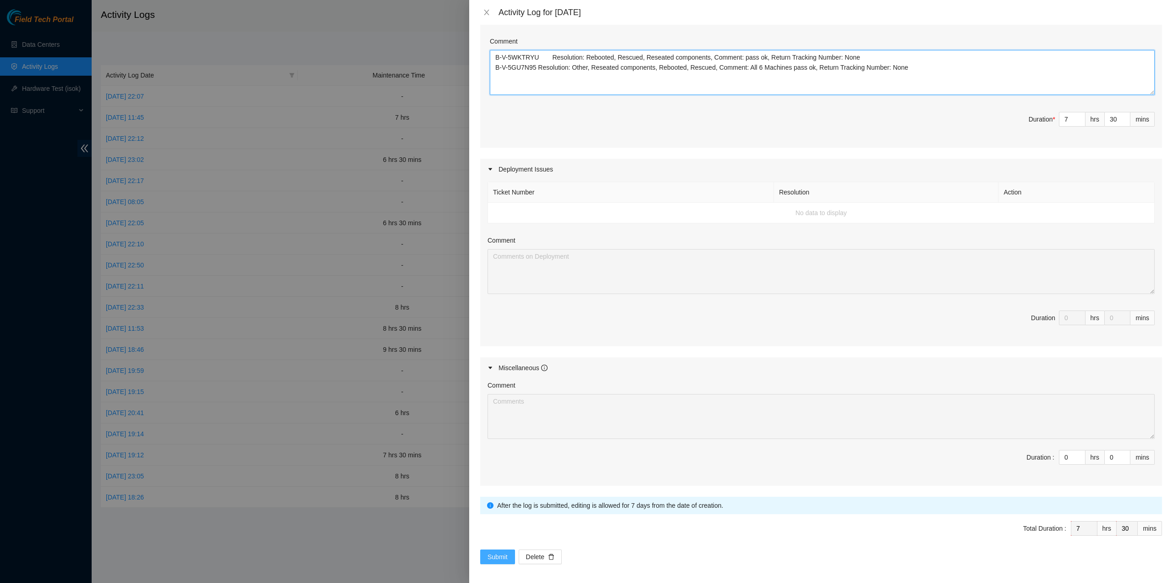
type textarea "B-V-5WKTRYU Resolution: Rebooted, Rescued, Reseated components, Comment: pass o…"
click at [496, 551] on span "Submit" at bounding box center [498, 556] width 20 height 10
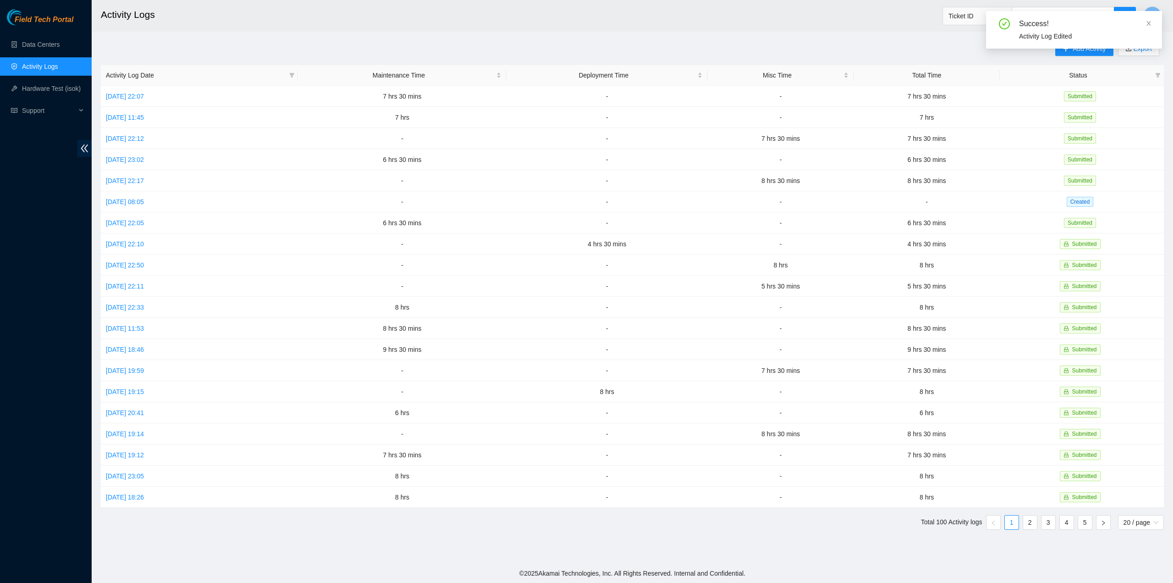
drag, startPoint x: 1149, startPoint y: 24, endPoint x: 1138, endPoint y: 36, distance: 15.9
click at [1149, 24] on icon "close" at bounding box center [1149, 23] width 6 height 6
click at [1151, 19] on span "Y" at bounding box center [1153, 15] width 5 height 11
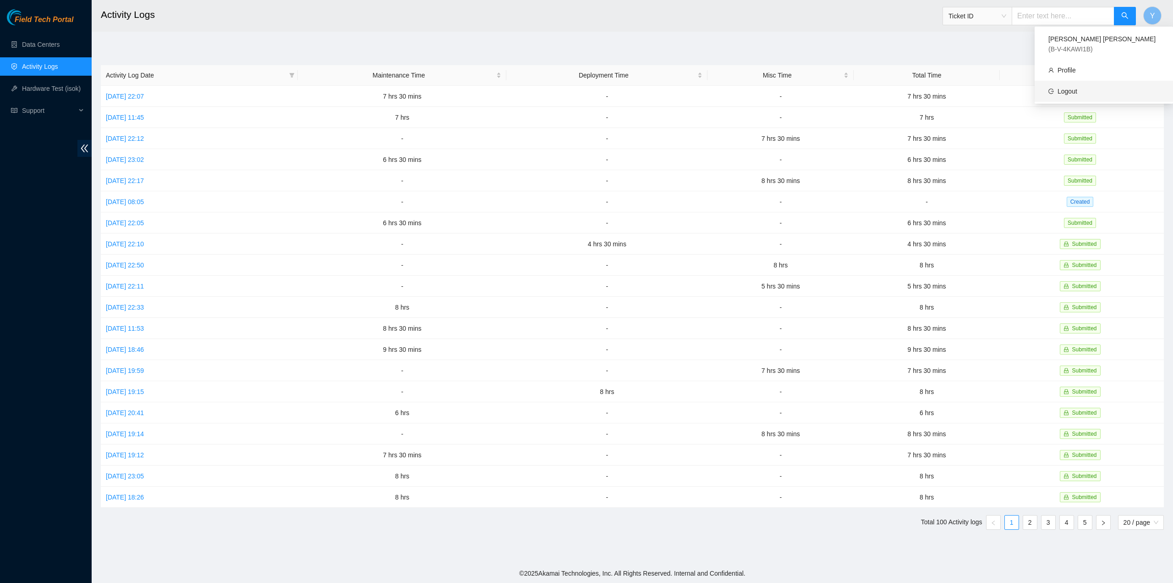
drag, startPoint x: 1073, startPoint y: 73, endPoint x: 1075, endPoint y: 79, distance: 6.6
click at [1073, 88] on link "Logout" at bounding box center [1068, 91] width 20 height 7
